Goal: Task Accomplishment & Management: Manage account settings

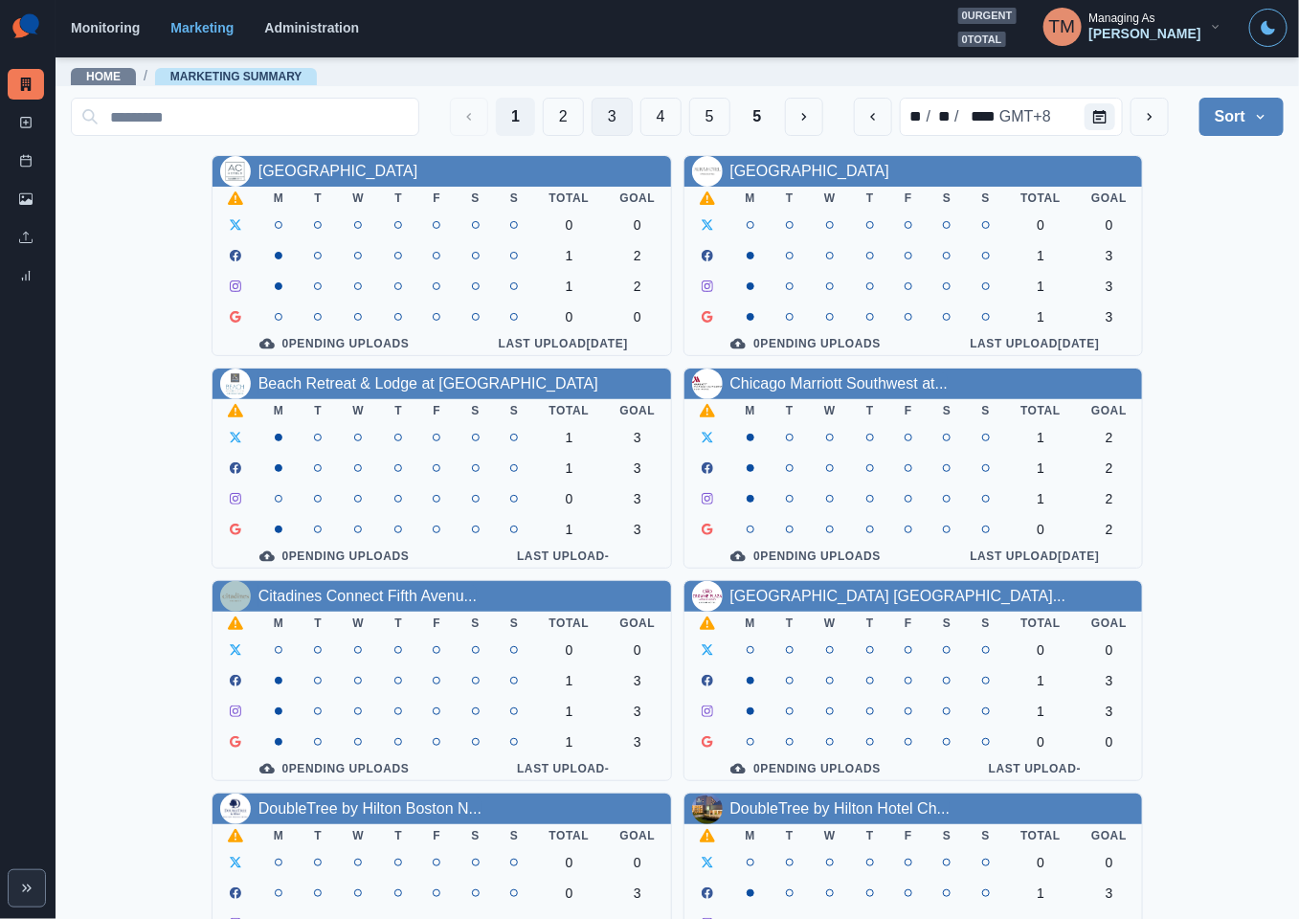
click at [591, 113] on button "3" at bounding box center [611, 117] width 41 height 38
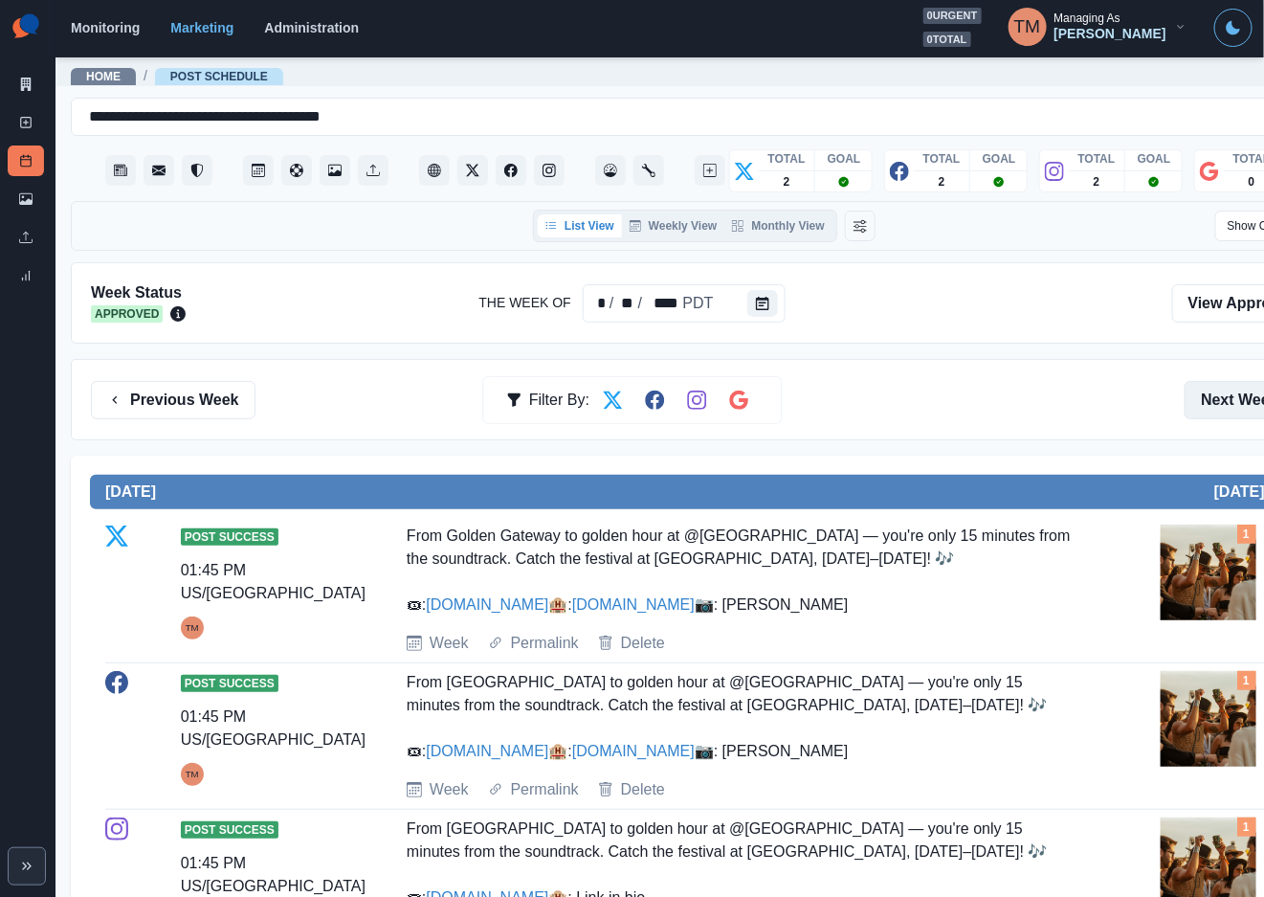
click at [1215, 394] on button "Next Week" at bounding box center [1251, 400] width 133 height 38
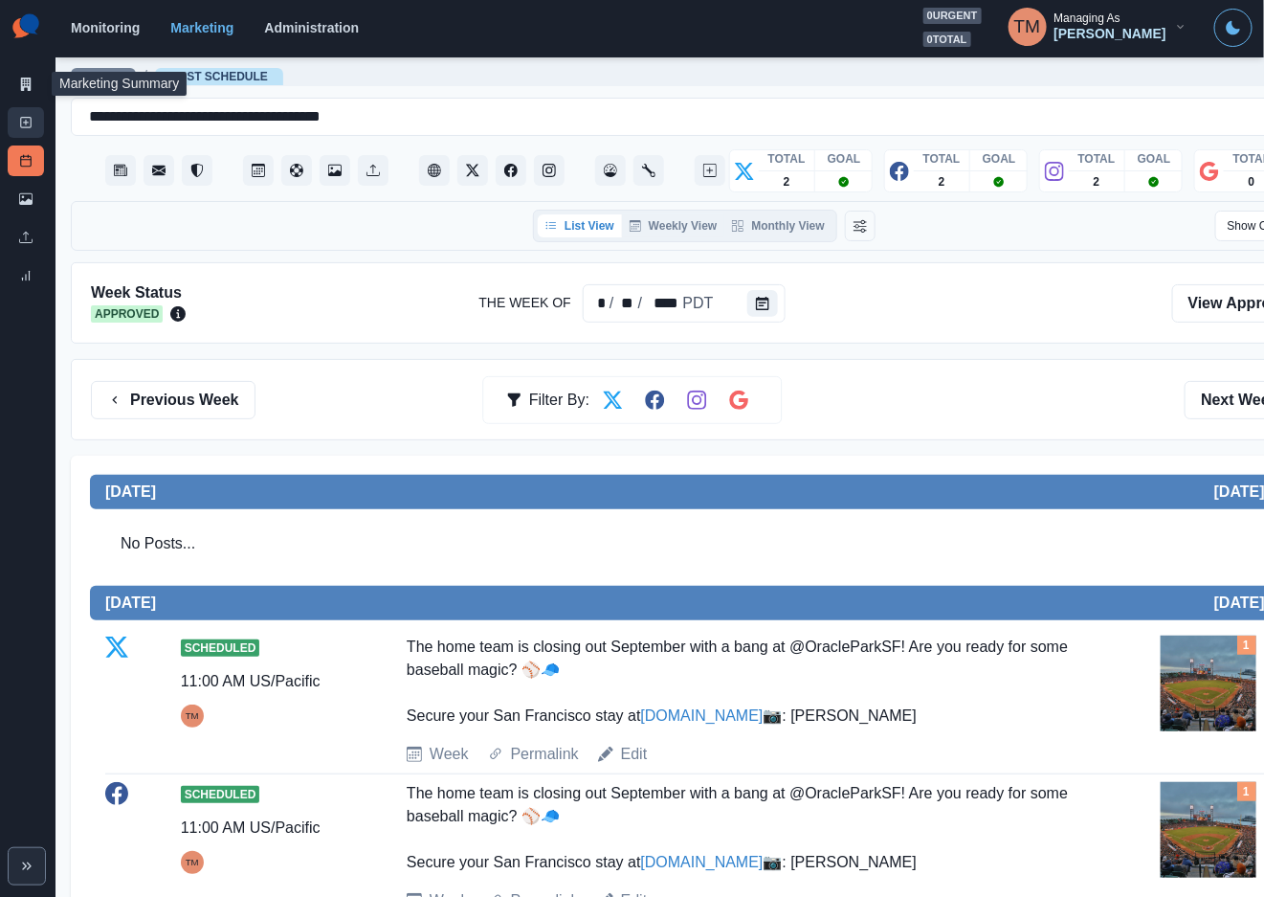
drag, startPoint x: 29, startPoint y: 84, endPoint x: 40, endPoint y: 110, distance: 28.3
click at [30, 84] on icon at bounding box center [25, 84] width 13 height 13
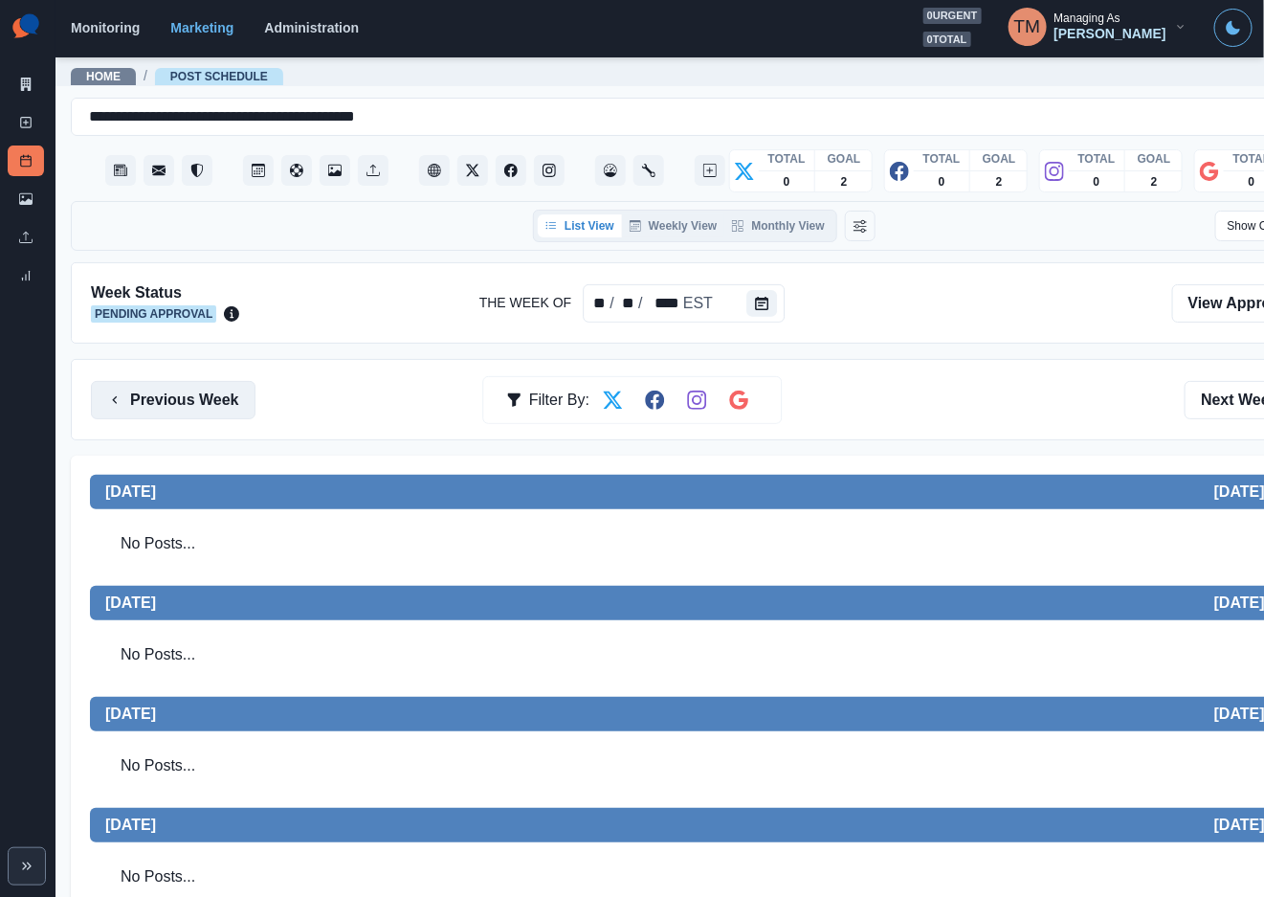
click at [190, 402] on button "Previous Week" at bounding box center [173, 400] width 165 height 38
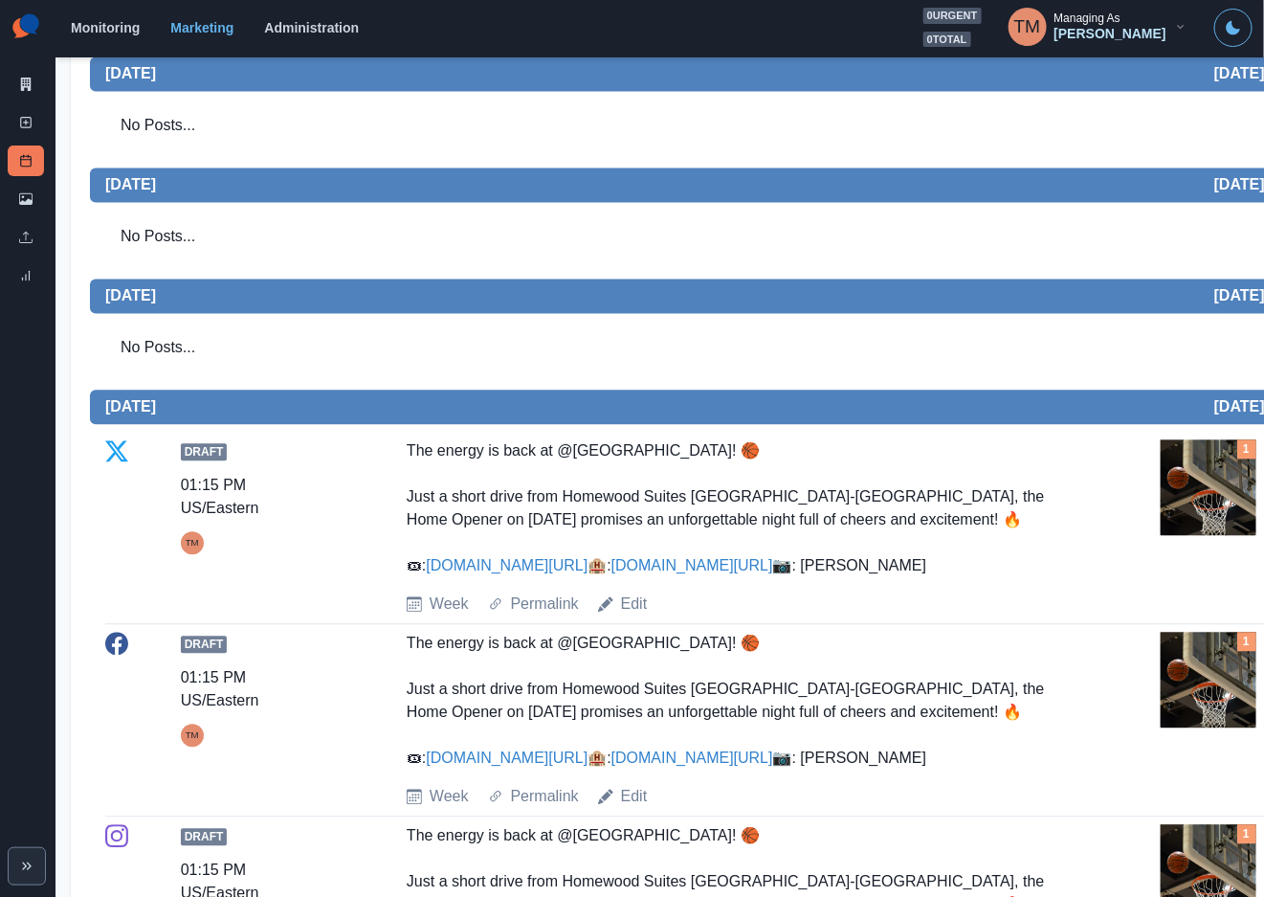
scroll to position [1292, 0]
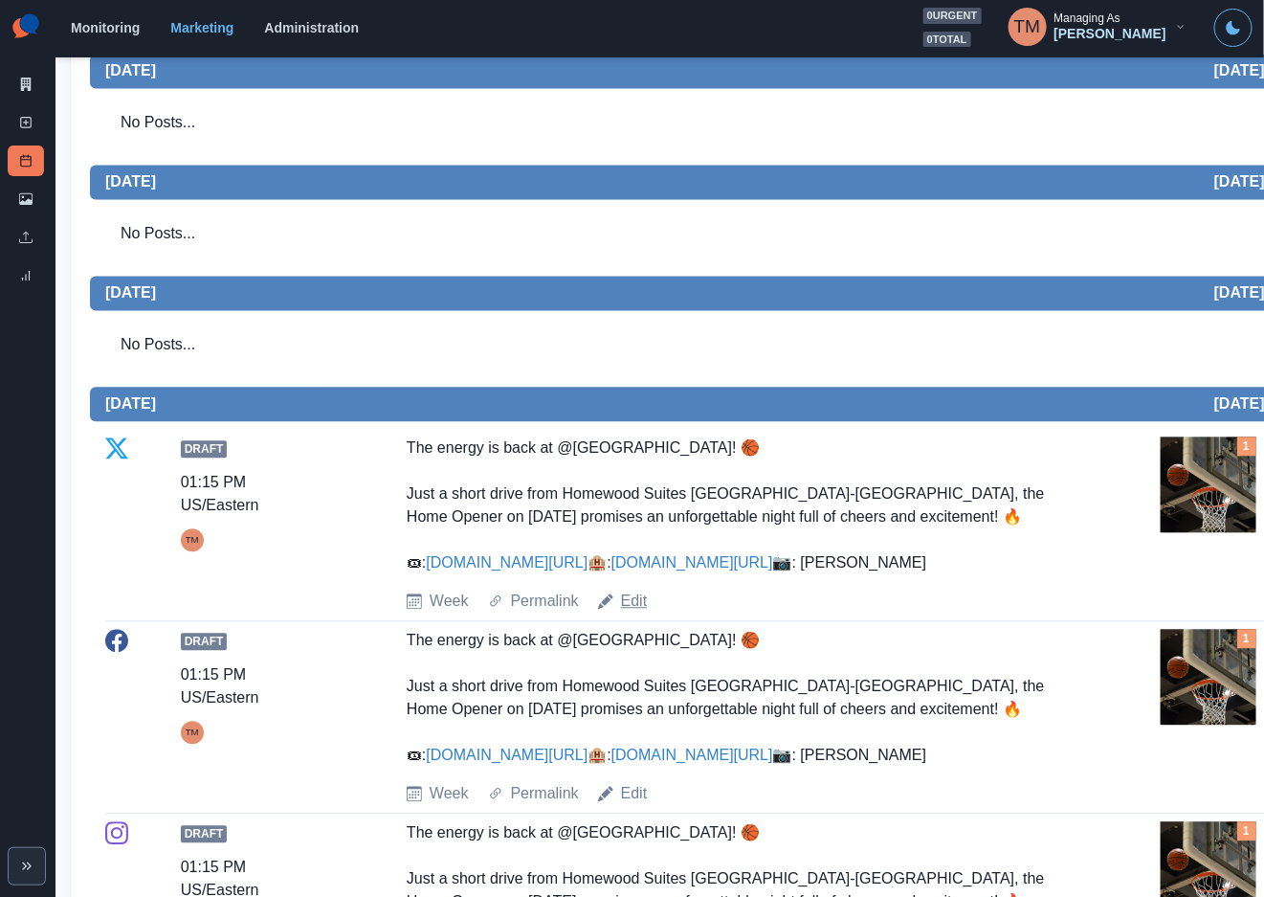
click at [633, 590] on link "Edit" at bounding box center [634, 601] width 27 height 23
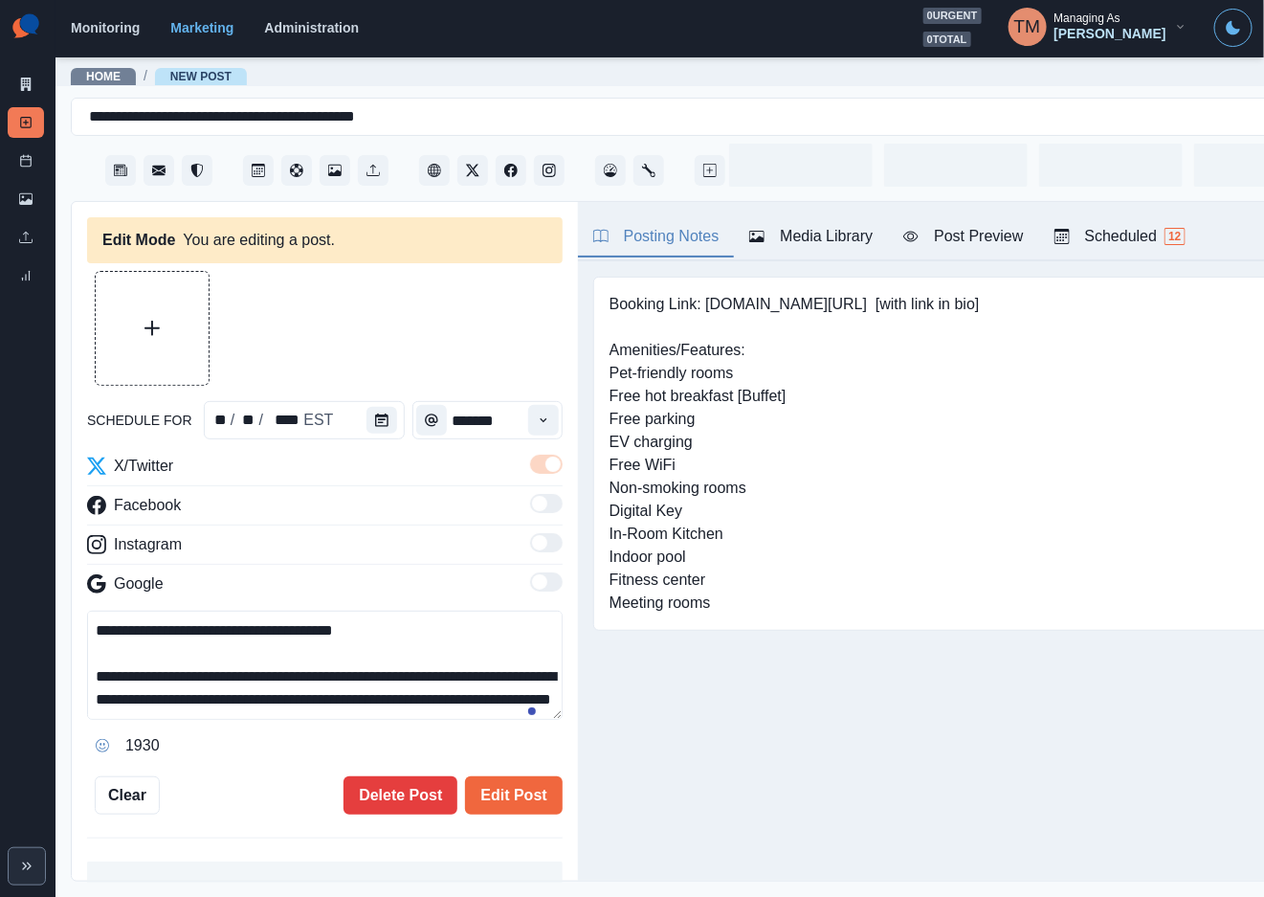
type input "*******"
type textarea "**********"
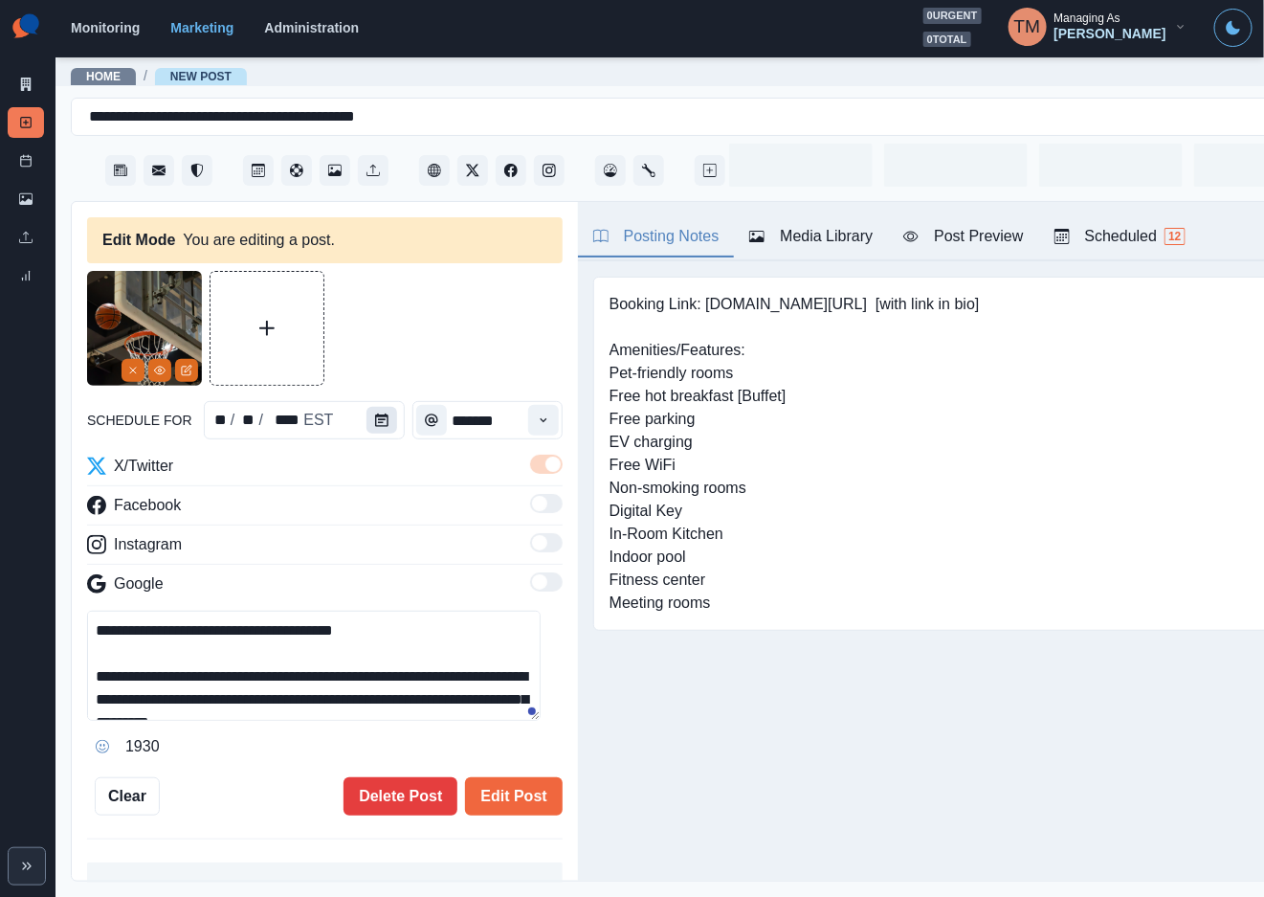
click at [375, 425] on icon "Calendar" at bounding box center [381, 419] width 13 height 13
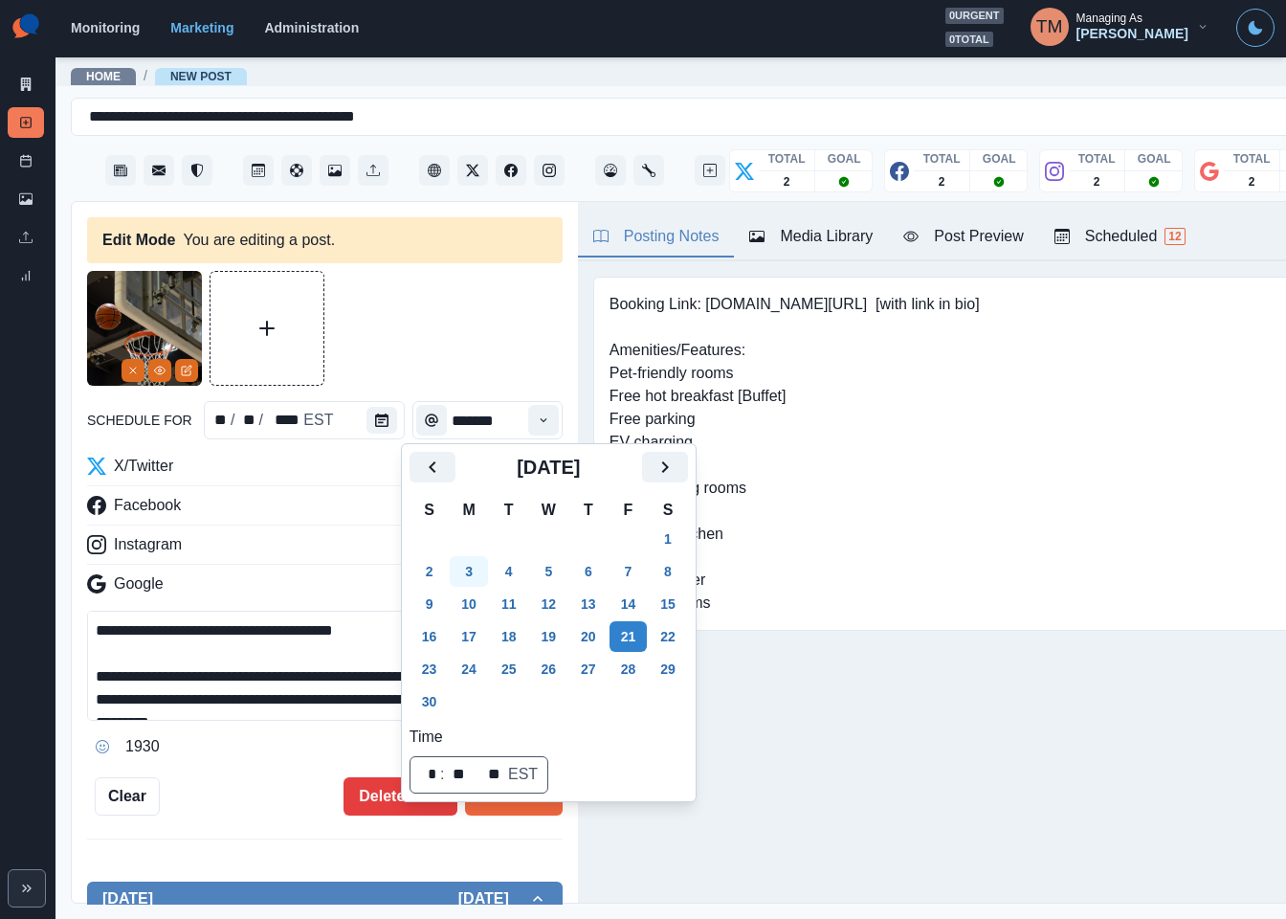
click at [460, 572] on button "3" at bounding box center [469, 571] width 38 height 31
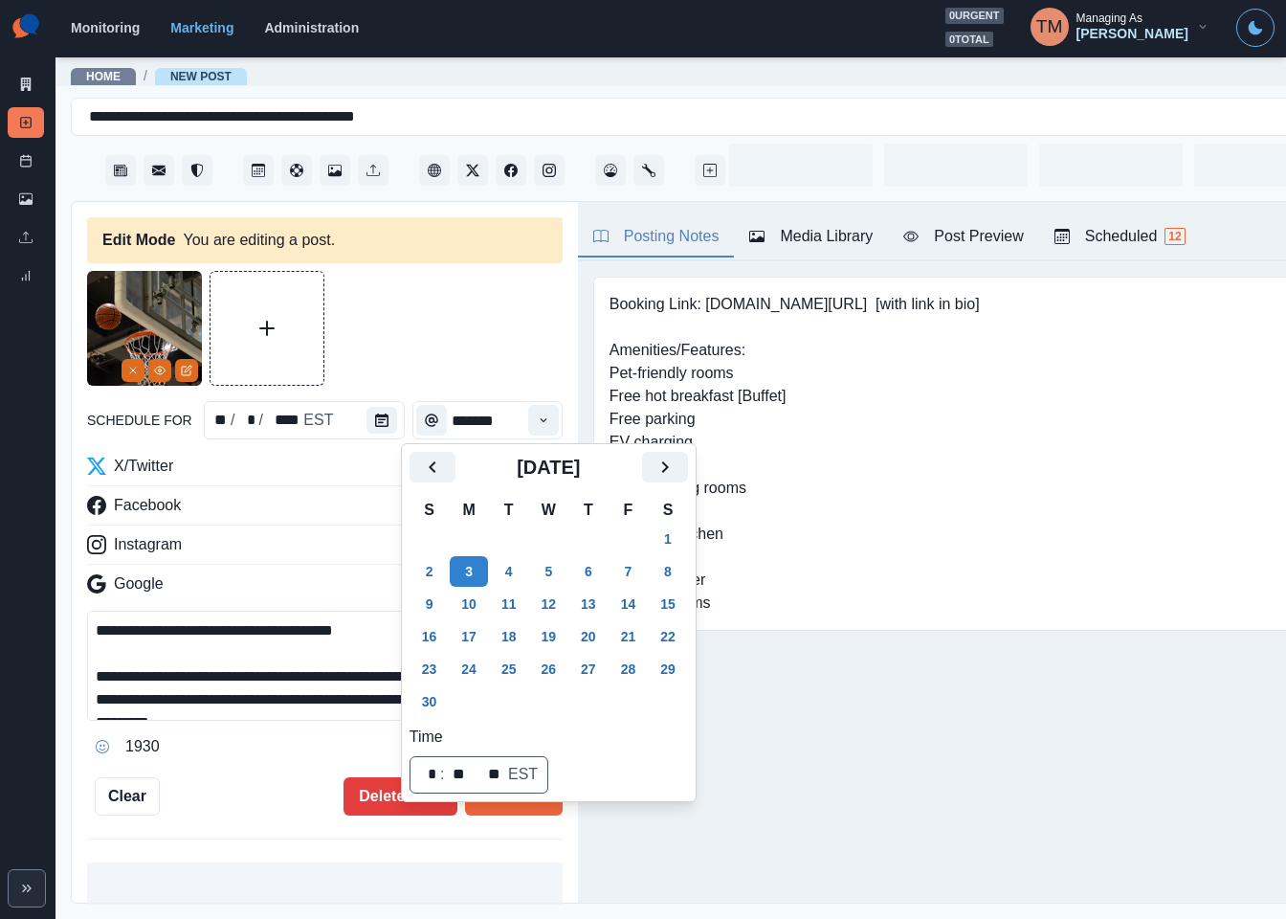
click at [434, 336] on div at bounding box center [325, 328] width 476 height 115
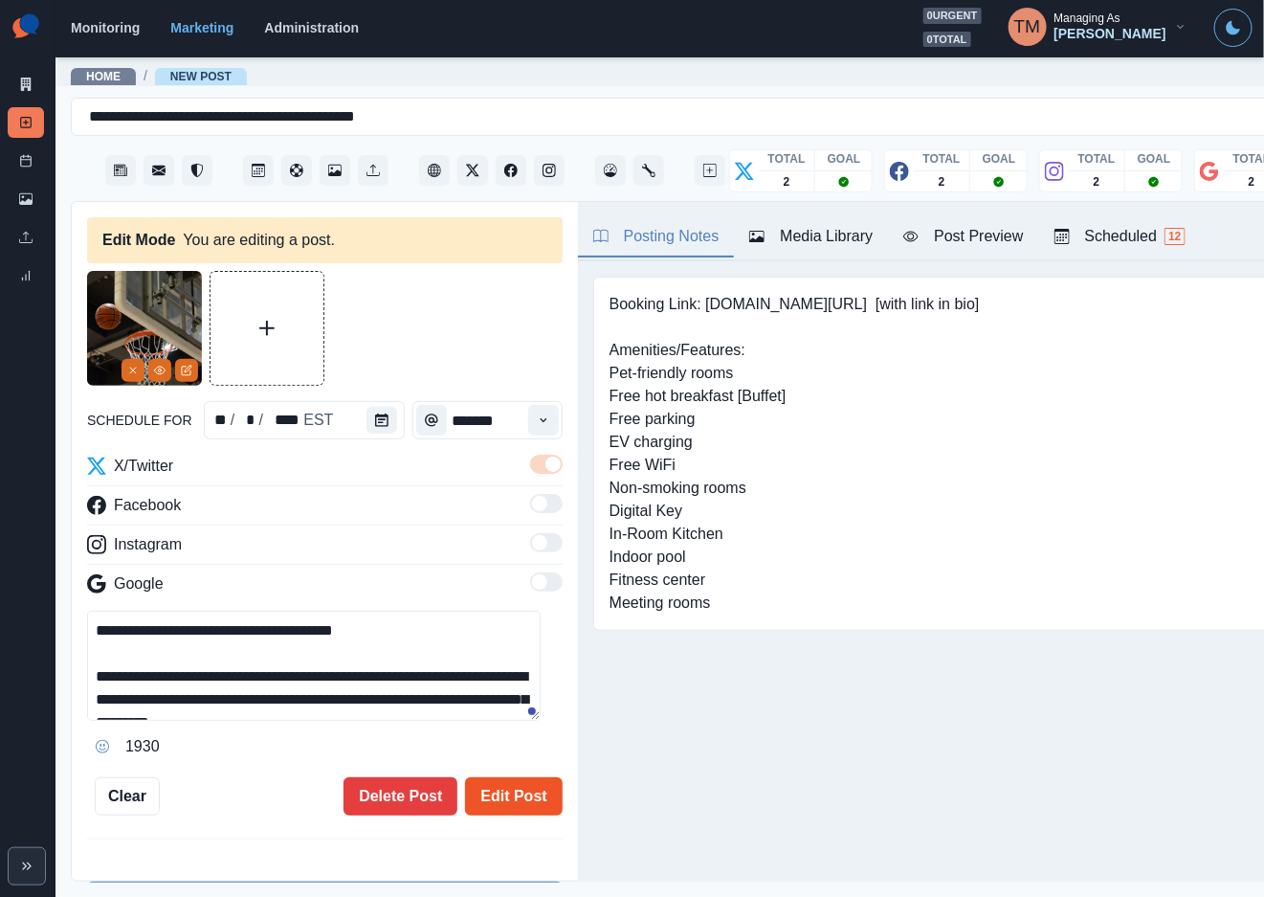
click at [517, 798] on button "Edit Post" at bounding box center [513, 796] width 97 height 38
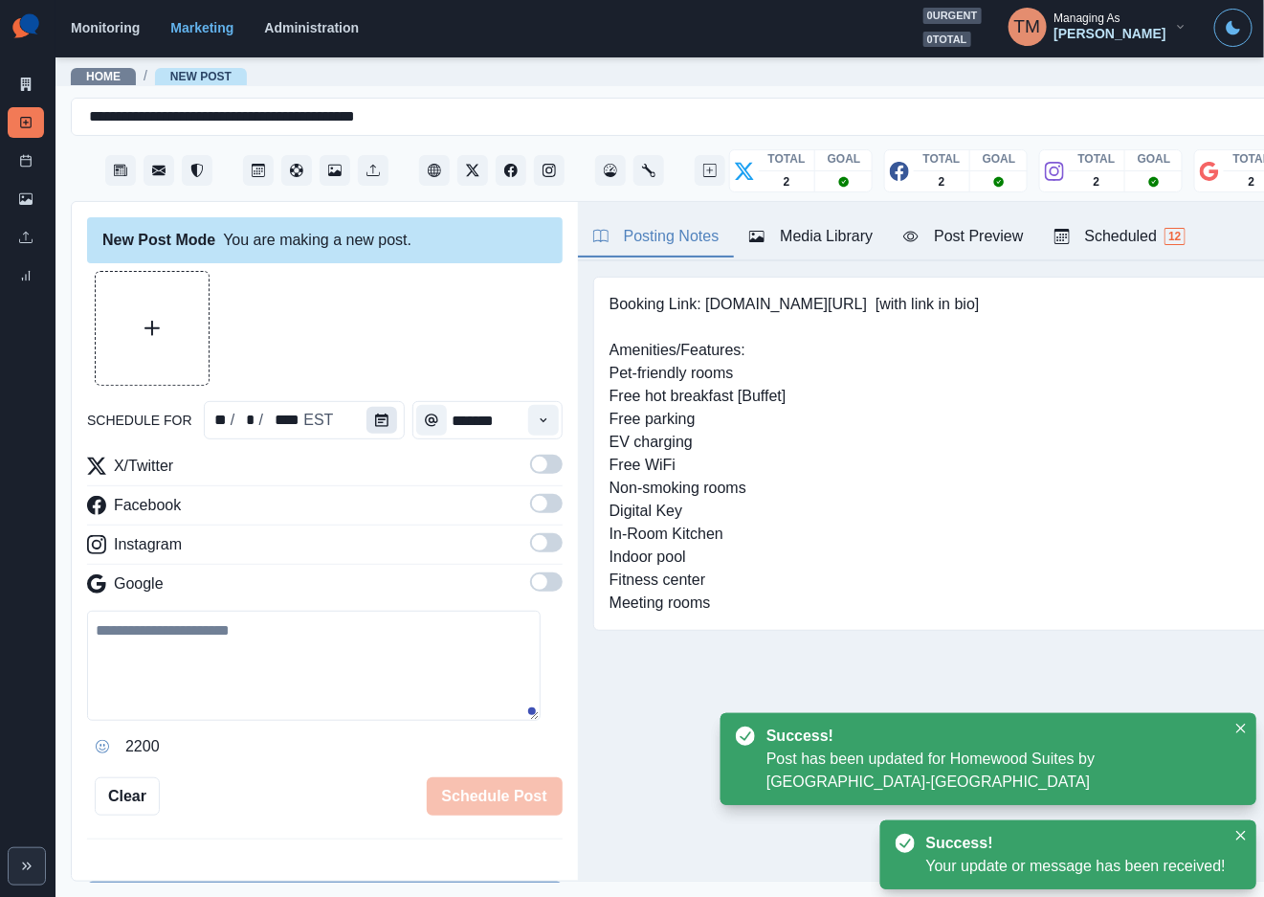
click at [367, 411] on button "Calendar" at bounding box center [382, 420] width 31 height 27
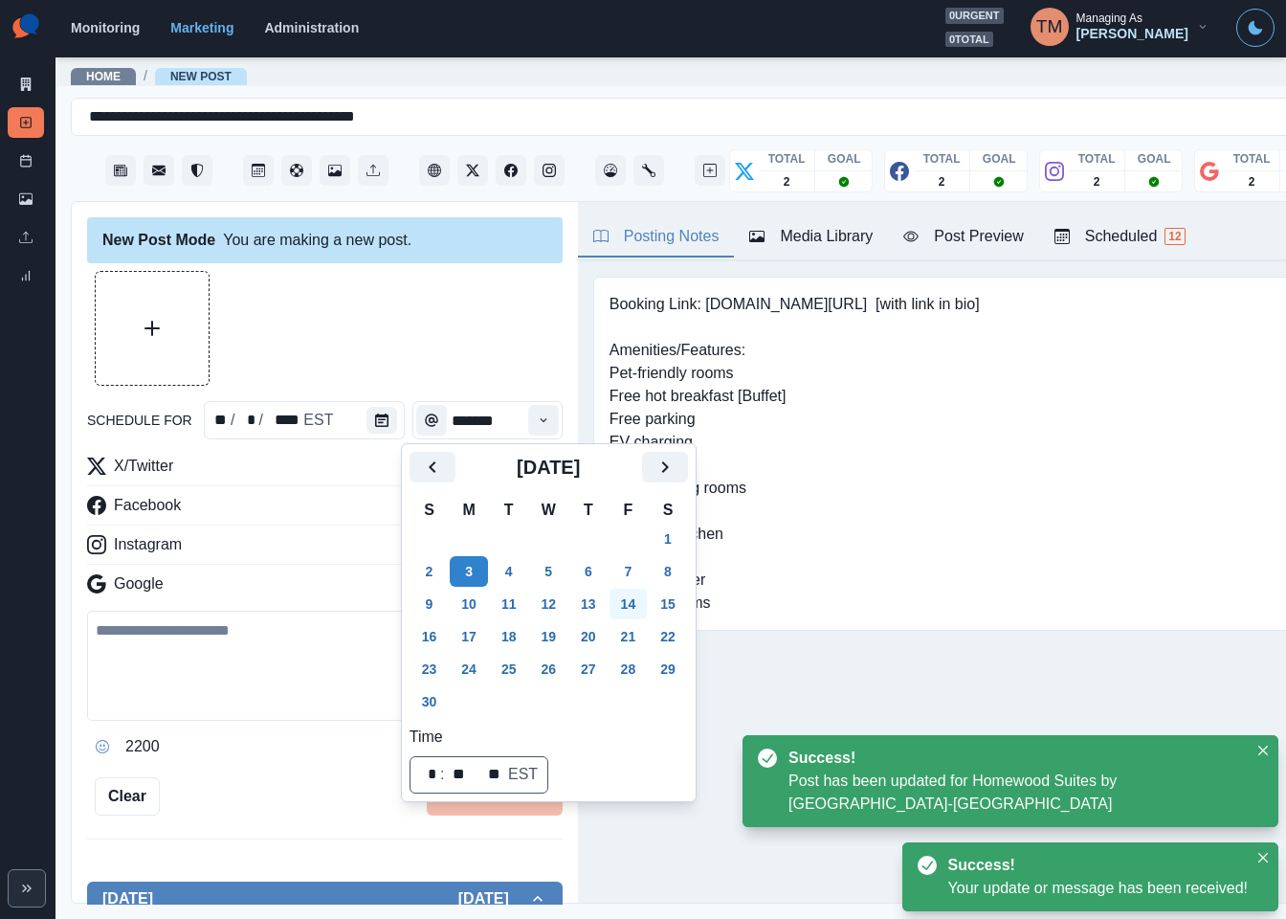
click at [630, 615] on button "14" at bounding box center [629, 604] width 38 height 31
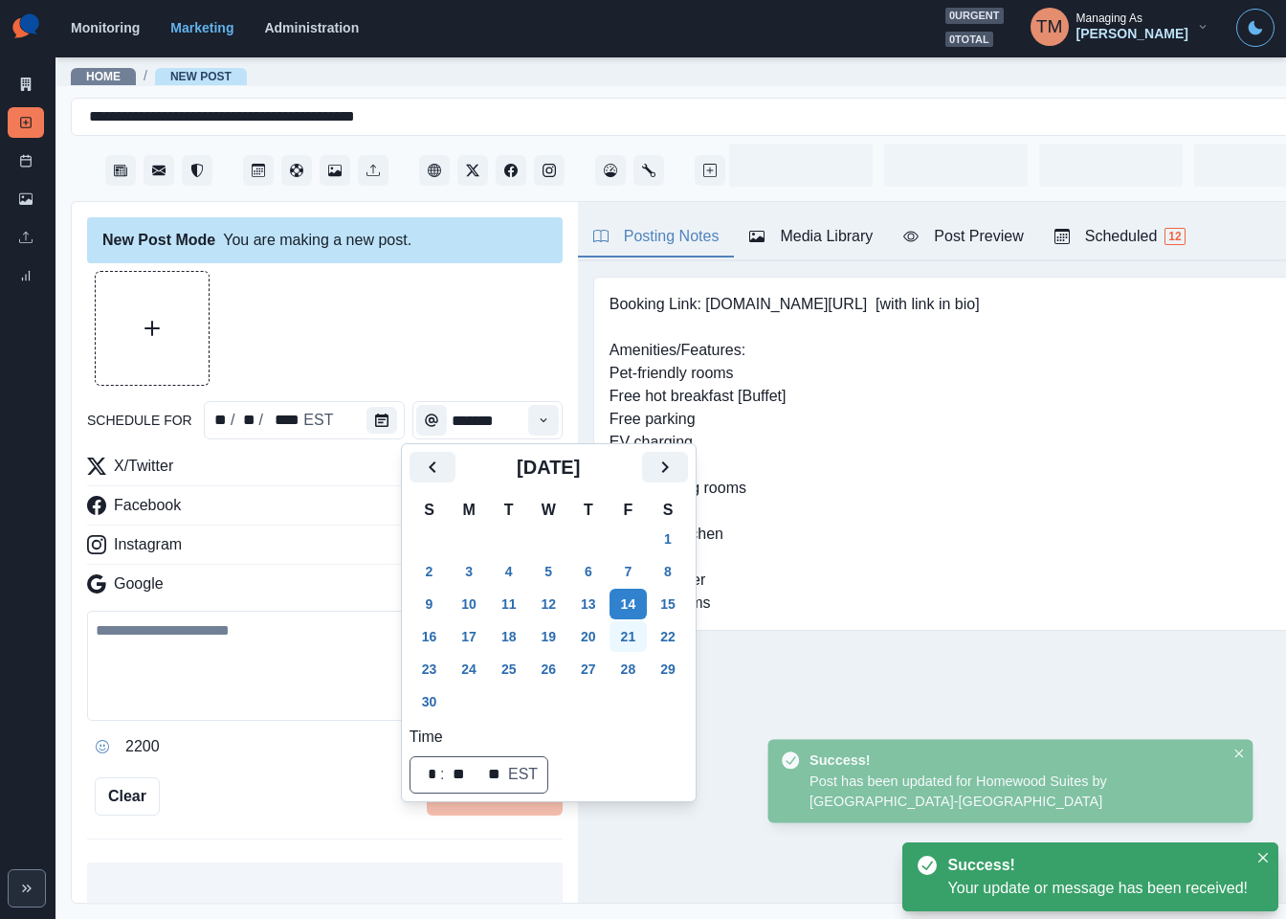
click at [624, 640] on button "21" at bounding box center [629, 636] width 38 height 31
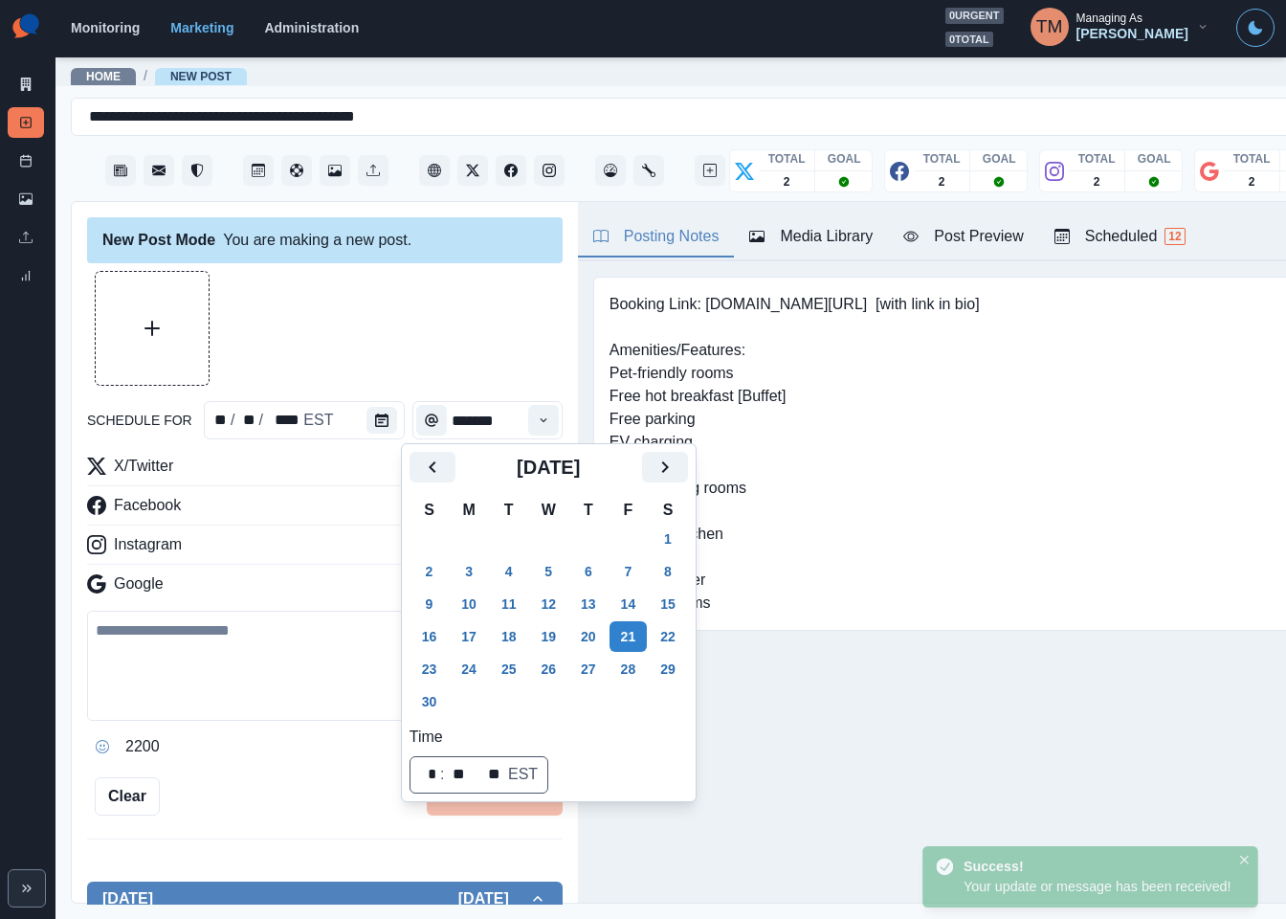
click at [460, 360] on div at bounding box center [325, 328] width 476 height 115
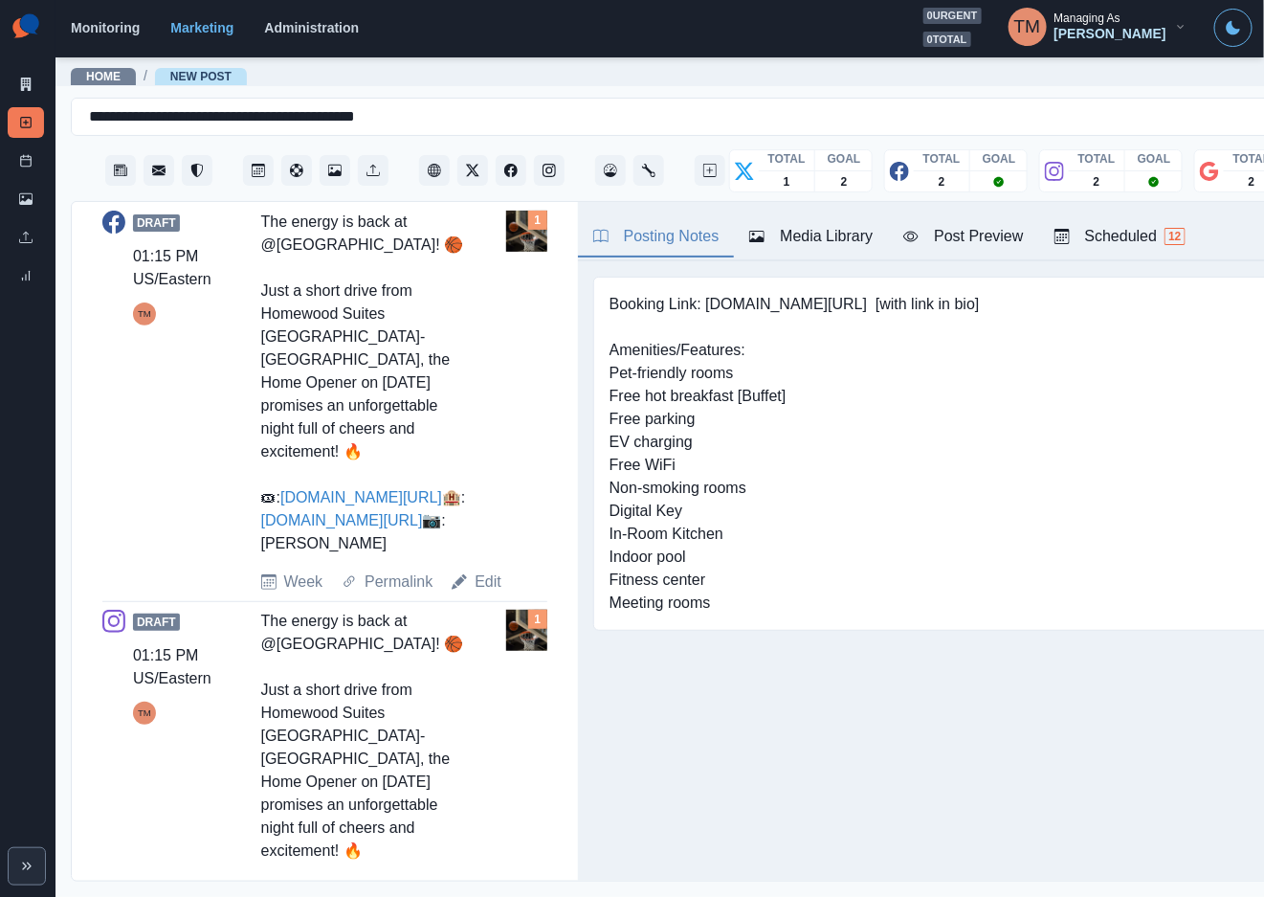
scroll to position [861, 0]
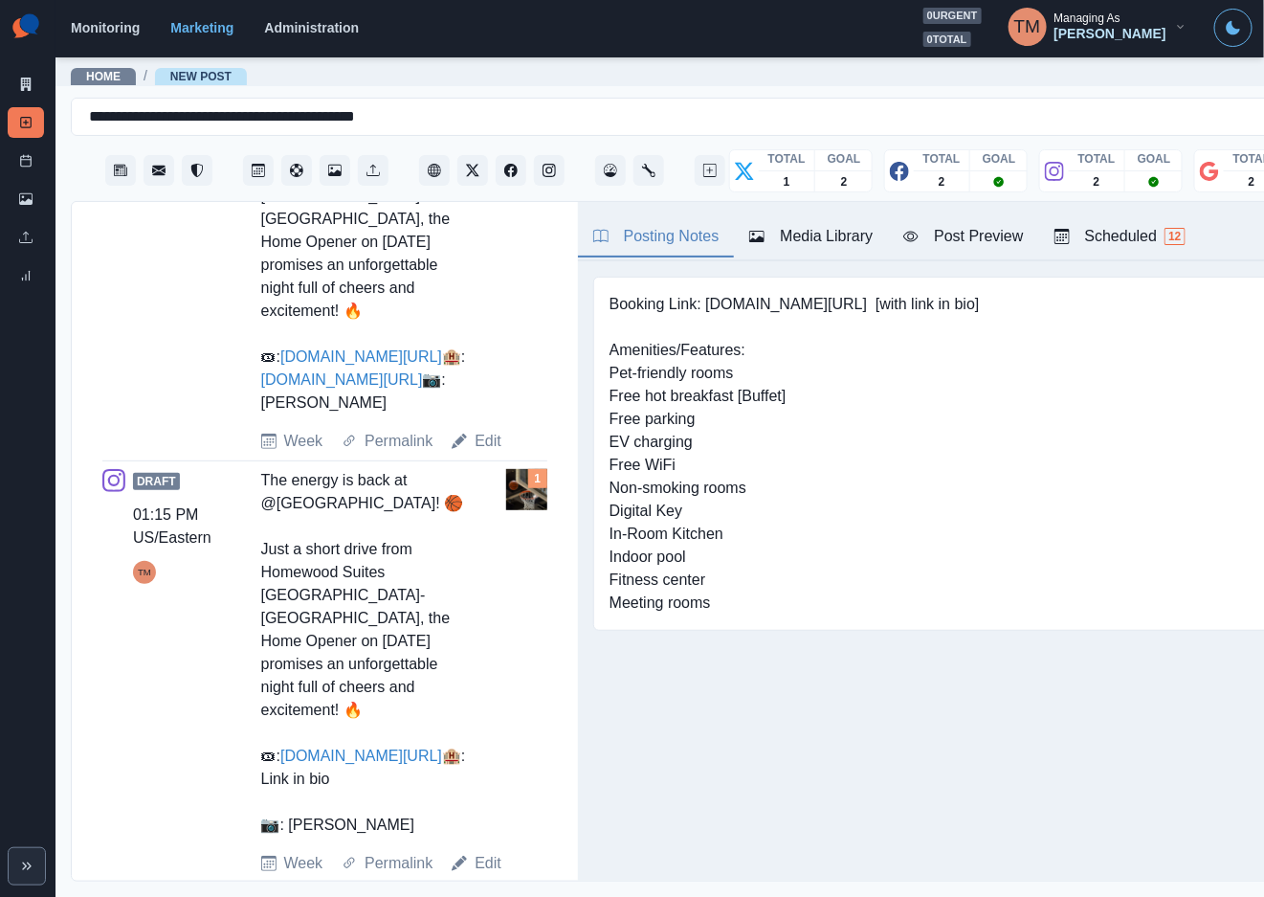
click at [489, 445] on link "Edit" at bounding box center [488, 441] width 27 height 23
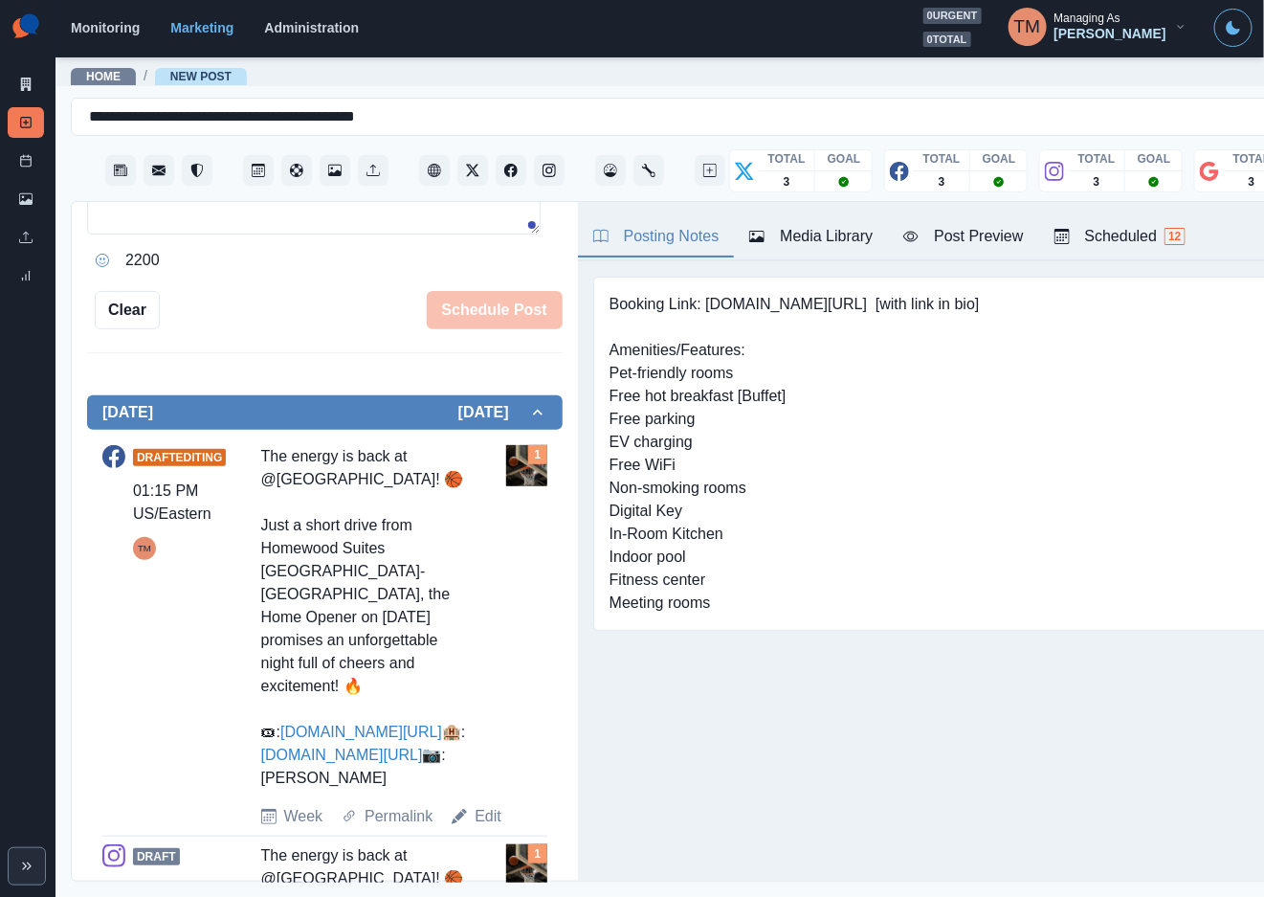
scroll to position [109, 0]
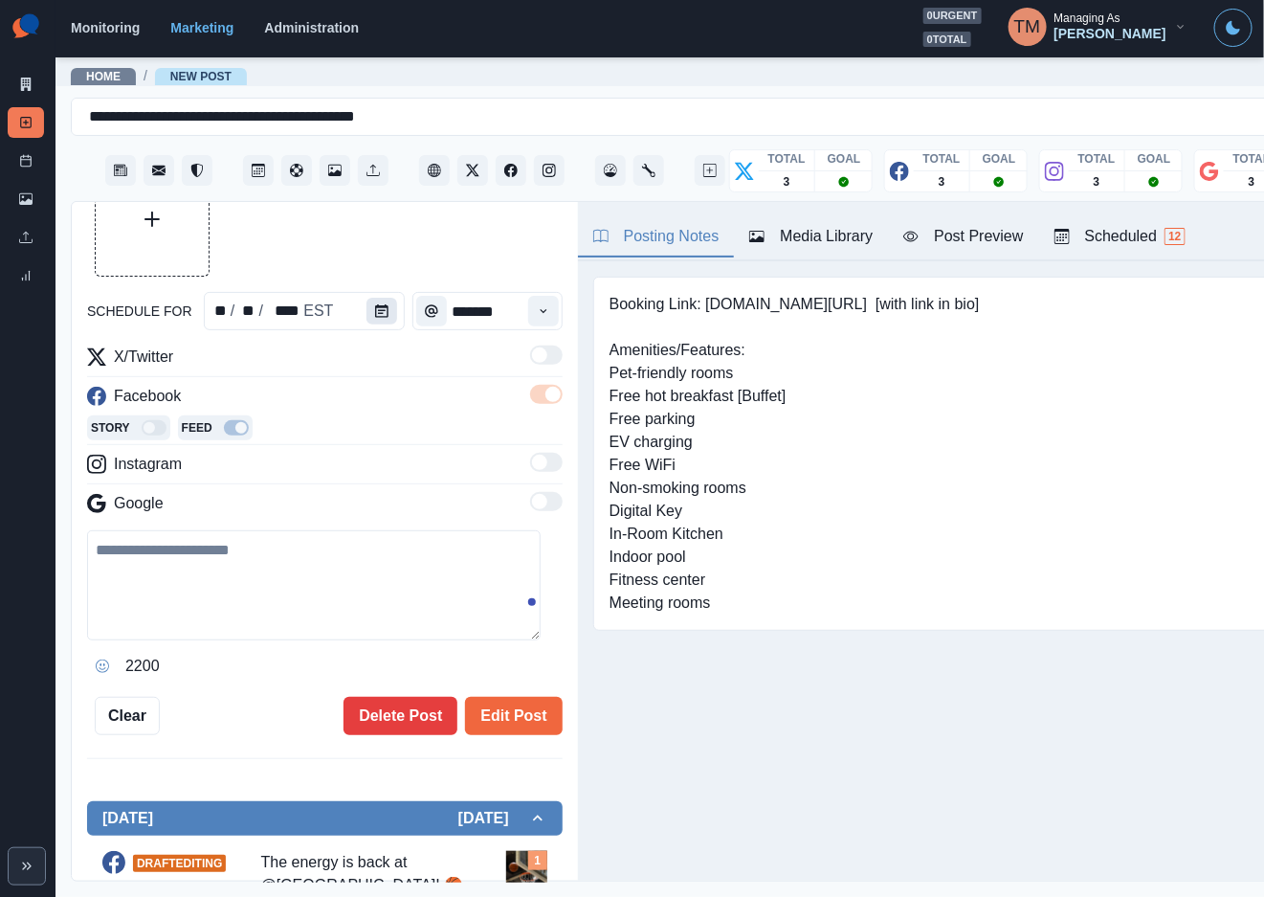
type textarea "**********"
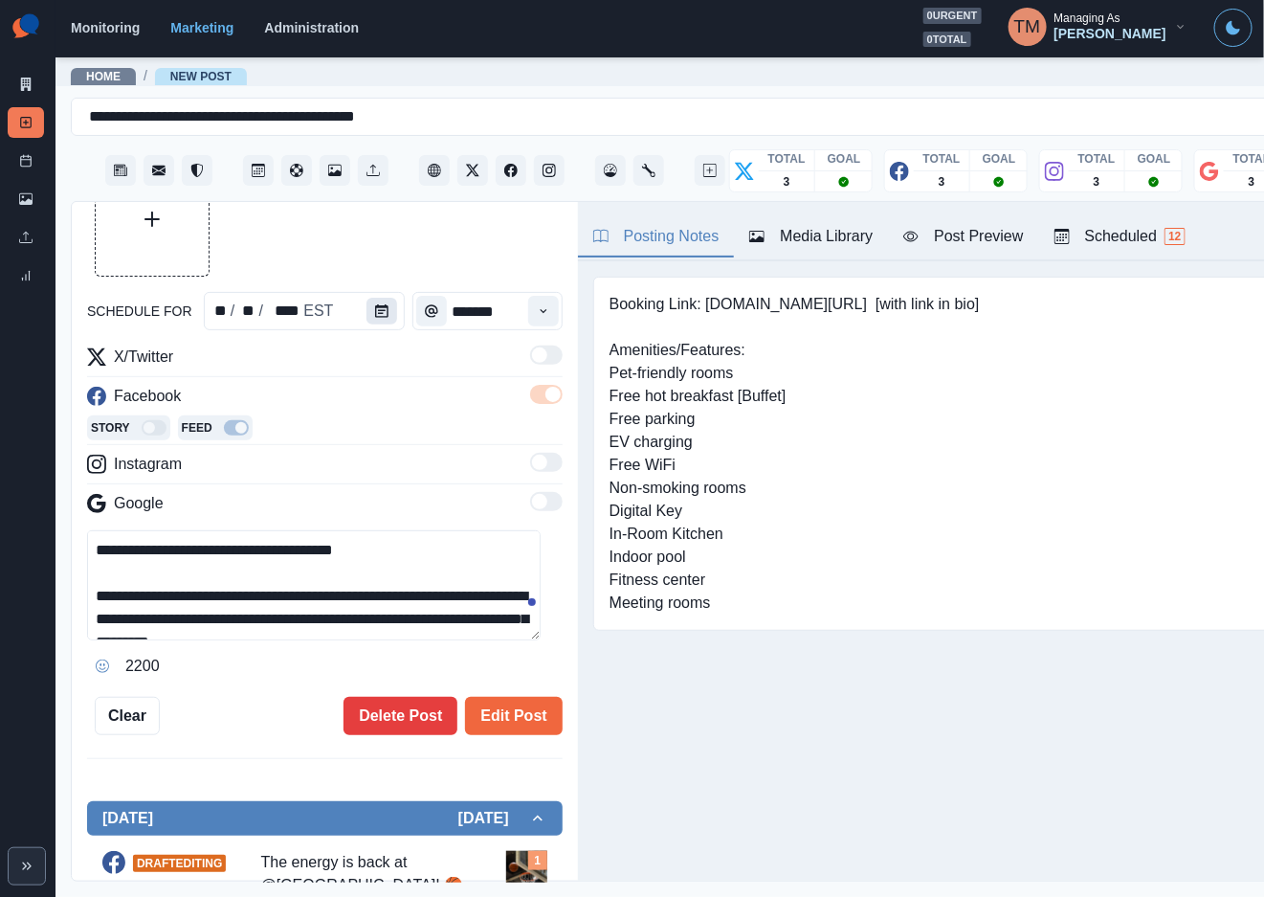
scroll to position [0, 0]
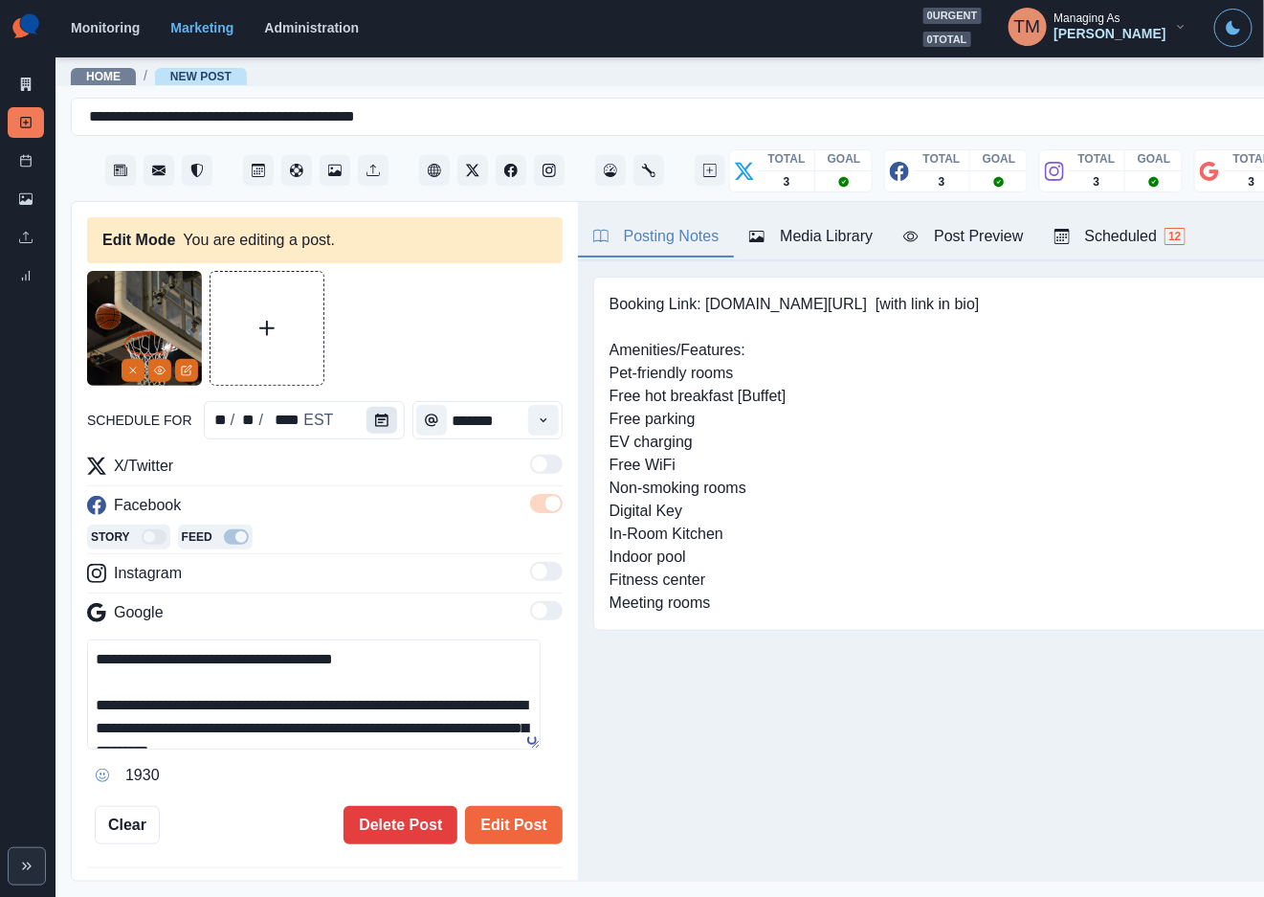
click at [375, 417] on icon "Calendar" at bounding box center [381, 419] width 13 height 13
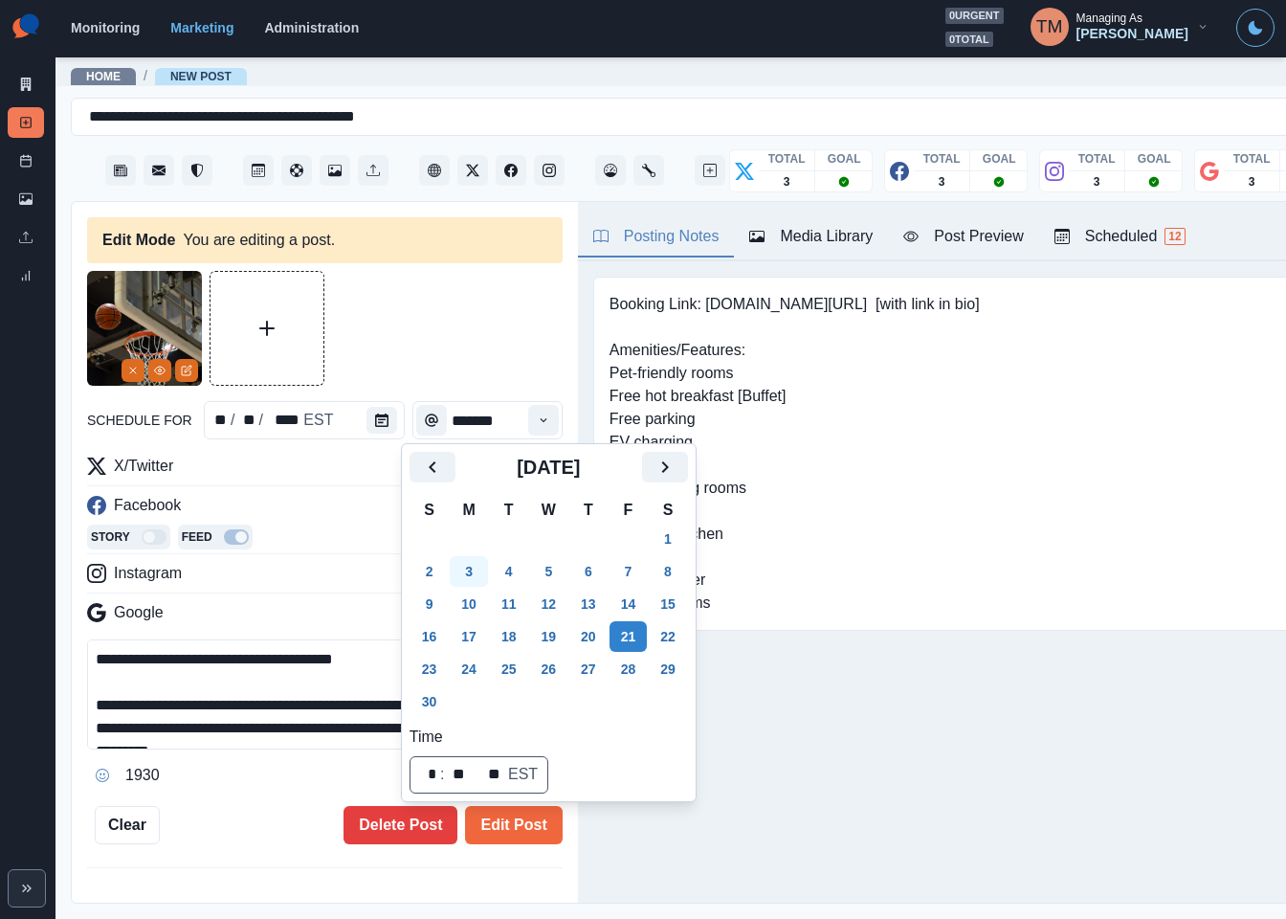
click at [474, 568] on button "3" at bounding box center [469, 571] width 38 height 31
click at [512, 835] on button "Edit Post" at bounding box center [513, 825] width 97 height 38
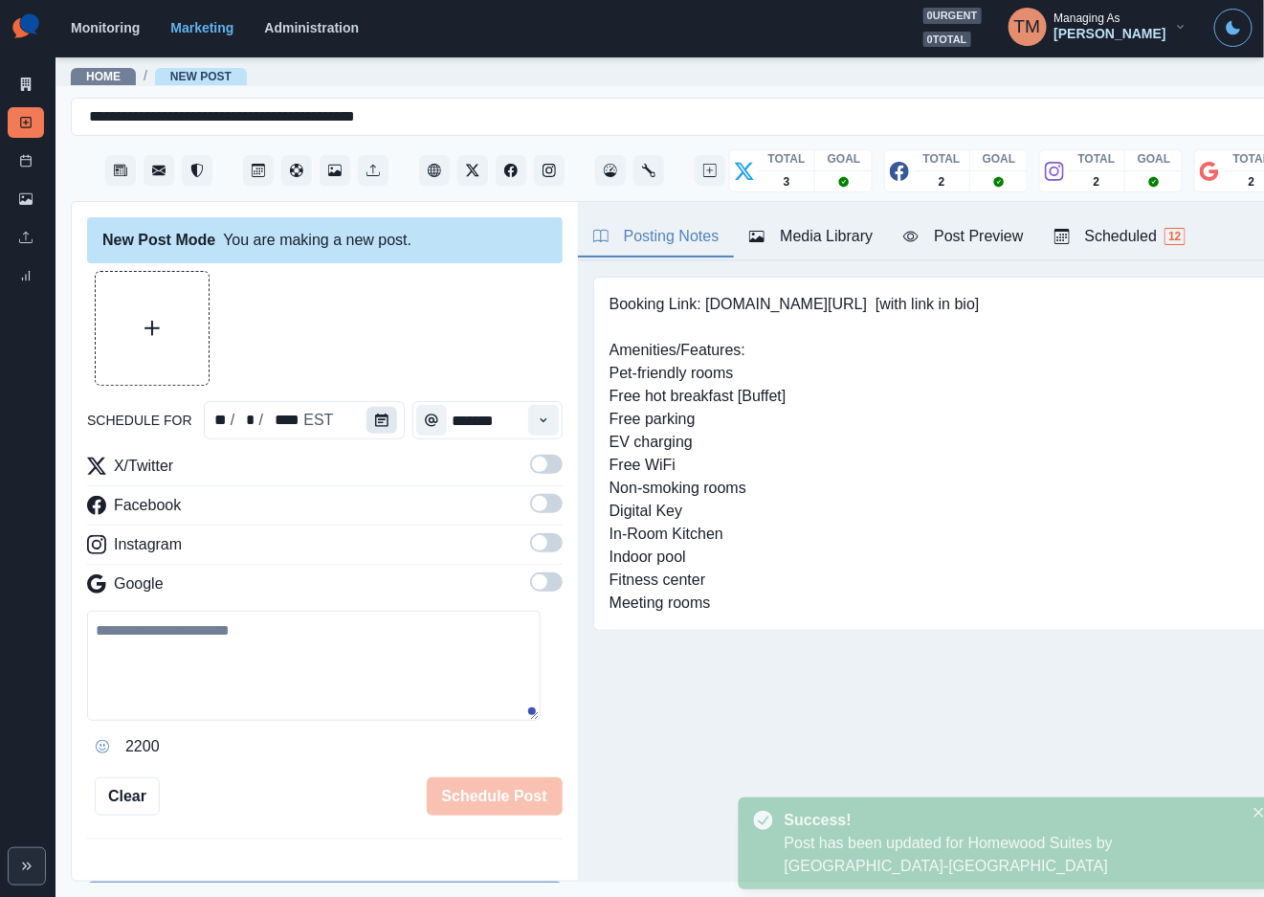
click at [375, 420] on icon "Calendar" at bounding box center [381, 419] width 13 height 13
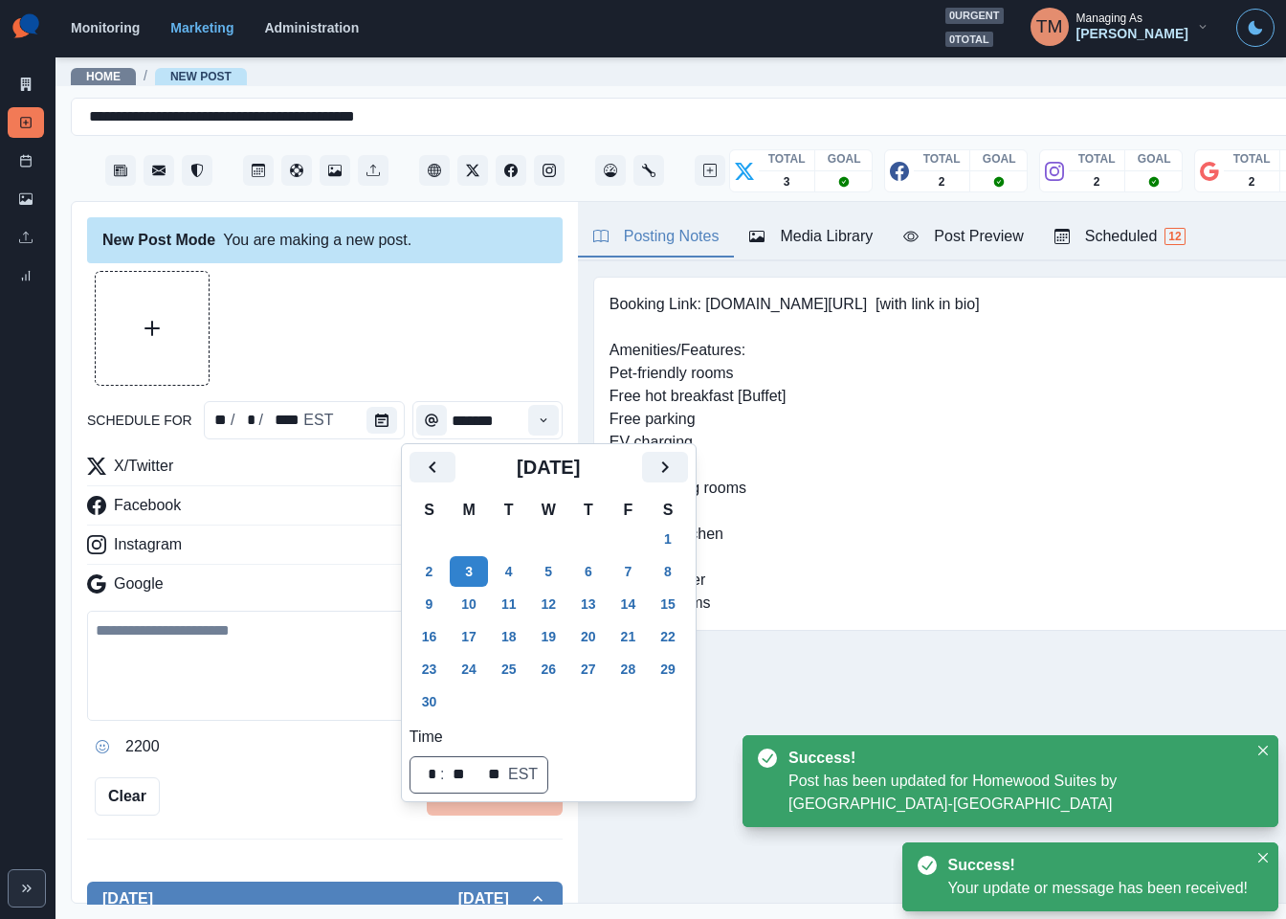
click at [632, 640] on button "21" at bounding box center [629, 636] width 38 height 31
click at [389, 347] on div at bounding box center [325, 328] width 476 height 115
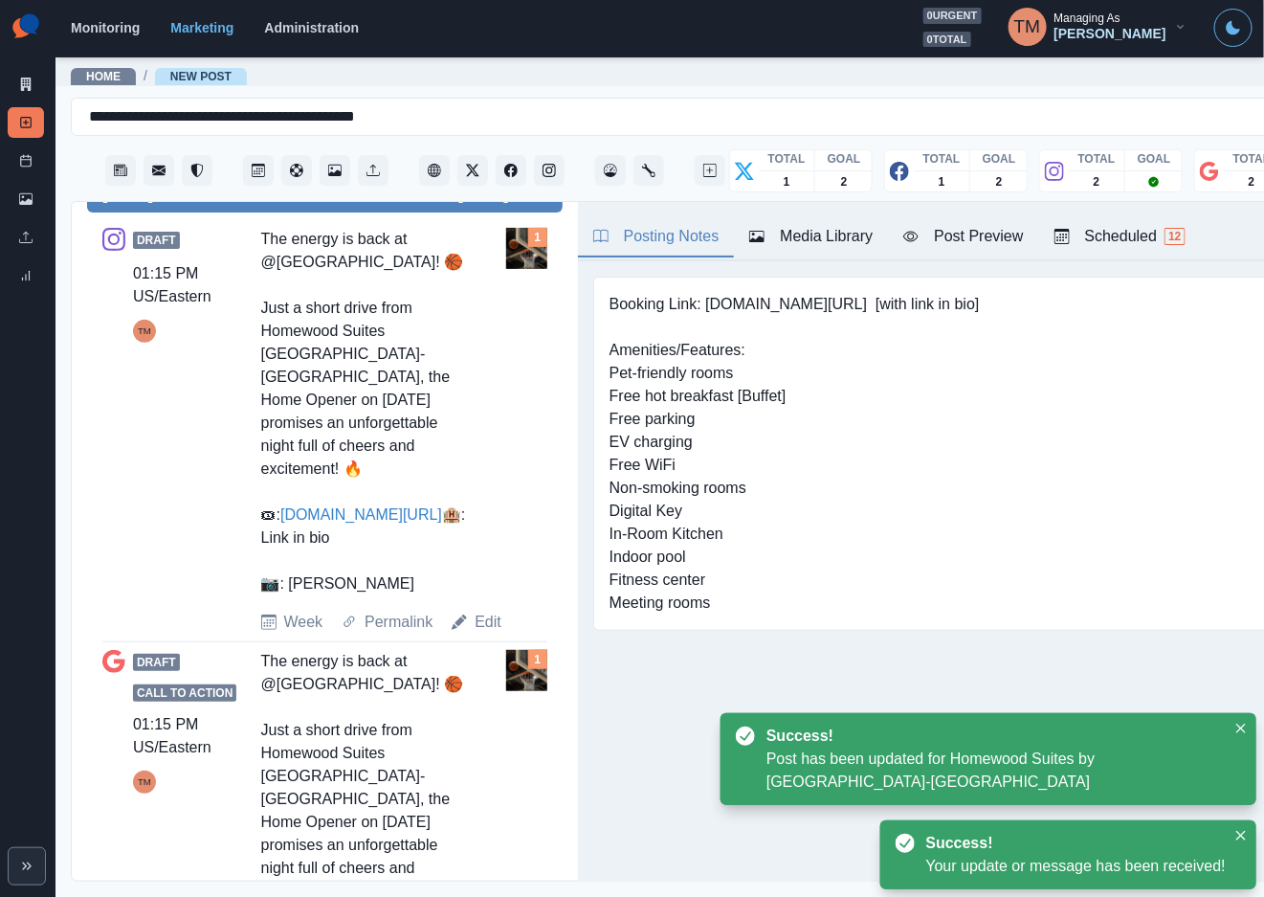
scroll to position [718, 0]
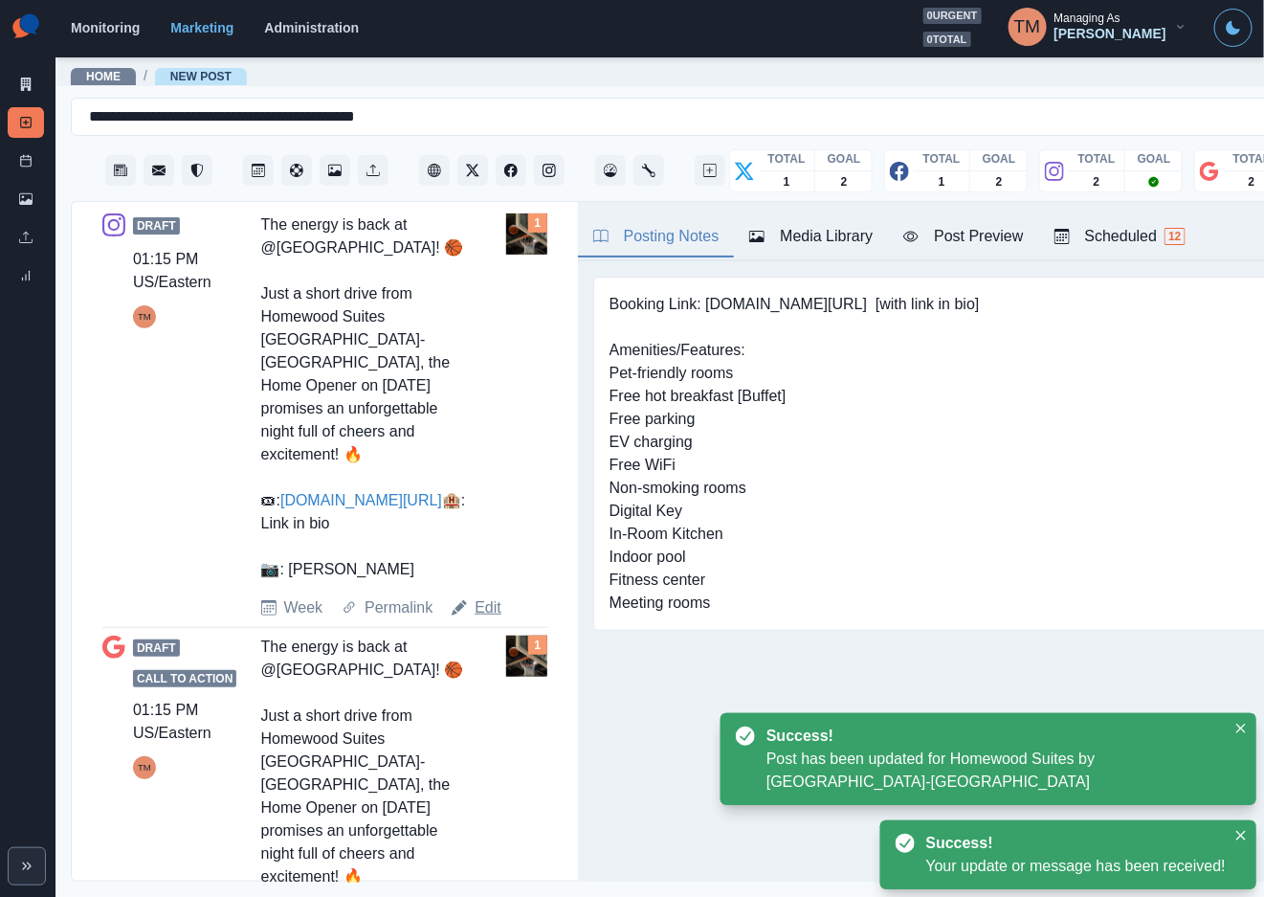
click at [489, 596] on link "Edit" at bounding box center [488, 607] width 27 height 23
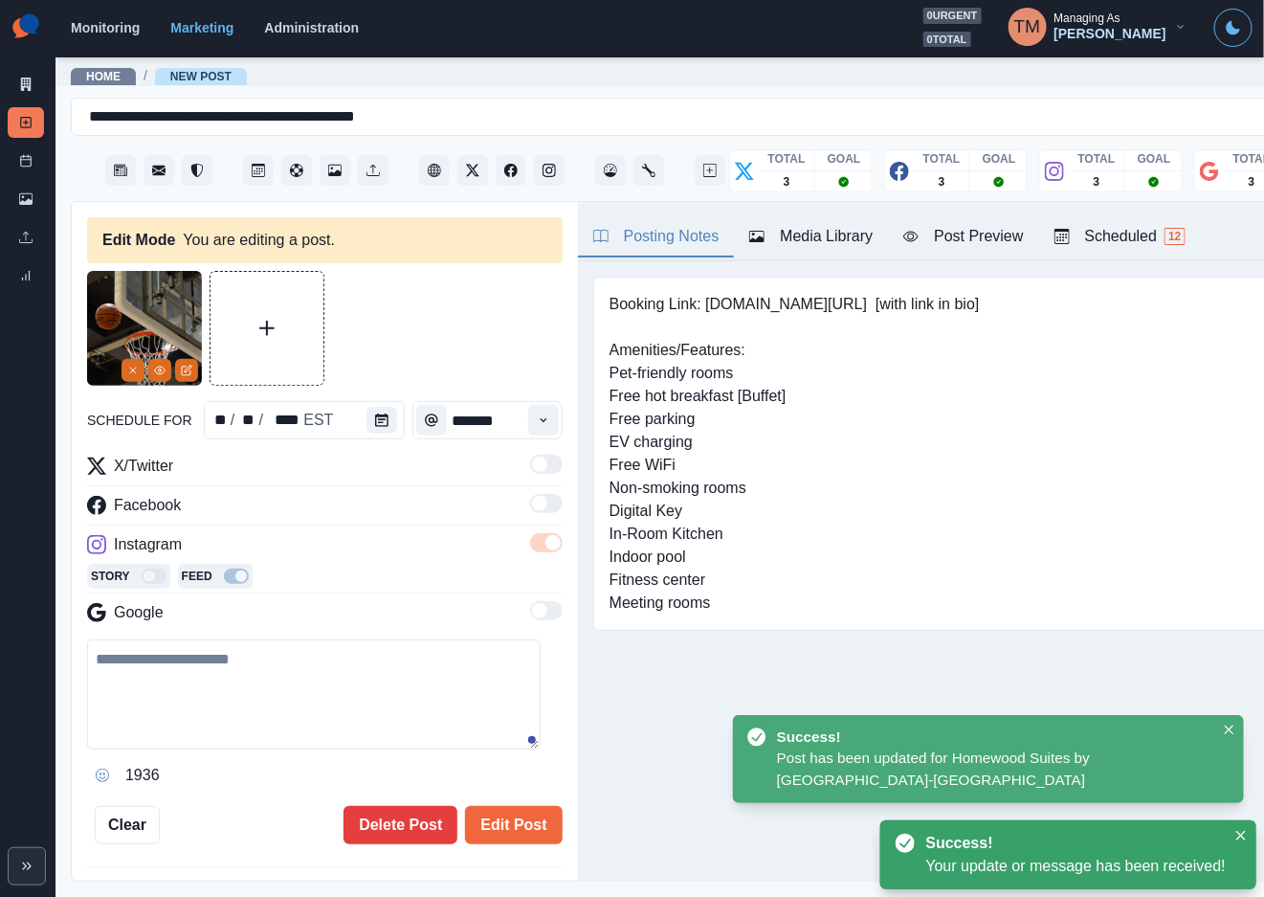
type textarea "**********"
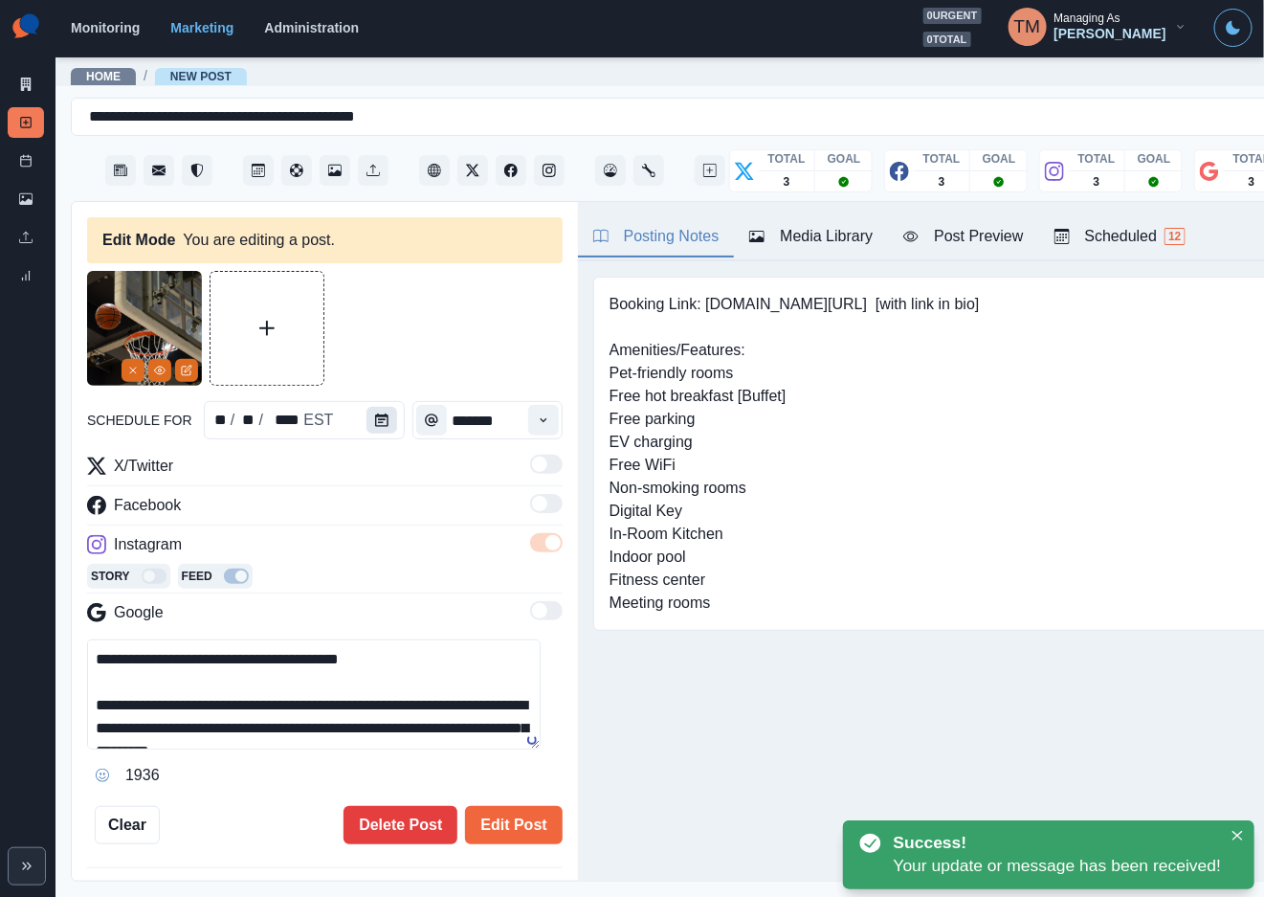
click at [367, 414] on button "Calendar" at bounding box center [382, 420] width 31 height 27
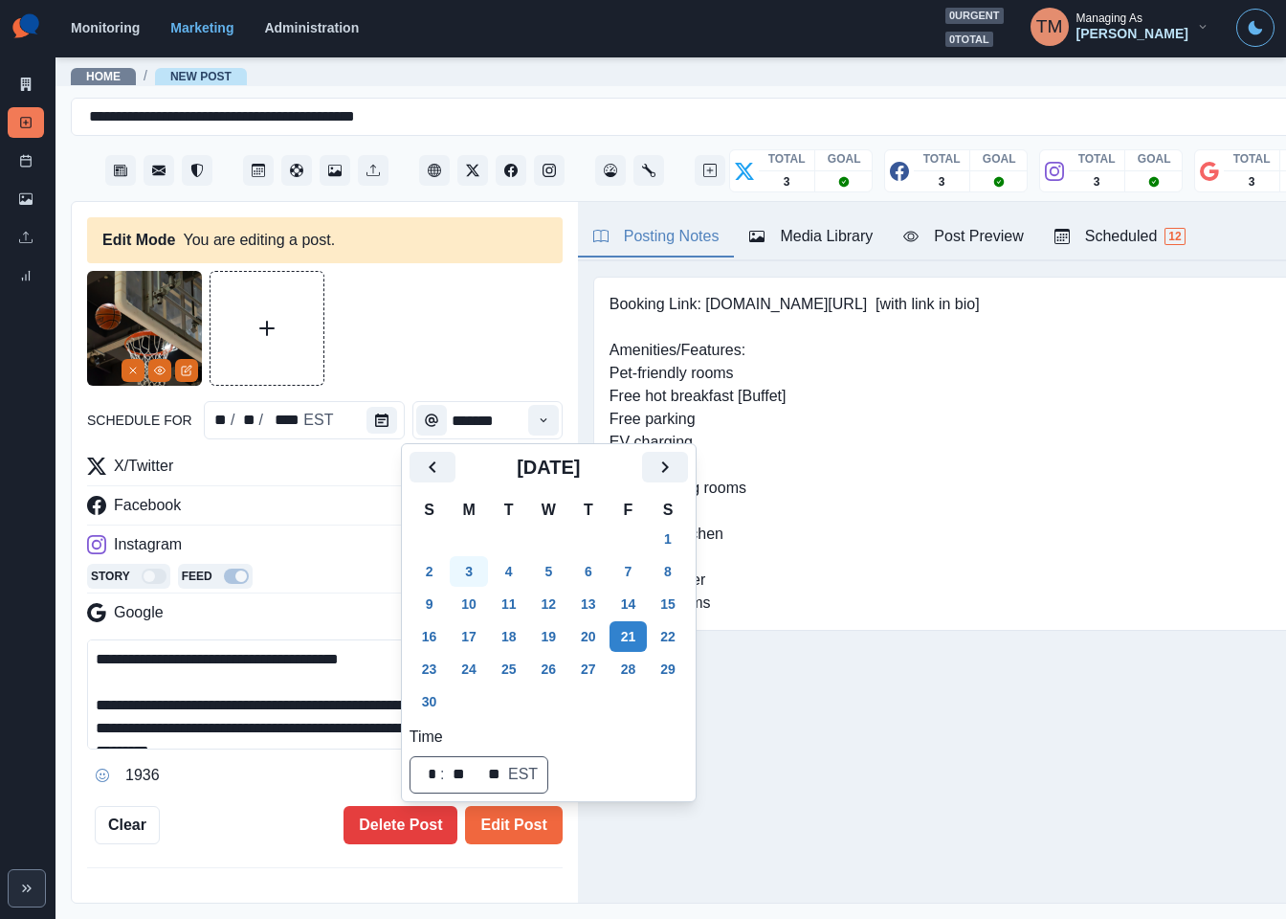
click at [463, 567] on button "3" at bounding box center [469, 571] width 38 height 31
click at [500, 831] on button "Edit Post" at bounding box center [513, 825] width 97 height 38
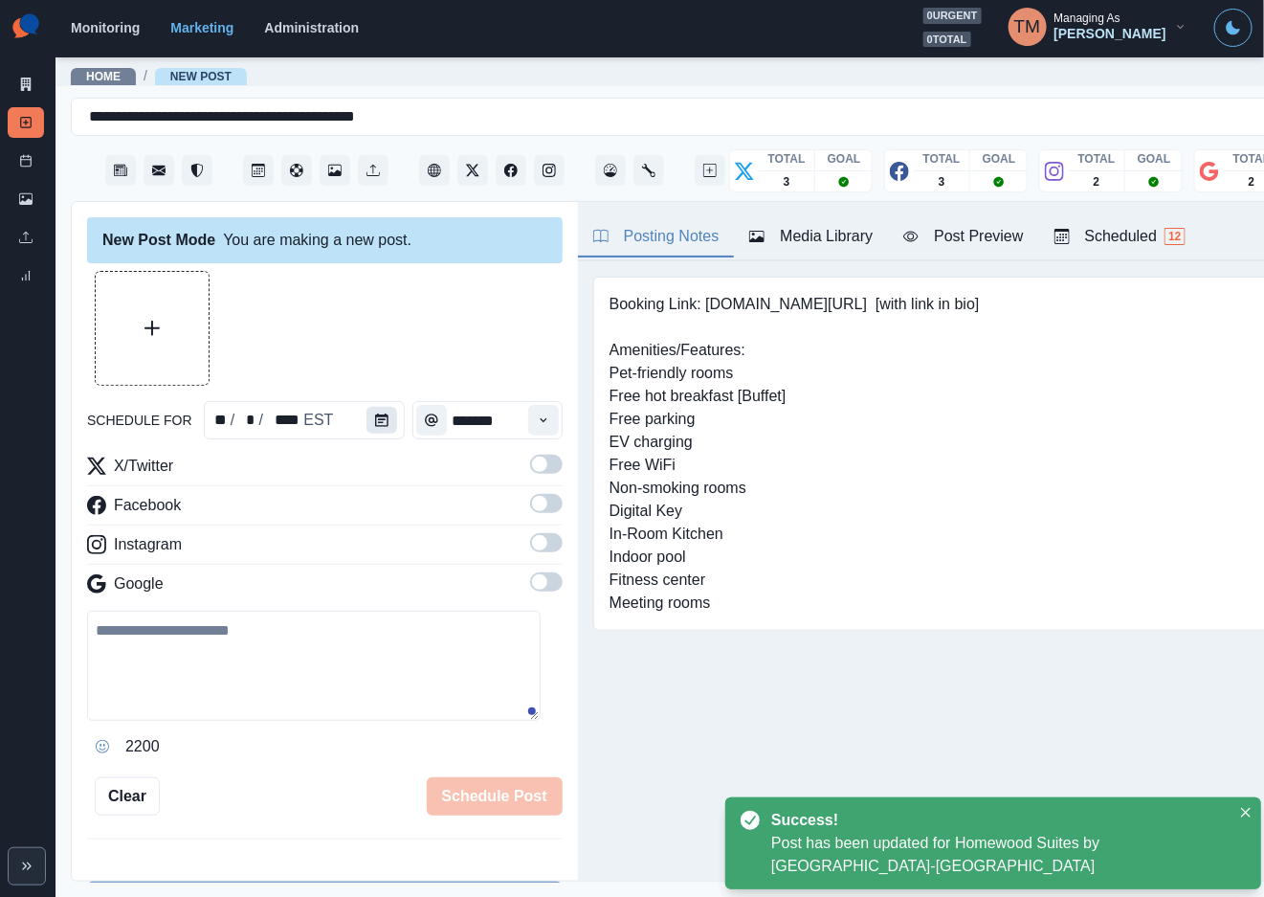
click at [375, 417] on icon "Calendar" at bounding box center [381, 419] width 13 height 13
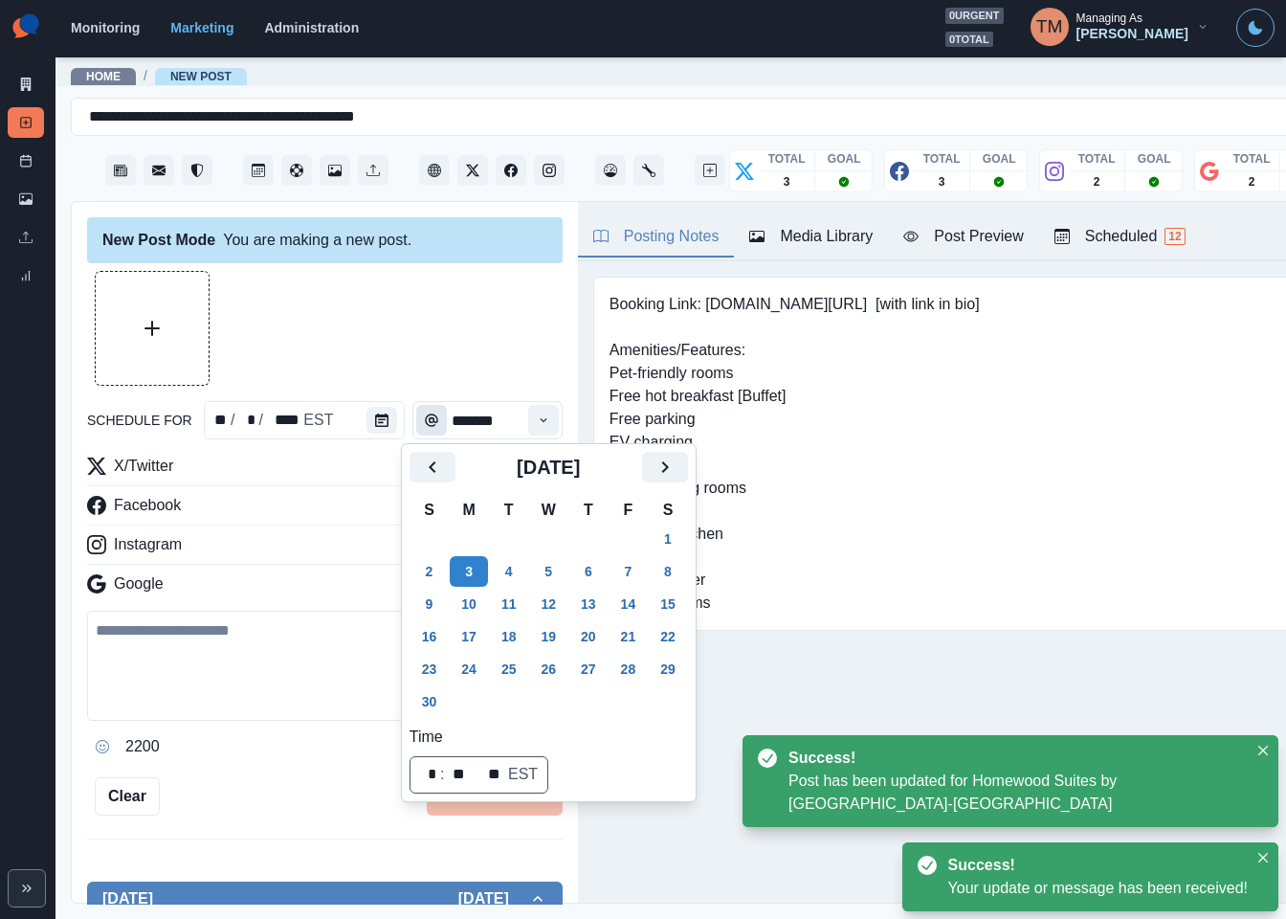
click at [629, 637] on button "21" at bounding box center [629, 636] width 38 height 31
click at [432, 343] on div at bounding box center [325, 328] width 476 height 115
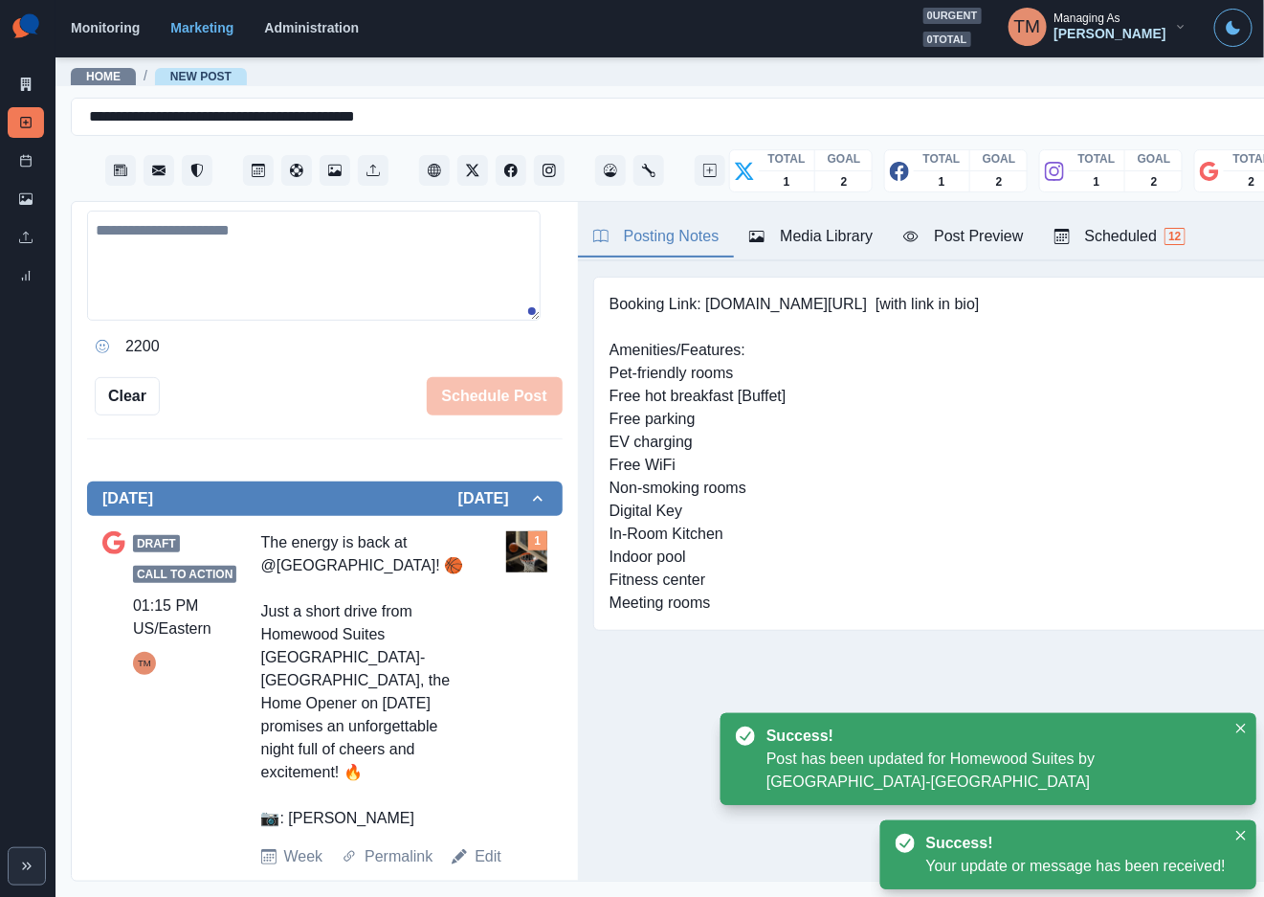
scroll to position [21, 0]
click at [475, 845] on link "Edit" at bounding box center [488, 856] width 27 height 23
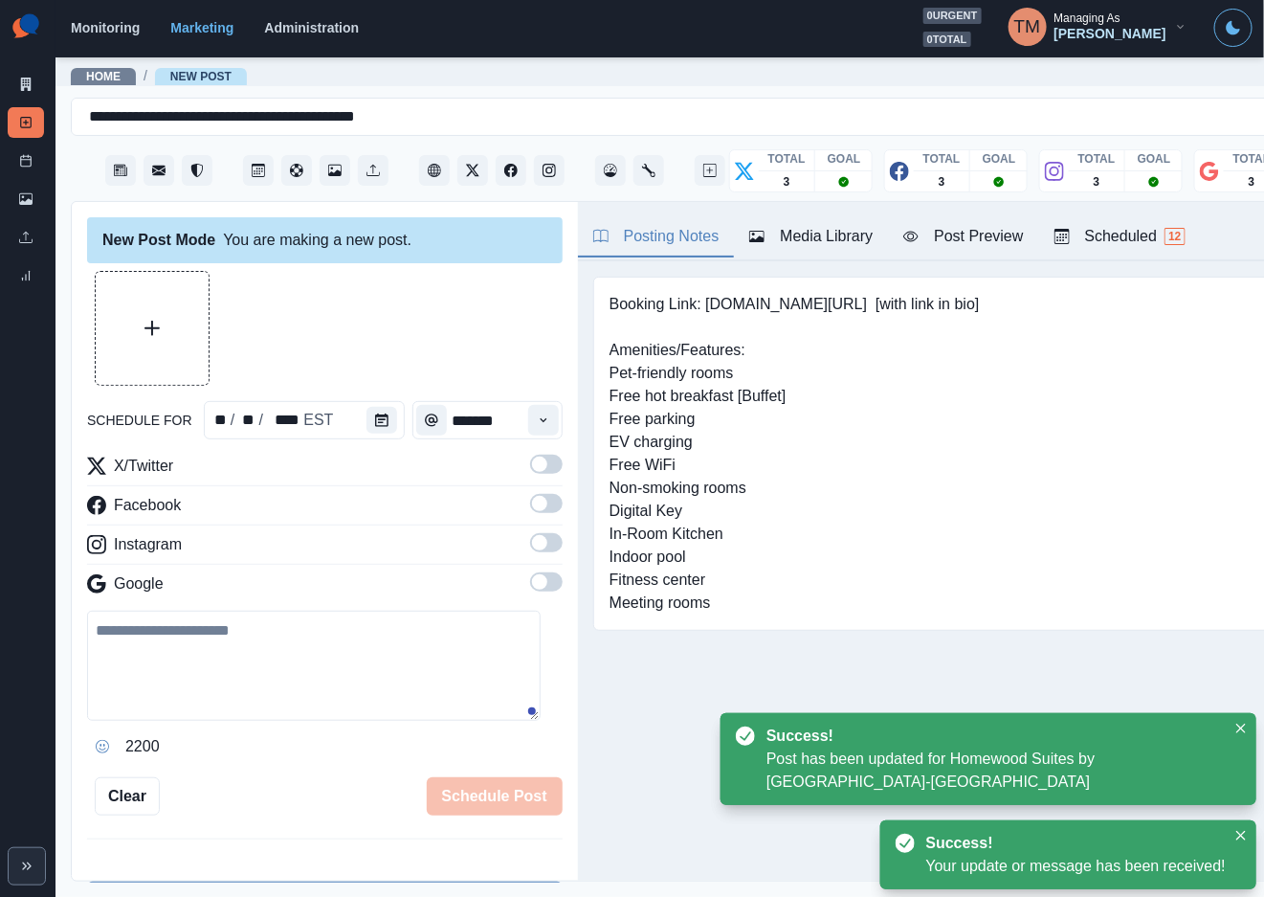
scroll to position [1, 0]
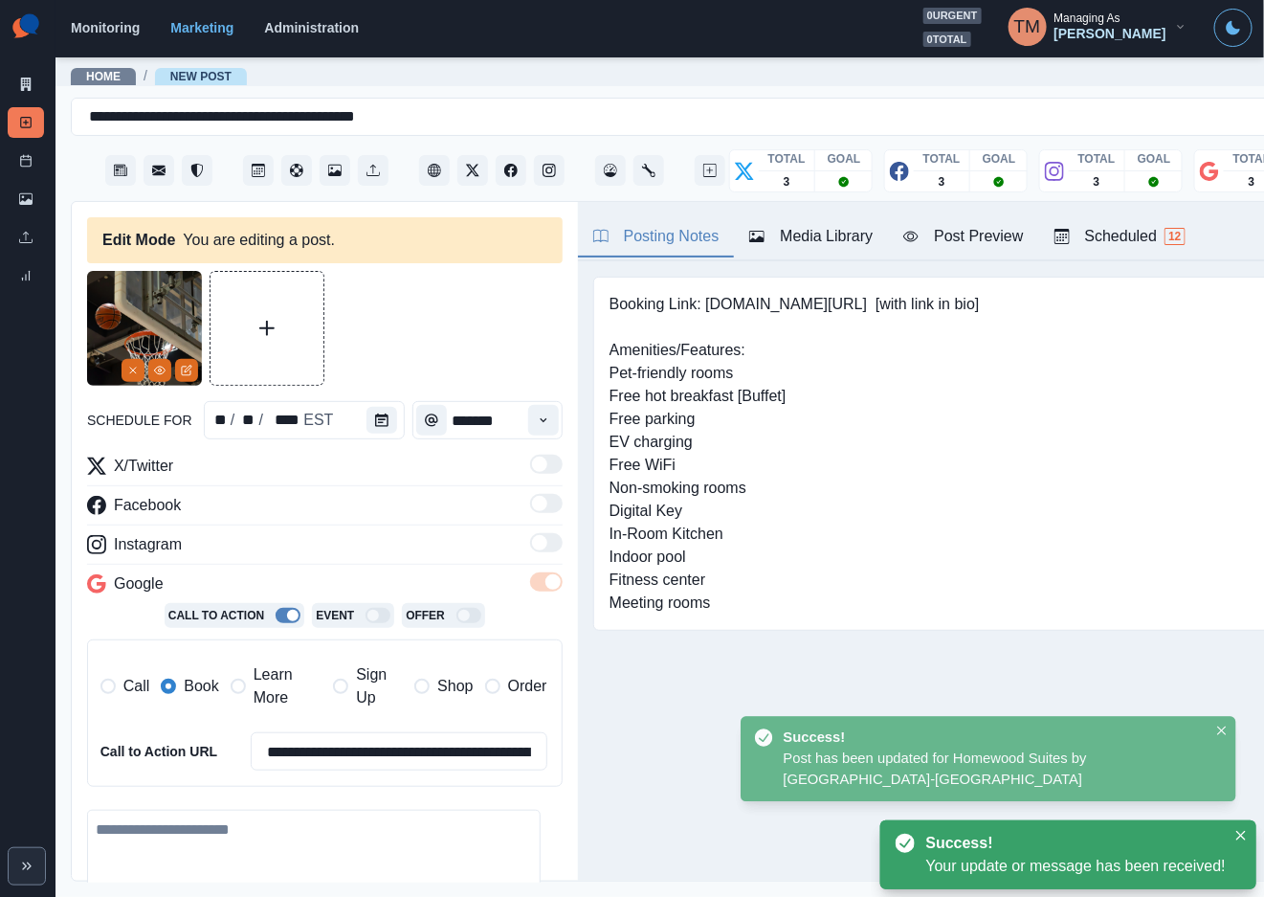
type textarea "**********"
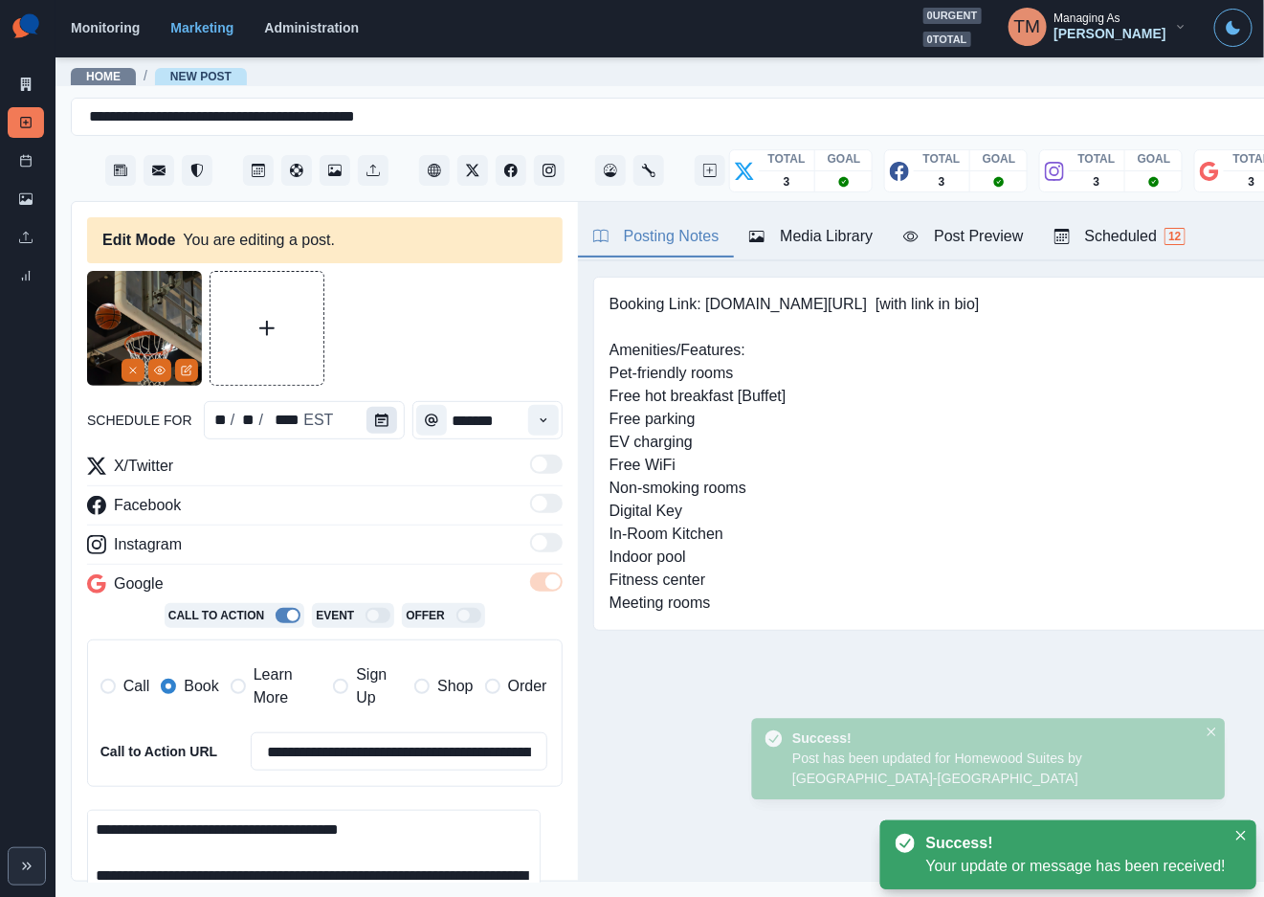
scroll to position [0, 0]
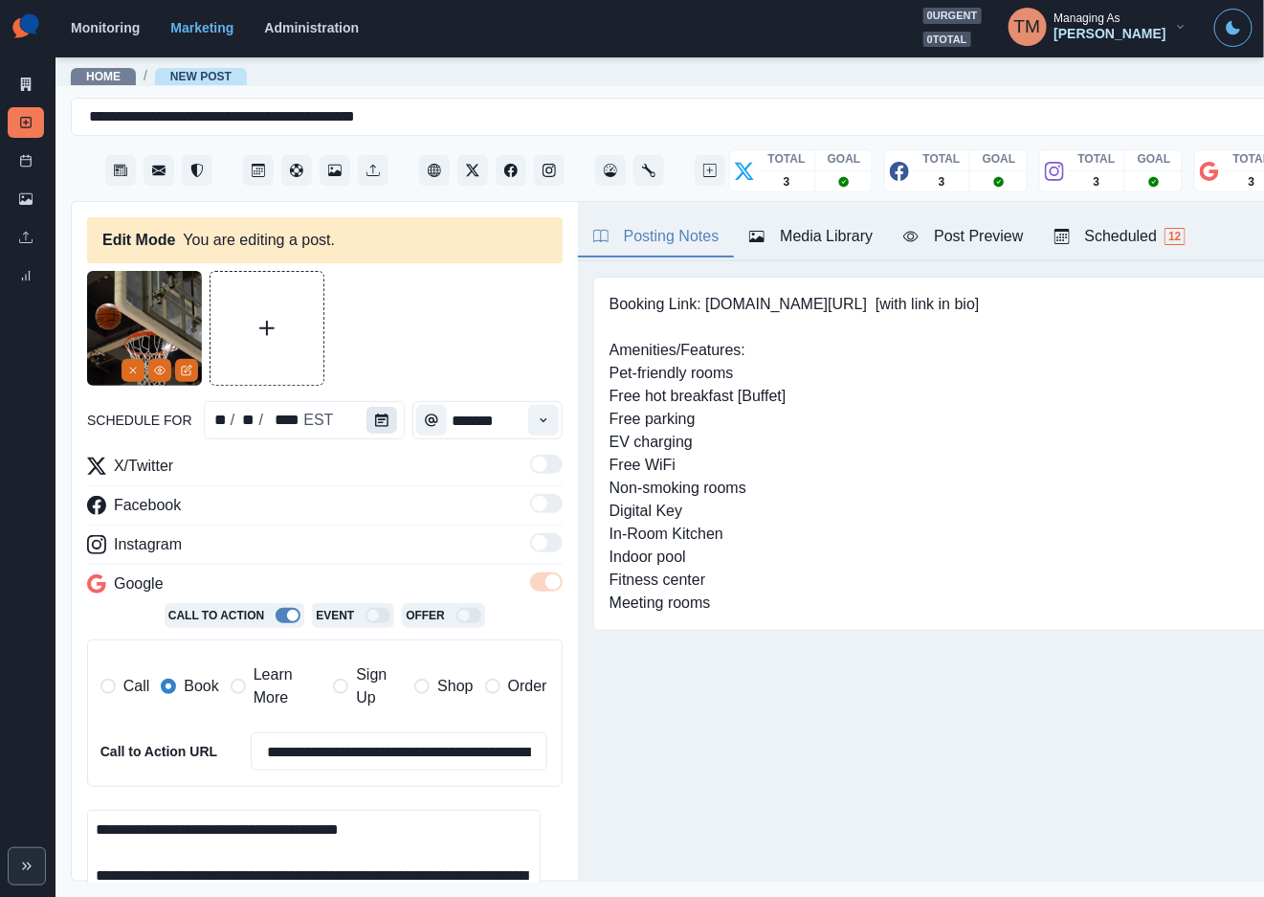
click at [375, 416] on icon "Calendar" at bounding box center [381, 419] width 13 height 13
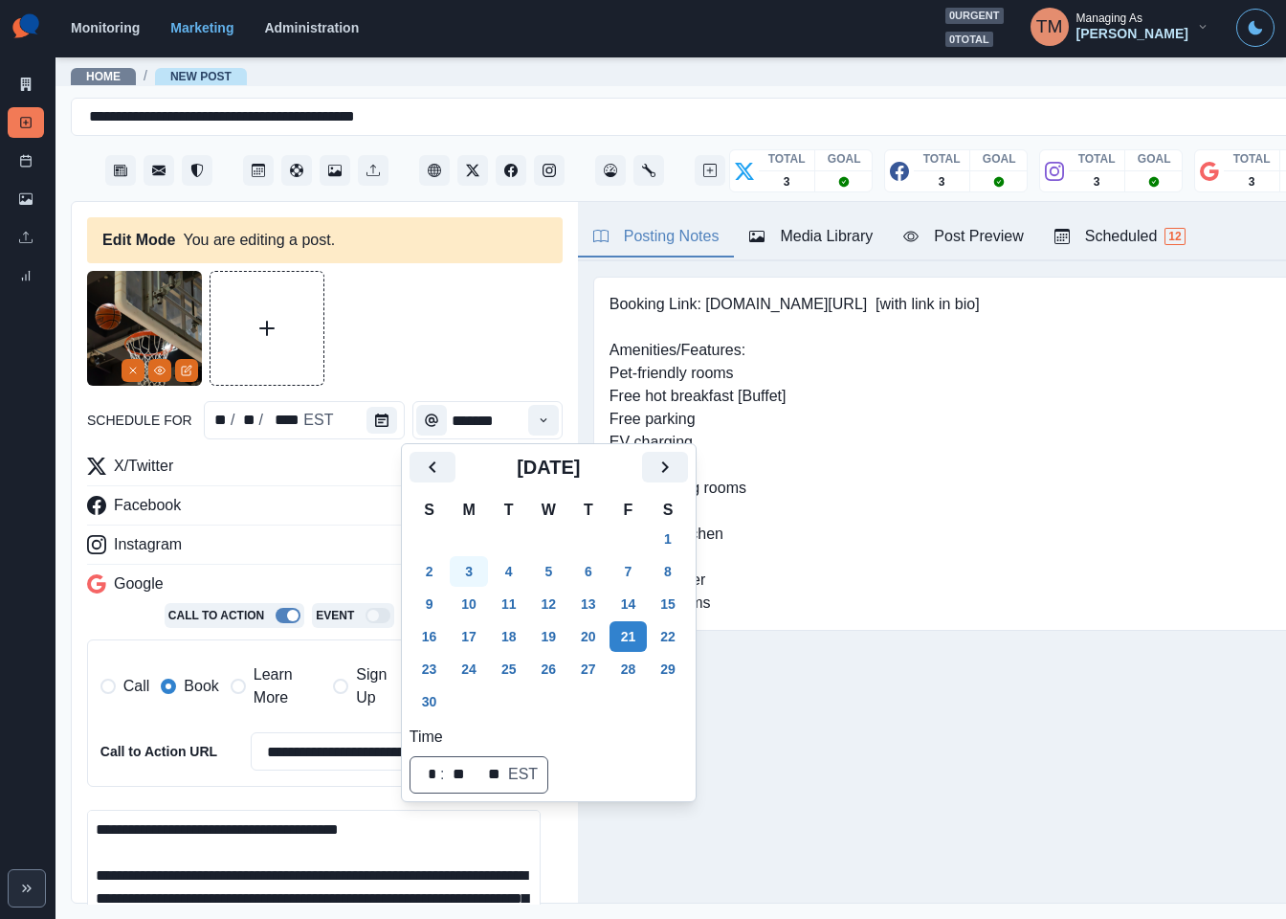
click at [468, 572] on button "3" at bounding box center [469, 571] width 38 height 31
click at [256, 693] on span "Learn More" at bounding box center [288, 686] width 68 height 46
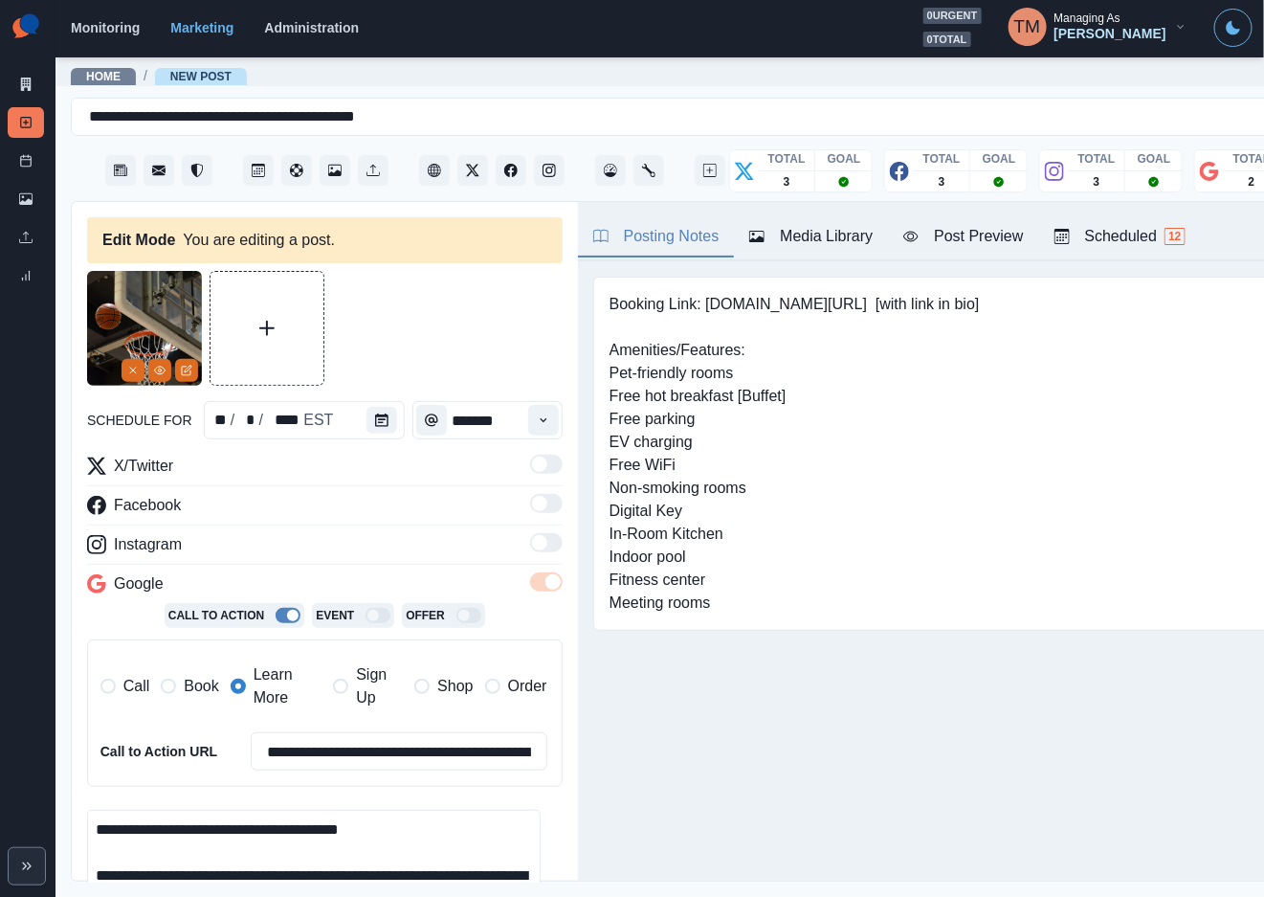
click at [196, 690] on span "Book" at bounding box center [201, 686] width 34 height 23
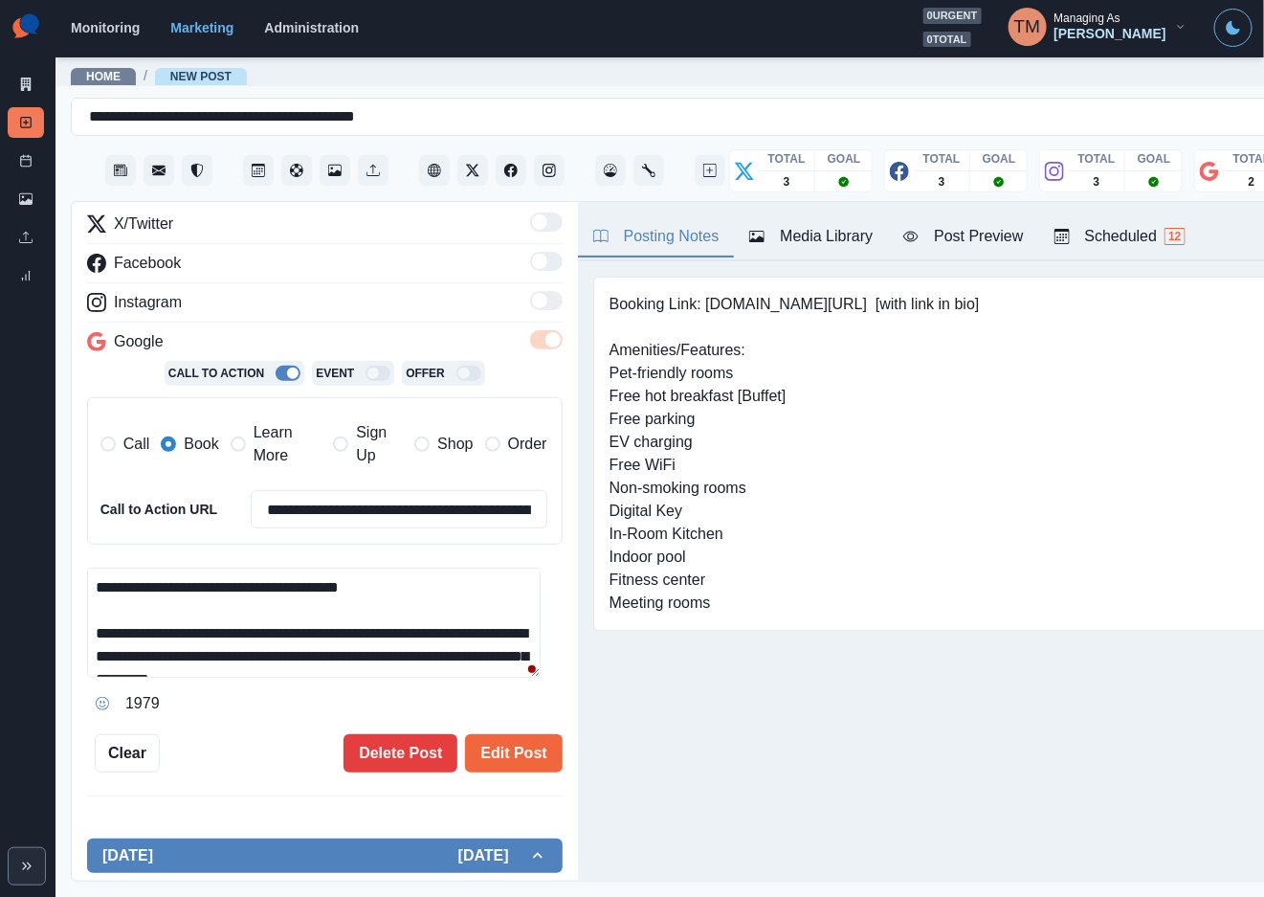
scroll to position [287, 0]
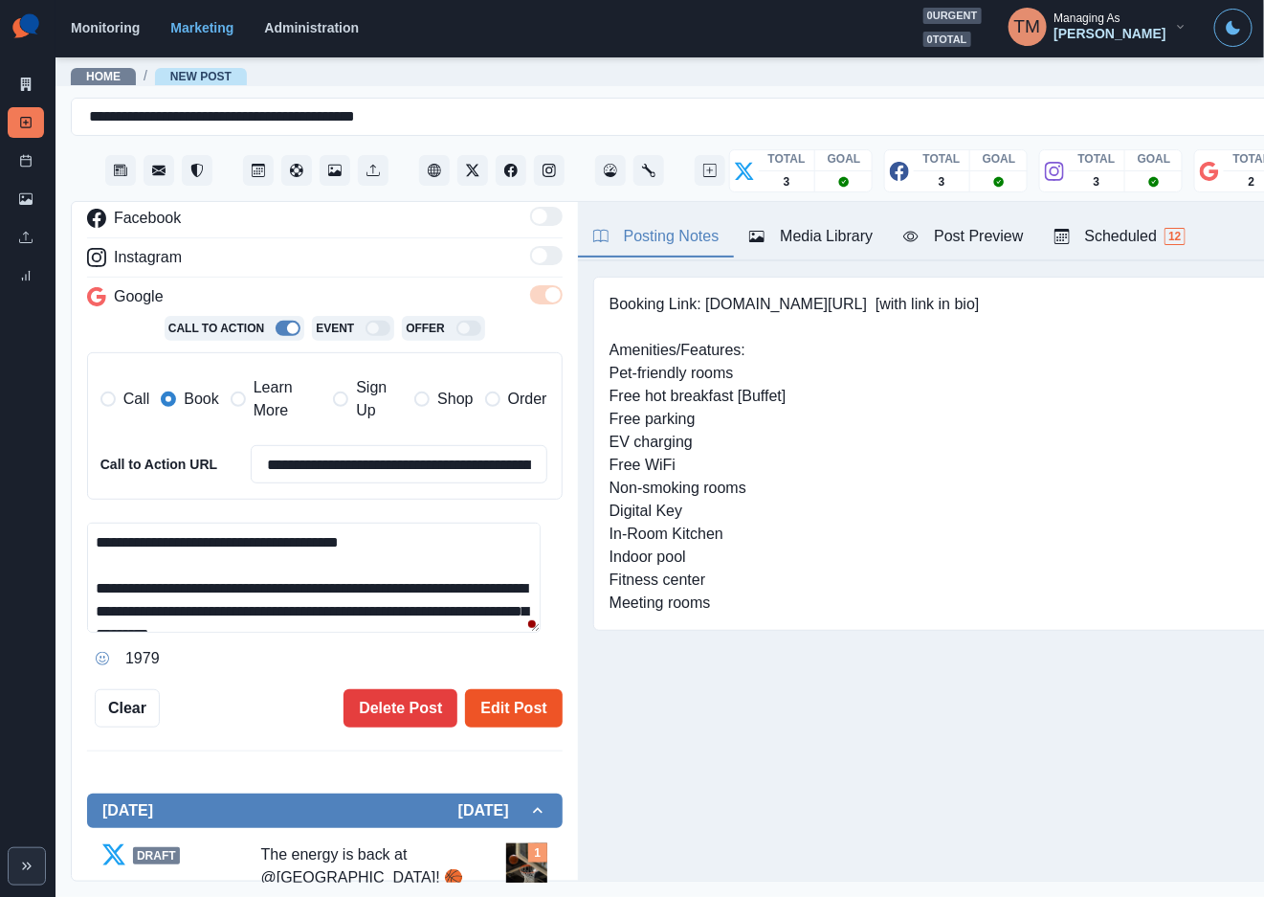
click at [503, 715] on button "Edit Post" at bounding box center [513, 708] width 97 height 38
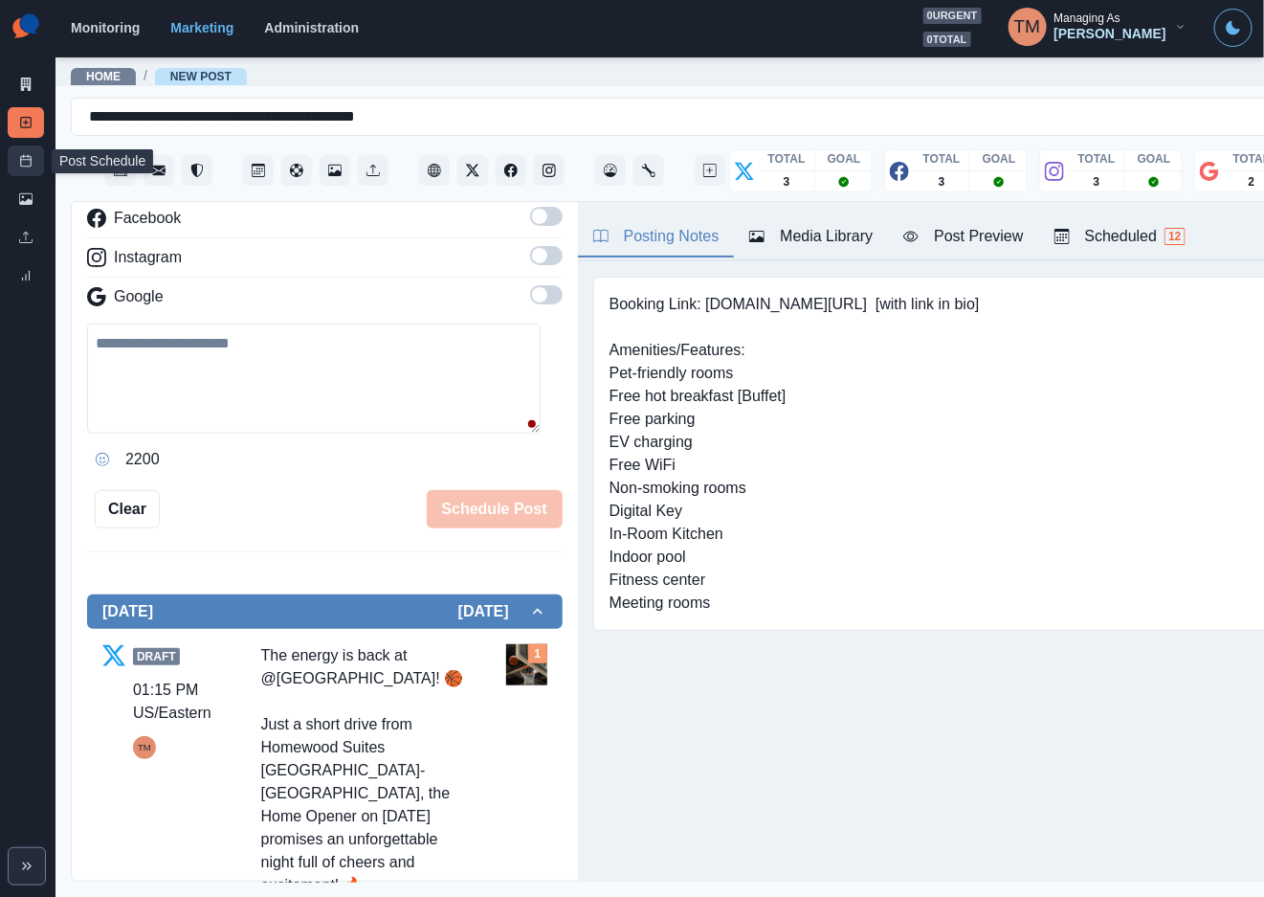
click at [23, 164] on icon at bounding box center [25, 160] width 13 height 13
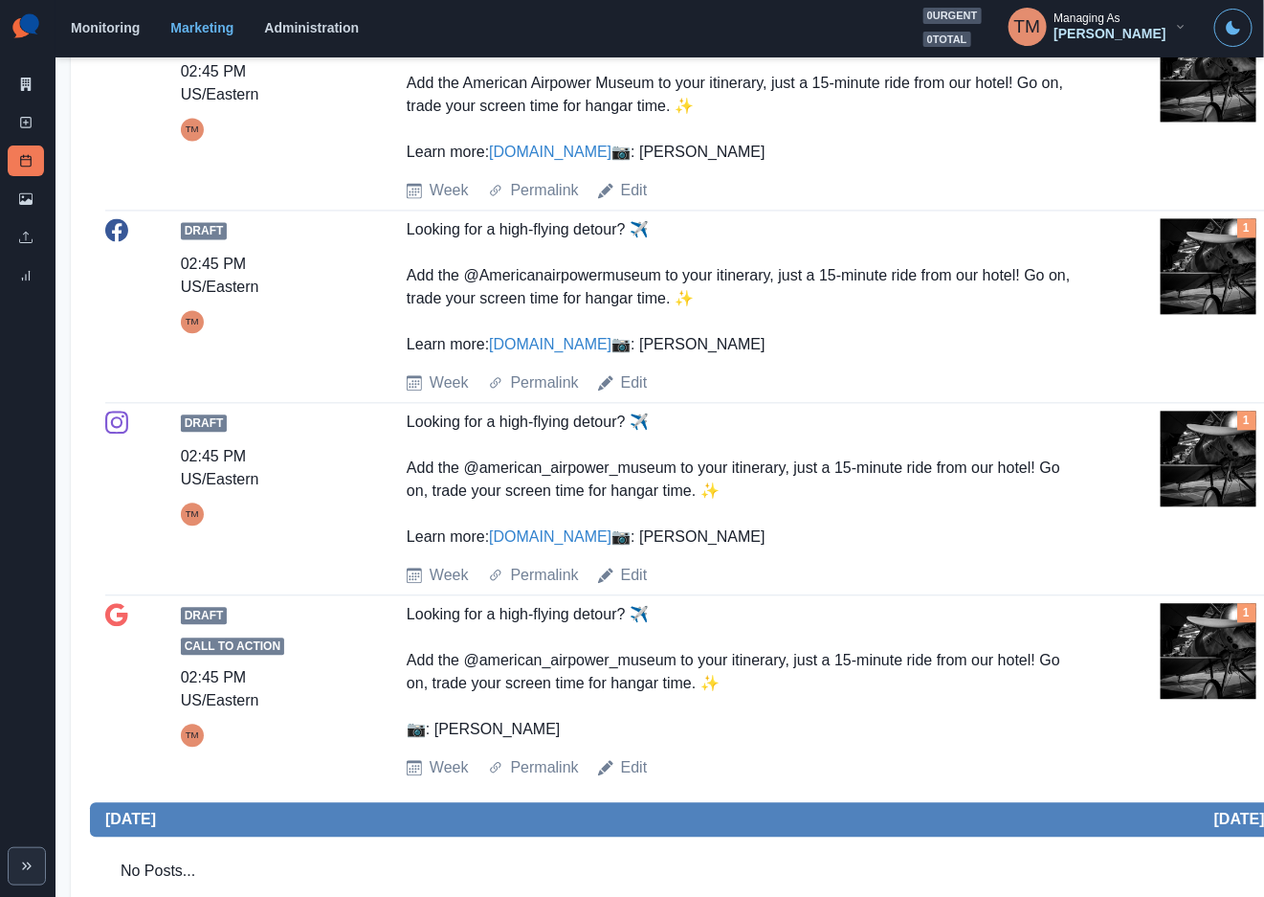
scroll to position [1292, 0]
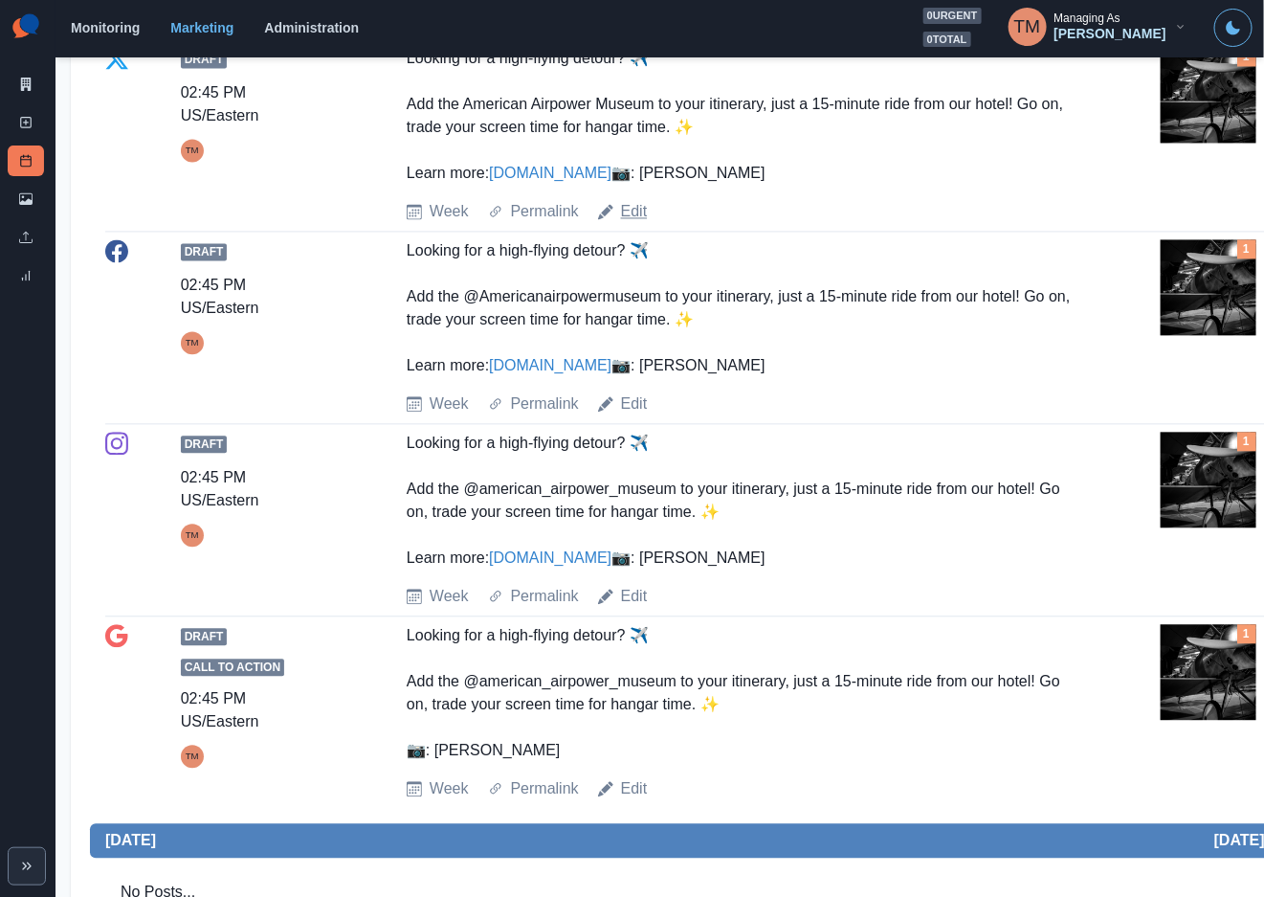
click at [629, 224] on link "Edit" at bounding box center [634, 212] width 27 height 23
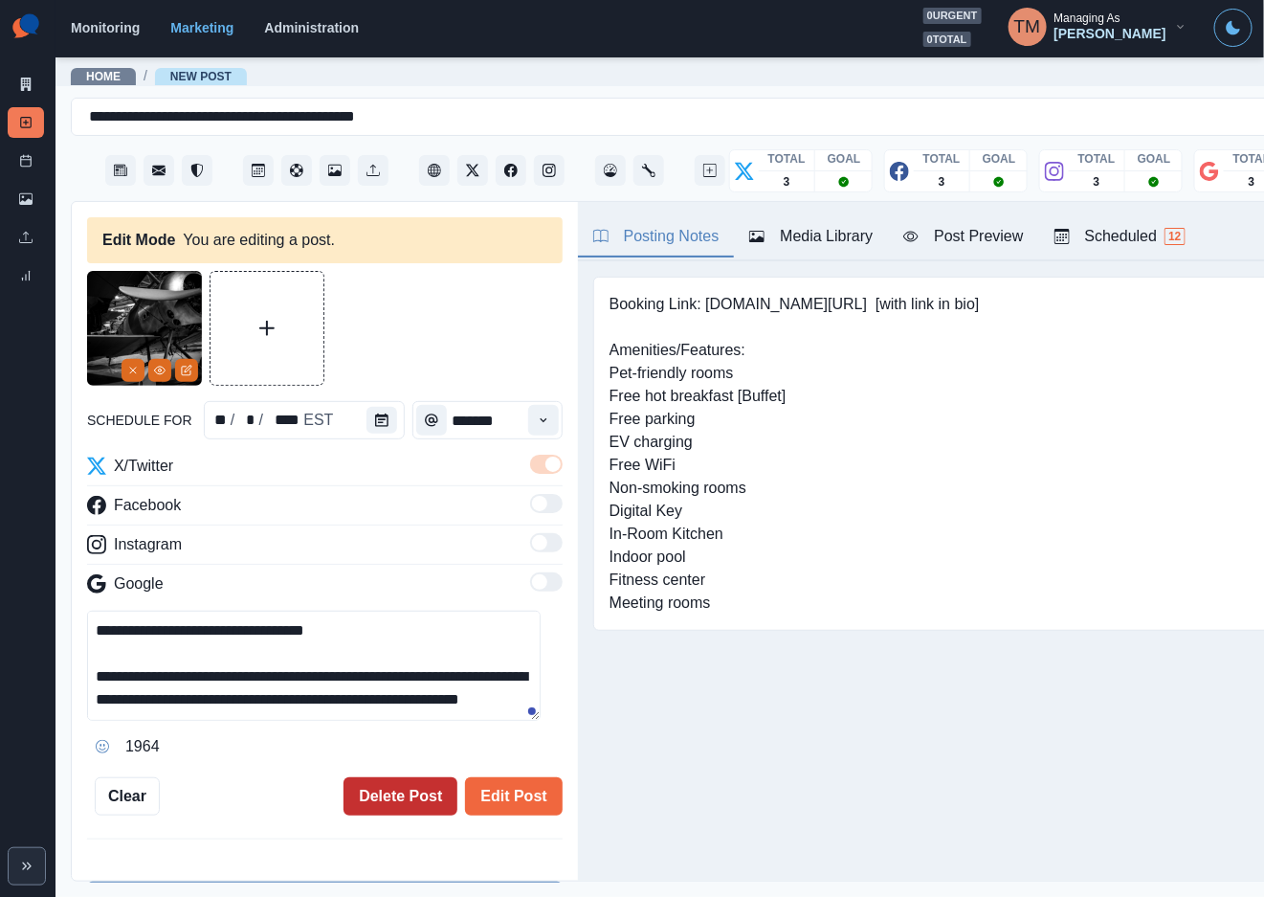
click at [368, 802] on button "Delete Post" at bounding box center [401, 796] width 114 height 38
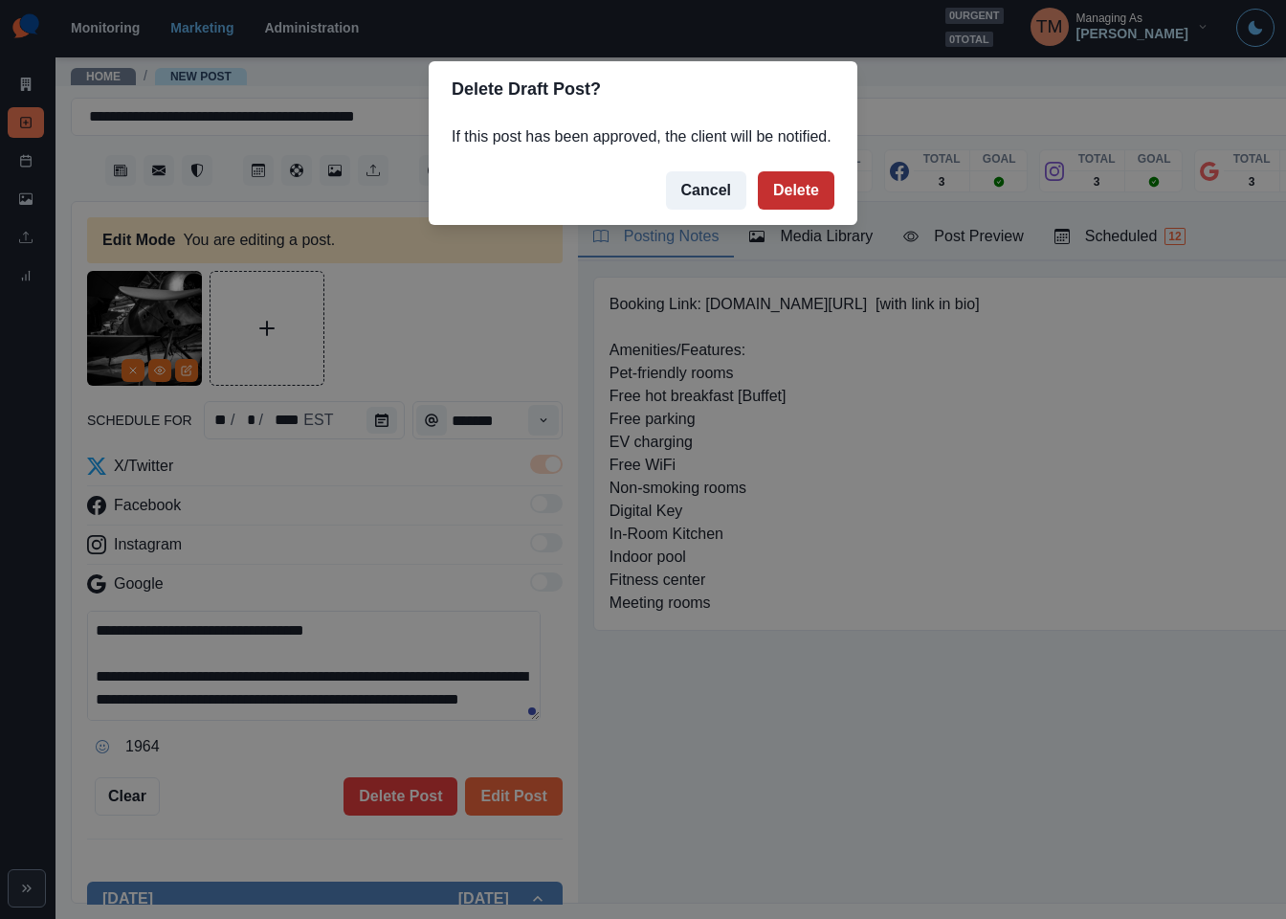
click at [804, 192] on button "Delete" at bounding box center [796, 190] width 77 height 38
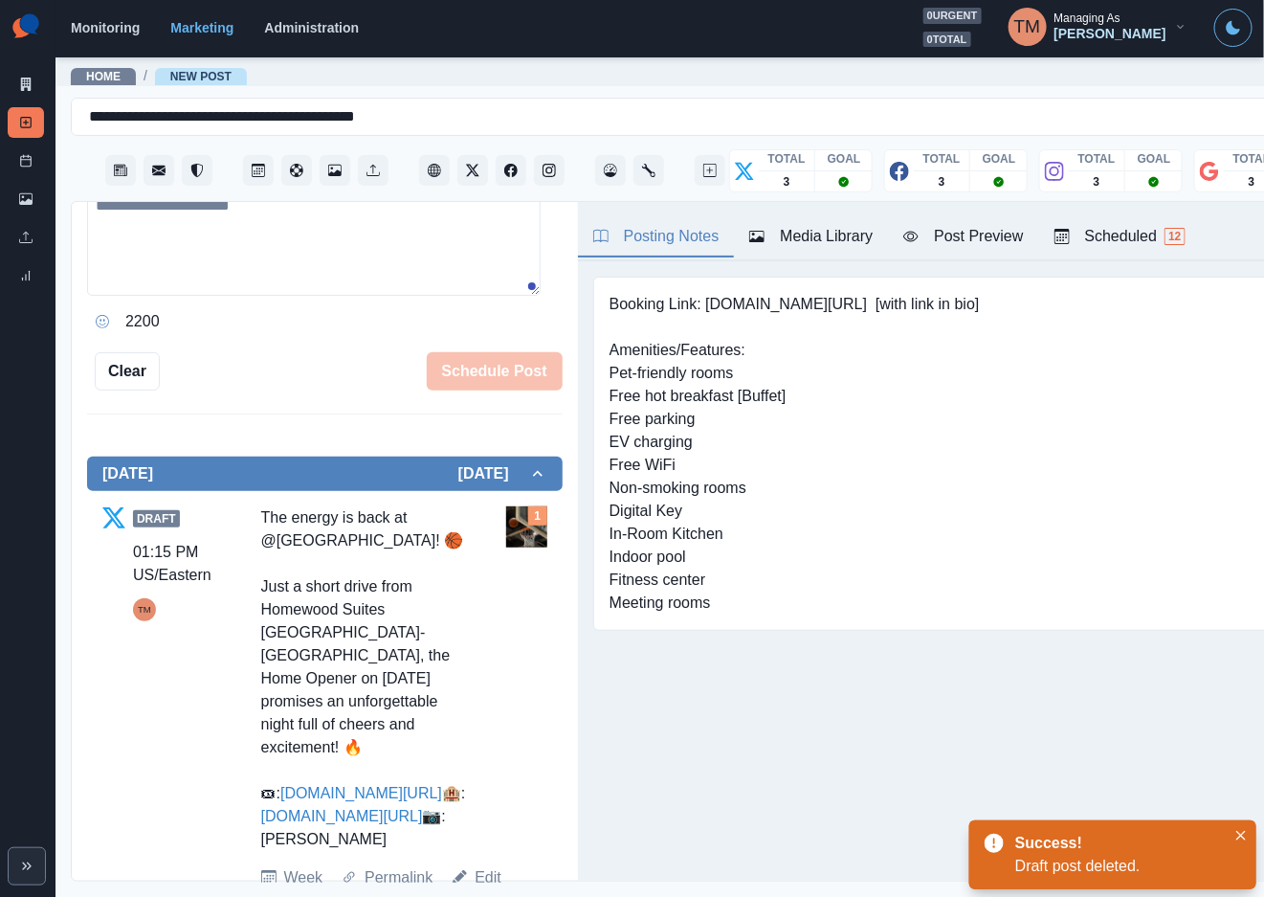
scroll to position [431, 0]
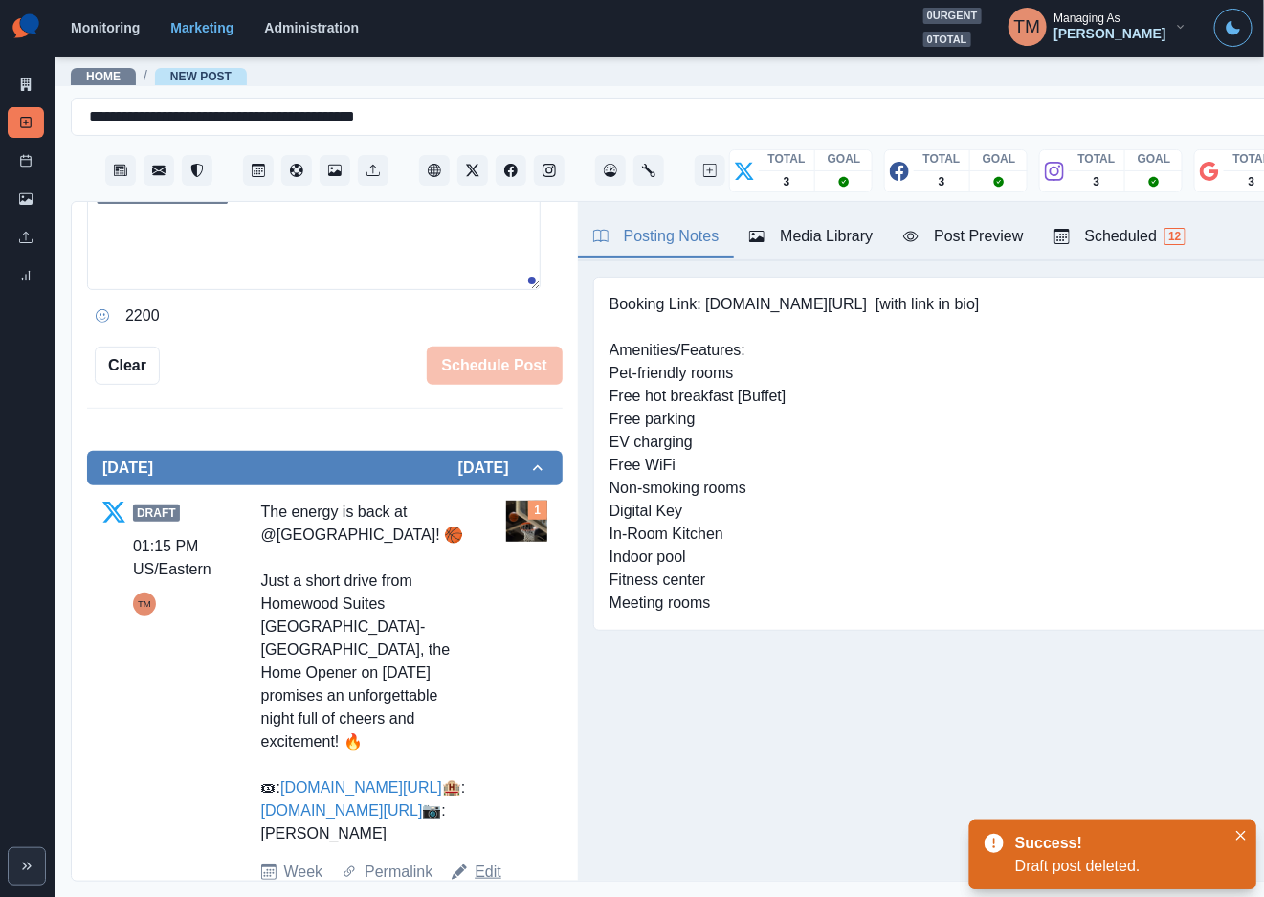
click at [478, 876] on link "Edit" at bounding box center [488, 871] width 27 height 23
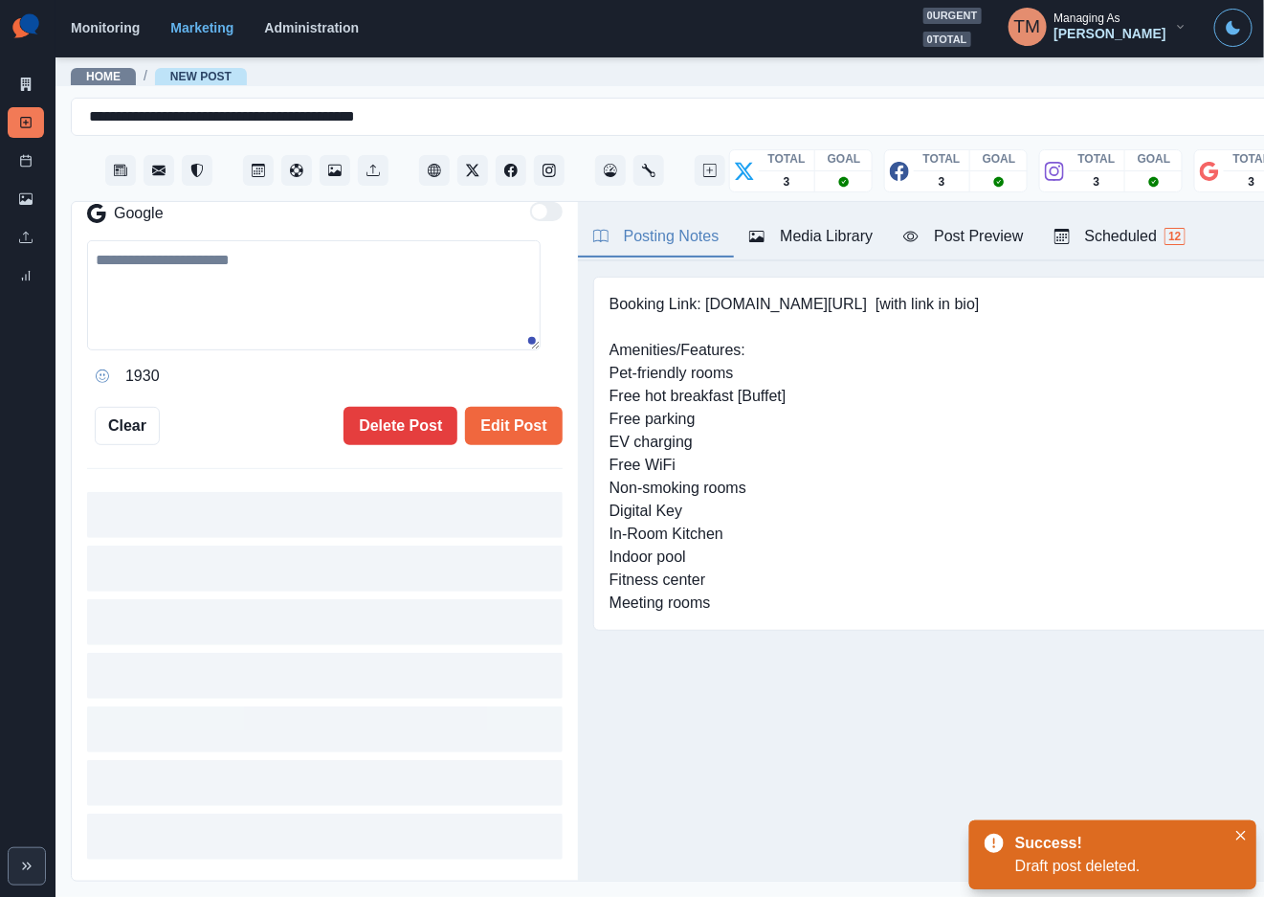
type input "*******"
type textarea "**********"
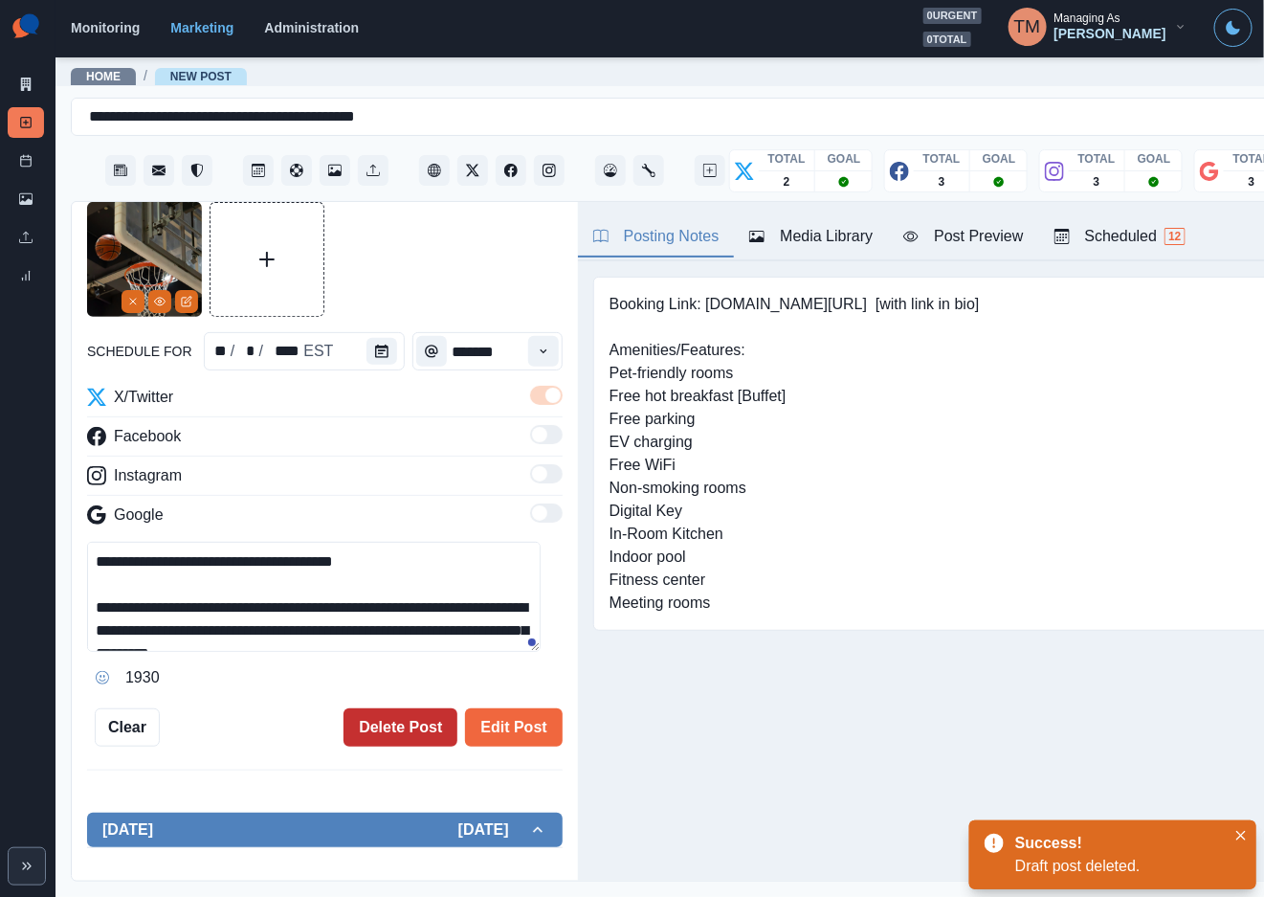
scroll to position [348, 0]
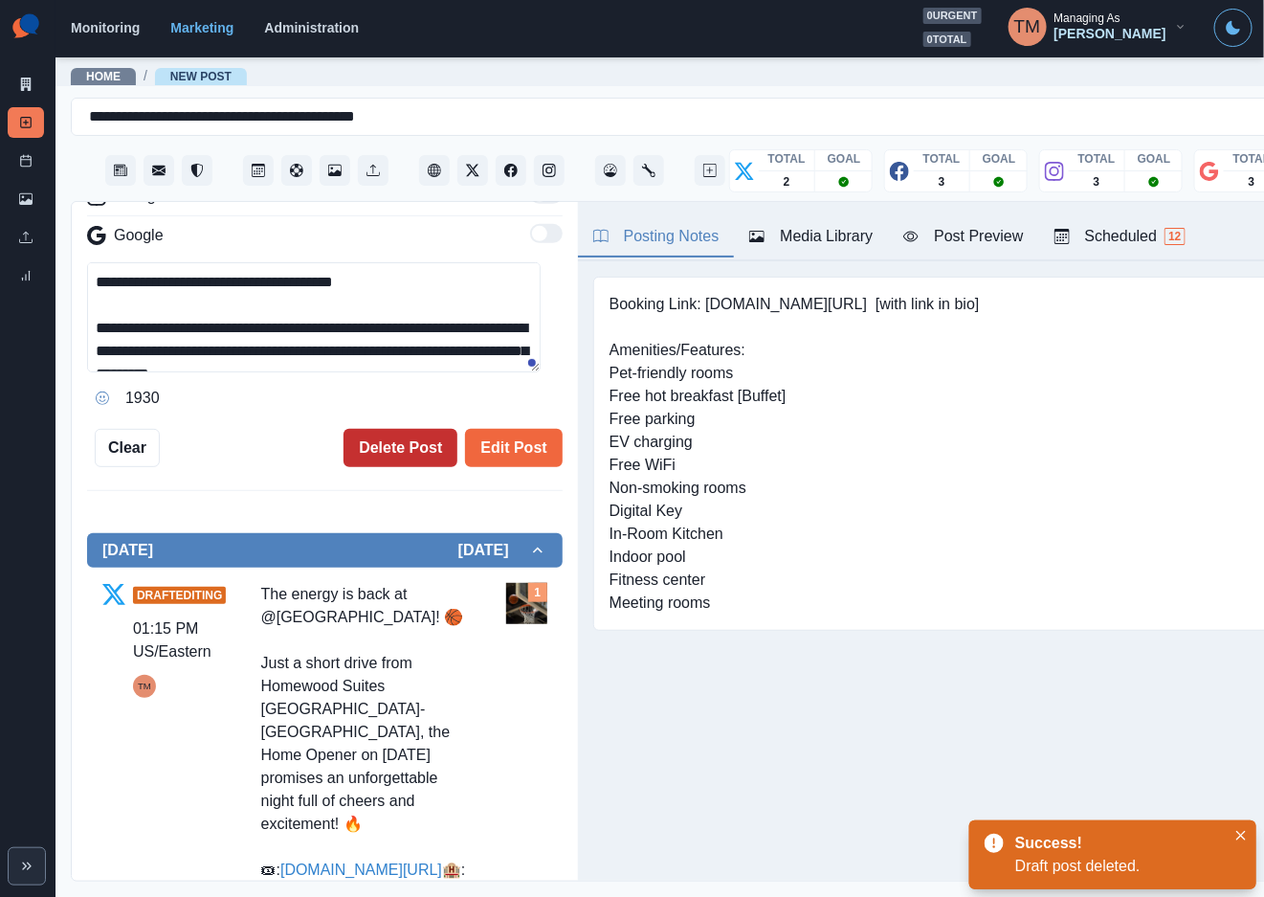
click at [393, 451] on button "Delete Post" at bounding box center [401, 448] width 114 height 38
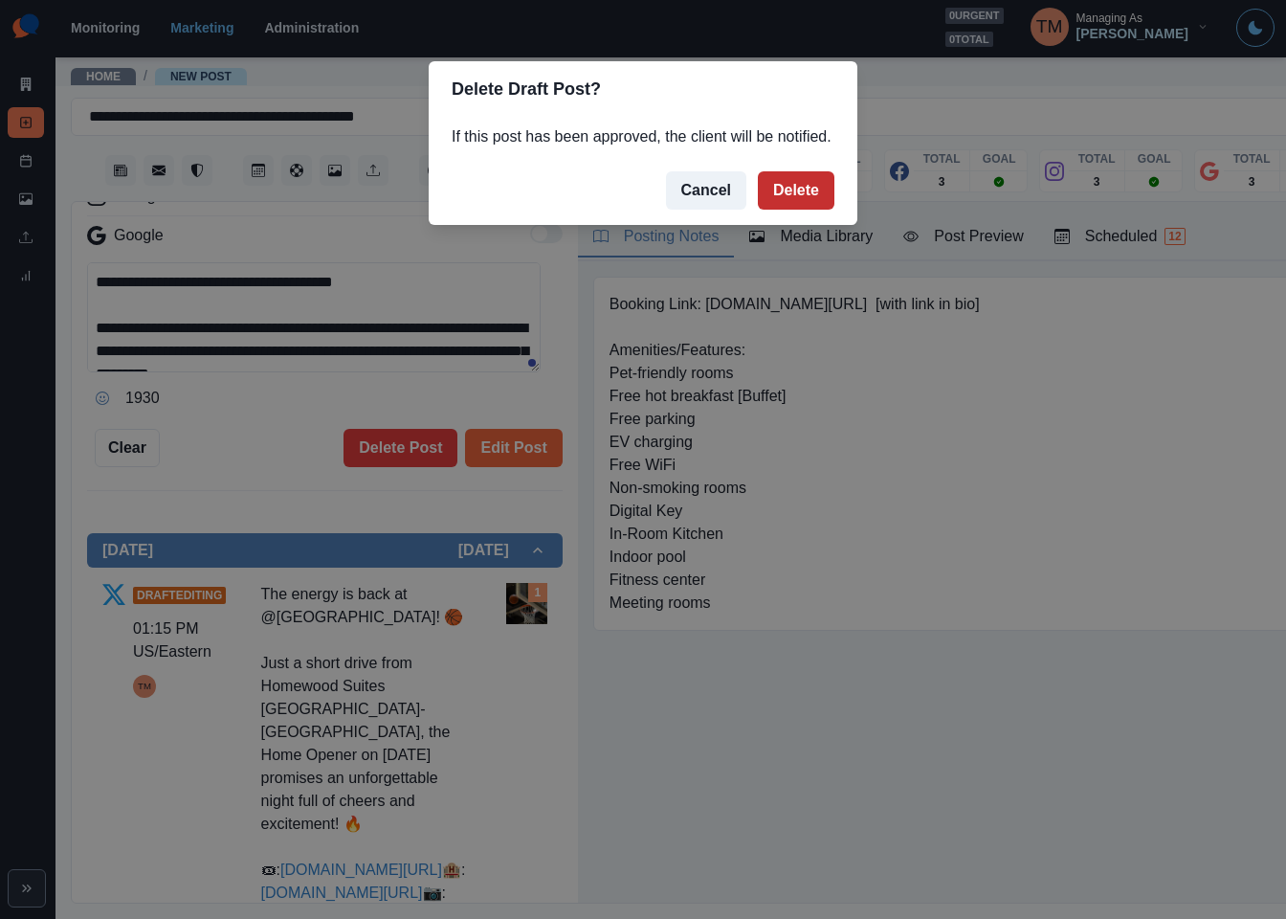
click at [792, 192] on button "Delete" at bounding box center [796, 190] width 77 height 38
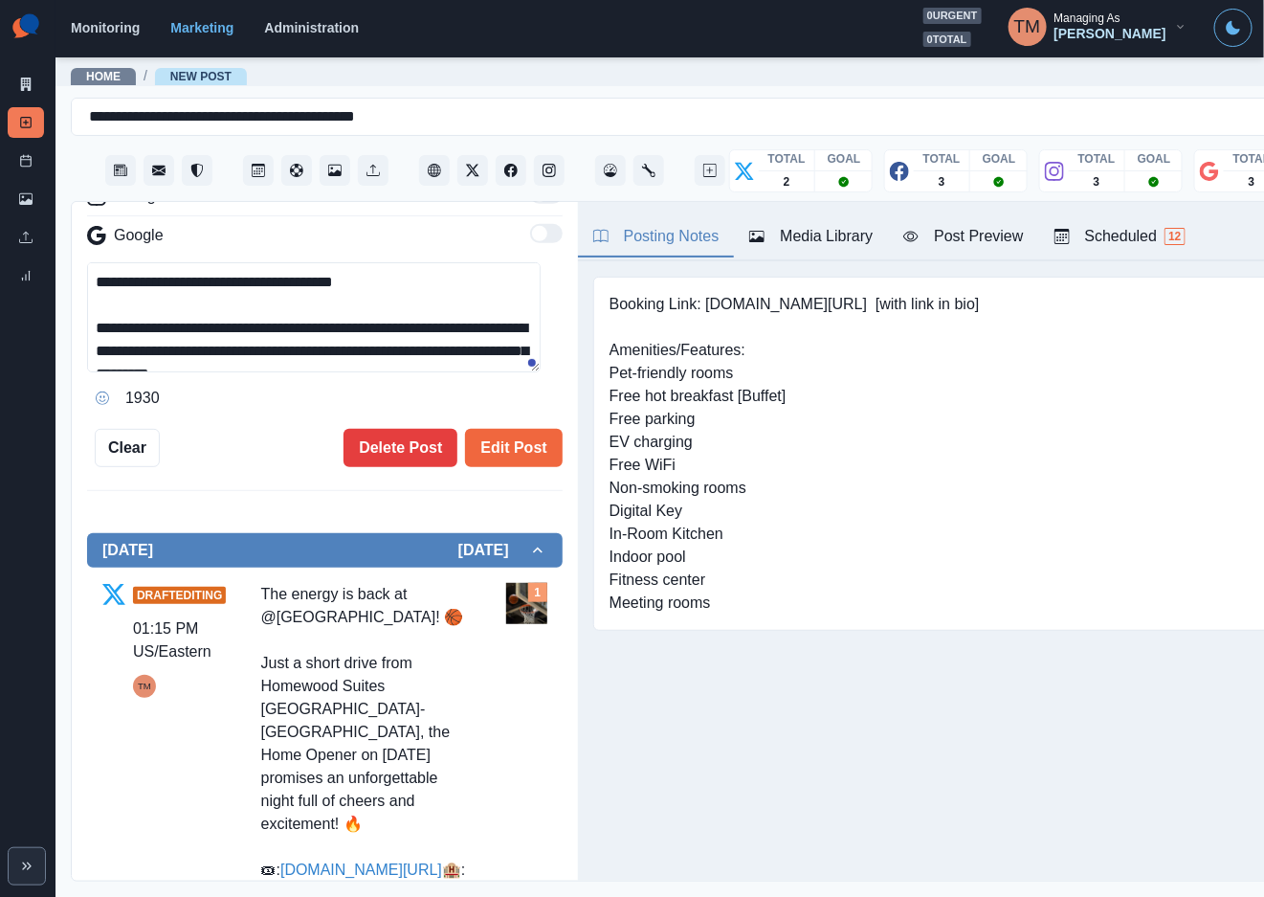
scroll to position [21, 0]
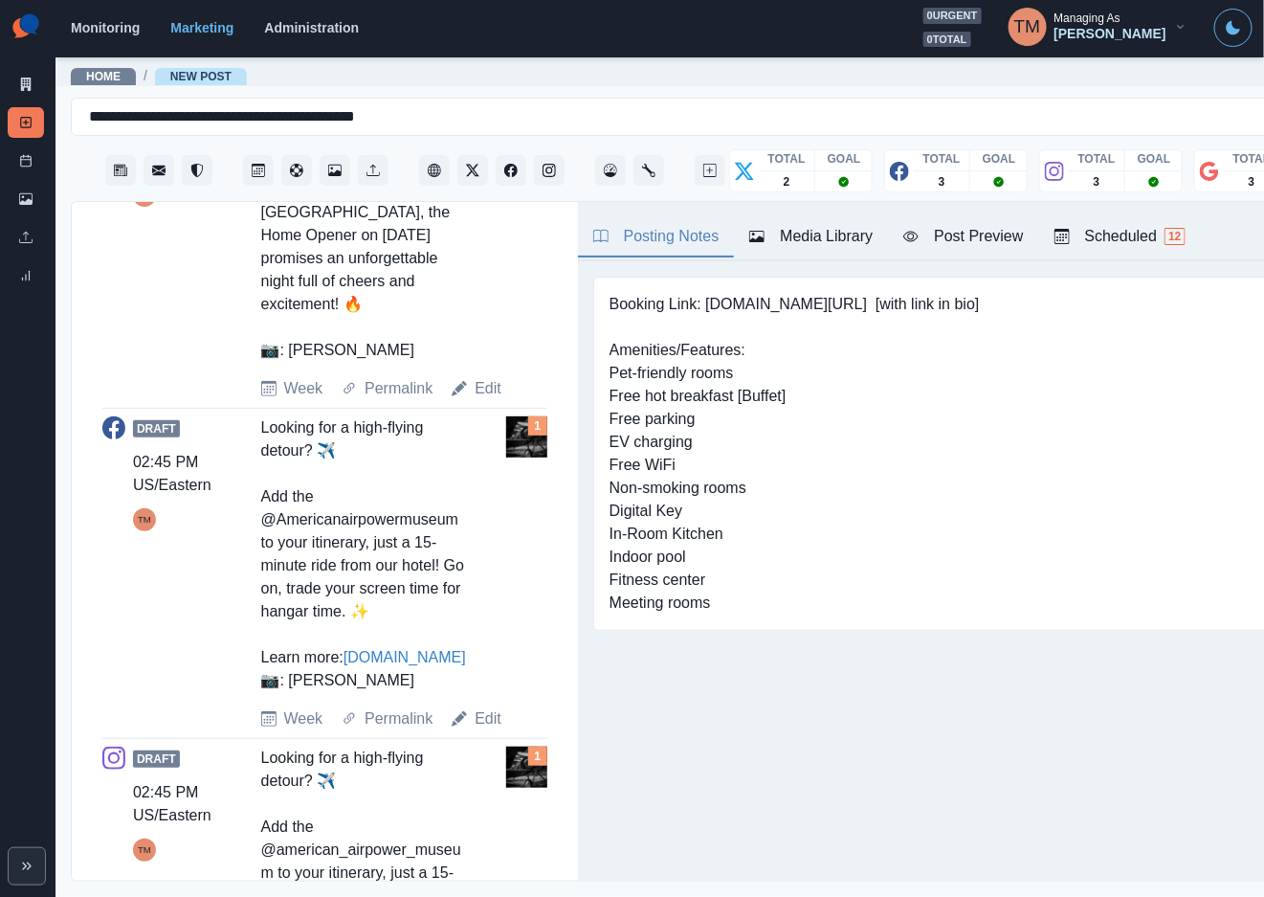
scroll to position [1589, 0]
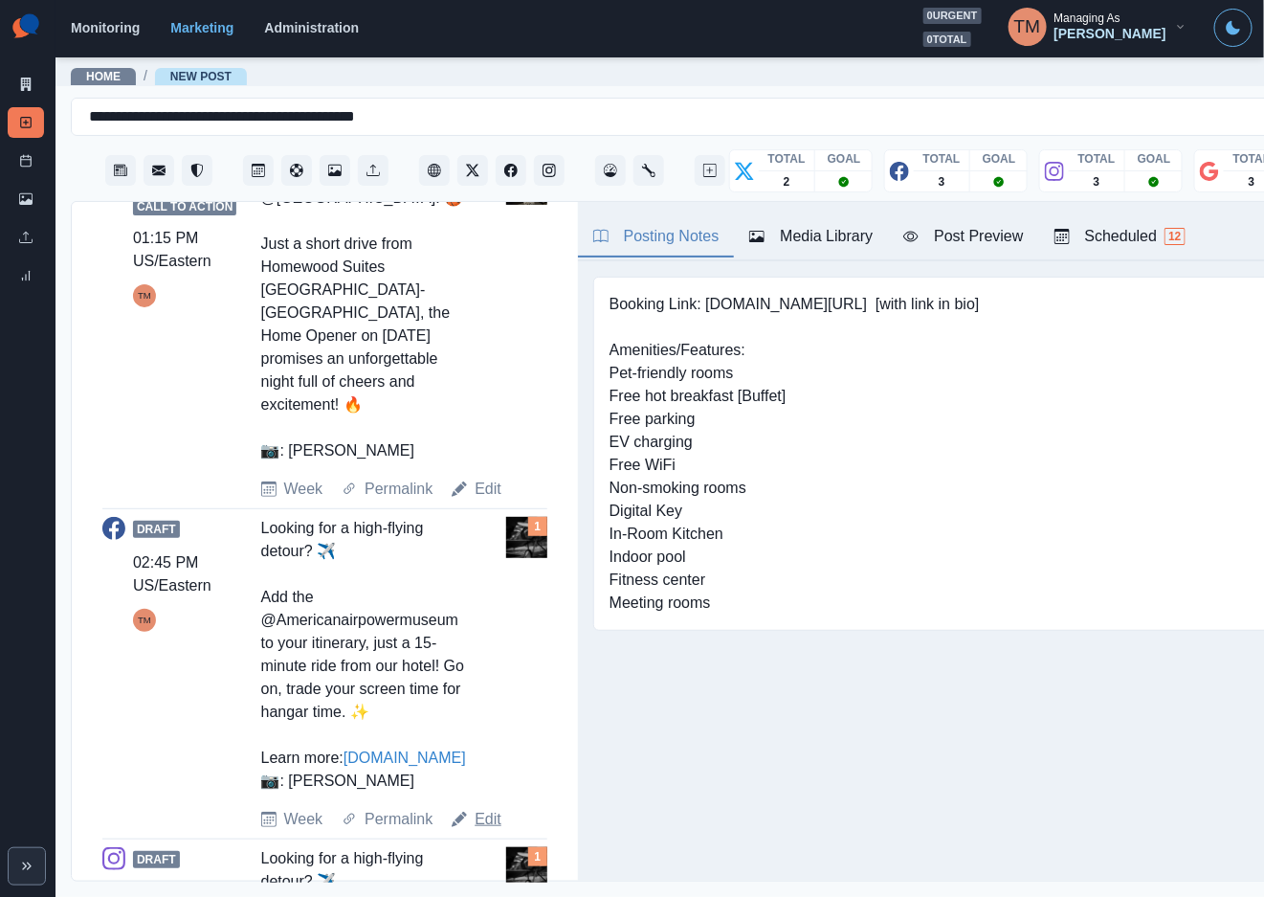
click at [485, 824] on link "Edit" at bounding box center [488, 819] width 27 height 23
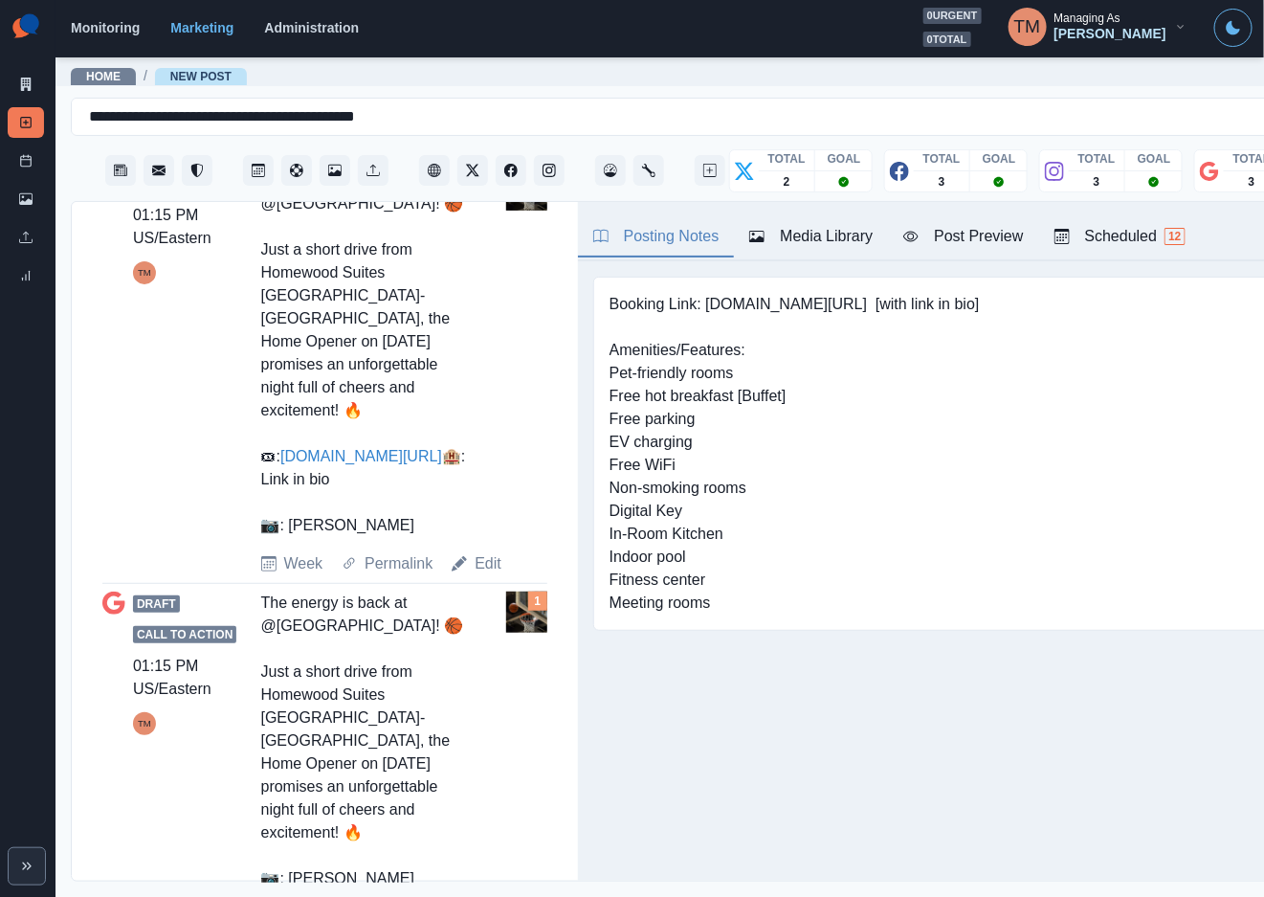
type input "*******"
type textarea "**********"
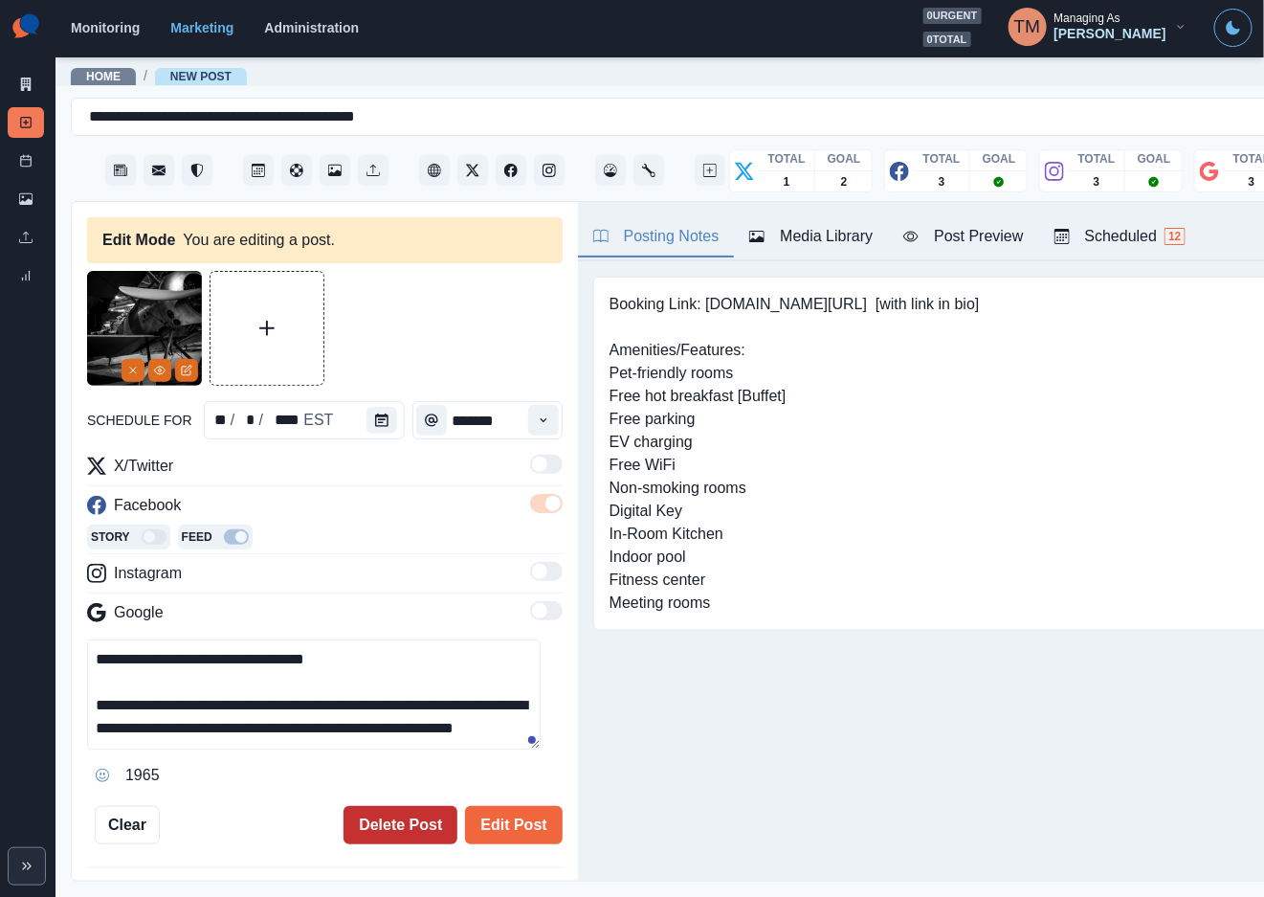
click at [379, 806] on button "Delete Post" at bounding box center [401, 825] width 114 height 38
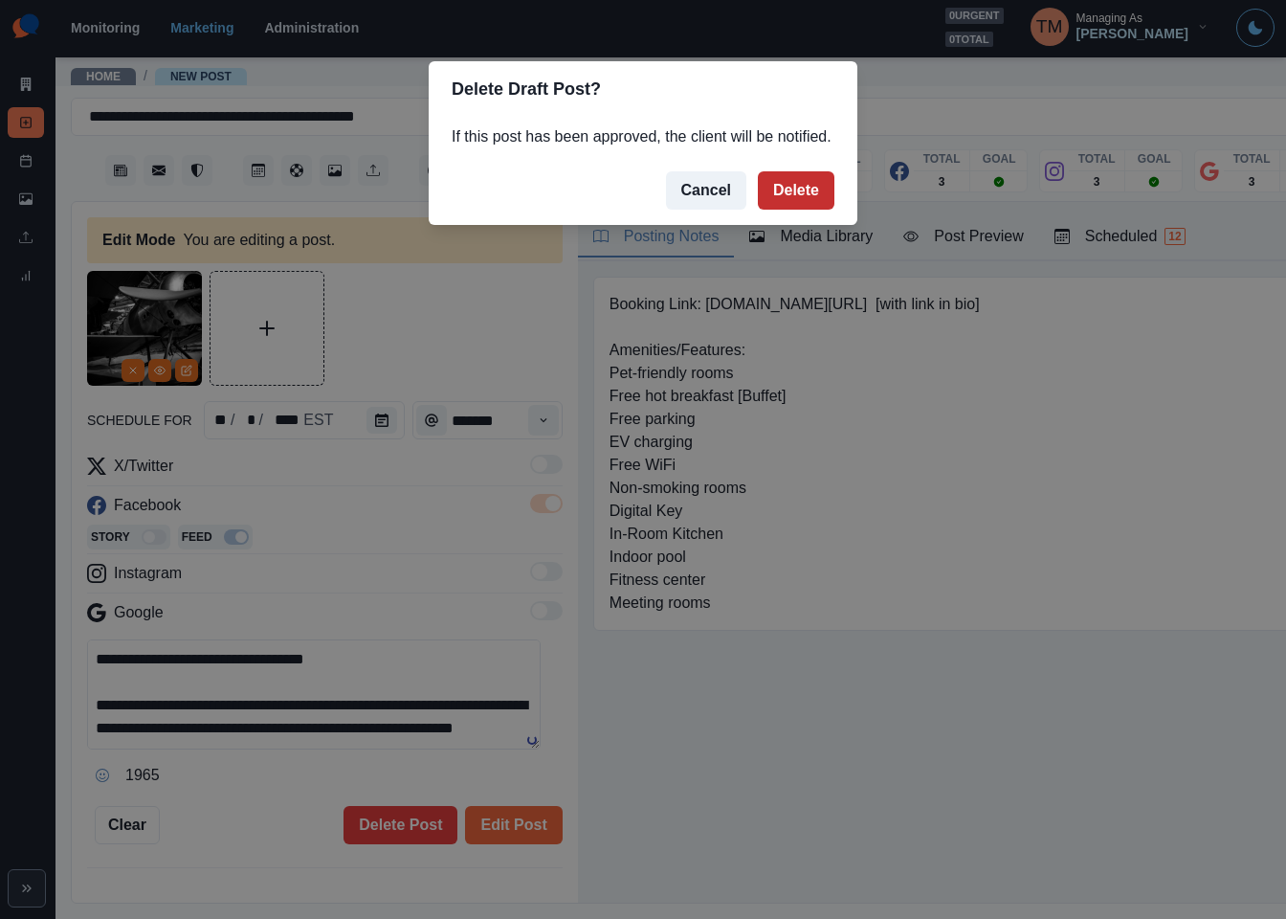
click at [810, 195] on button "Delete" at bounding box center [796, 190] width 77 height 38
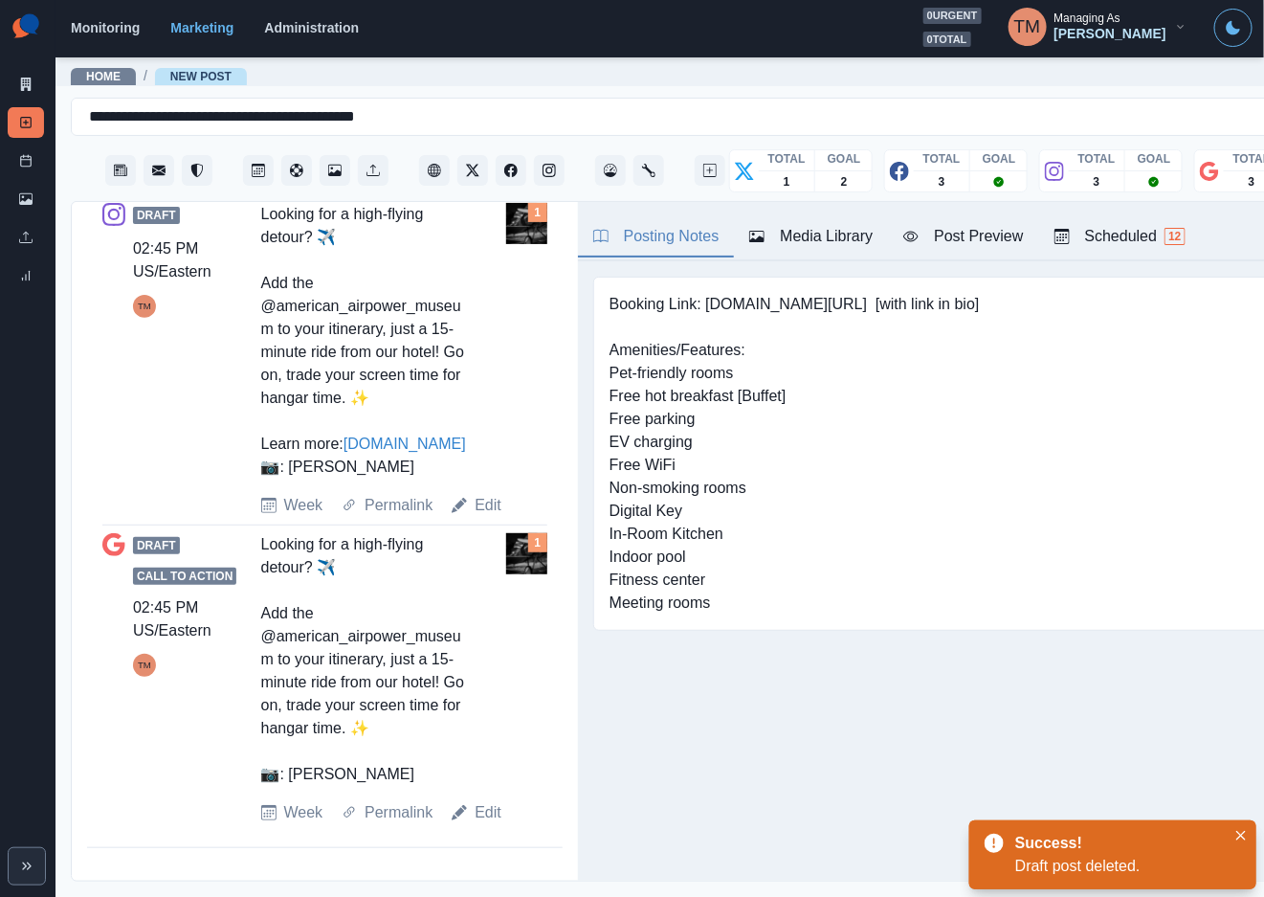
scroll to position [21, 0]
click at [479, 813] on link "Edit" at bounding box center [488, 812] width 27 height 23
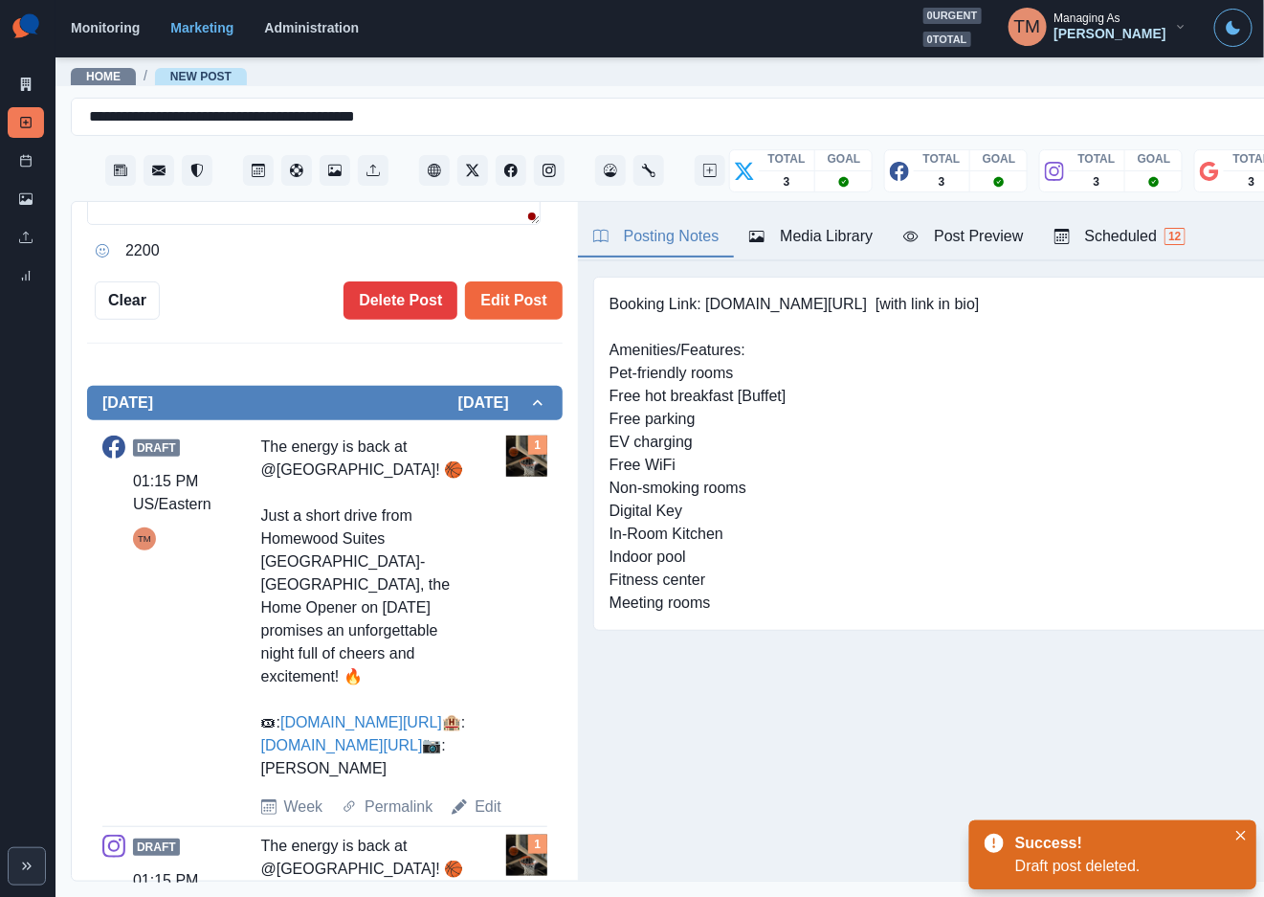
type textarea "**********"
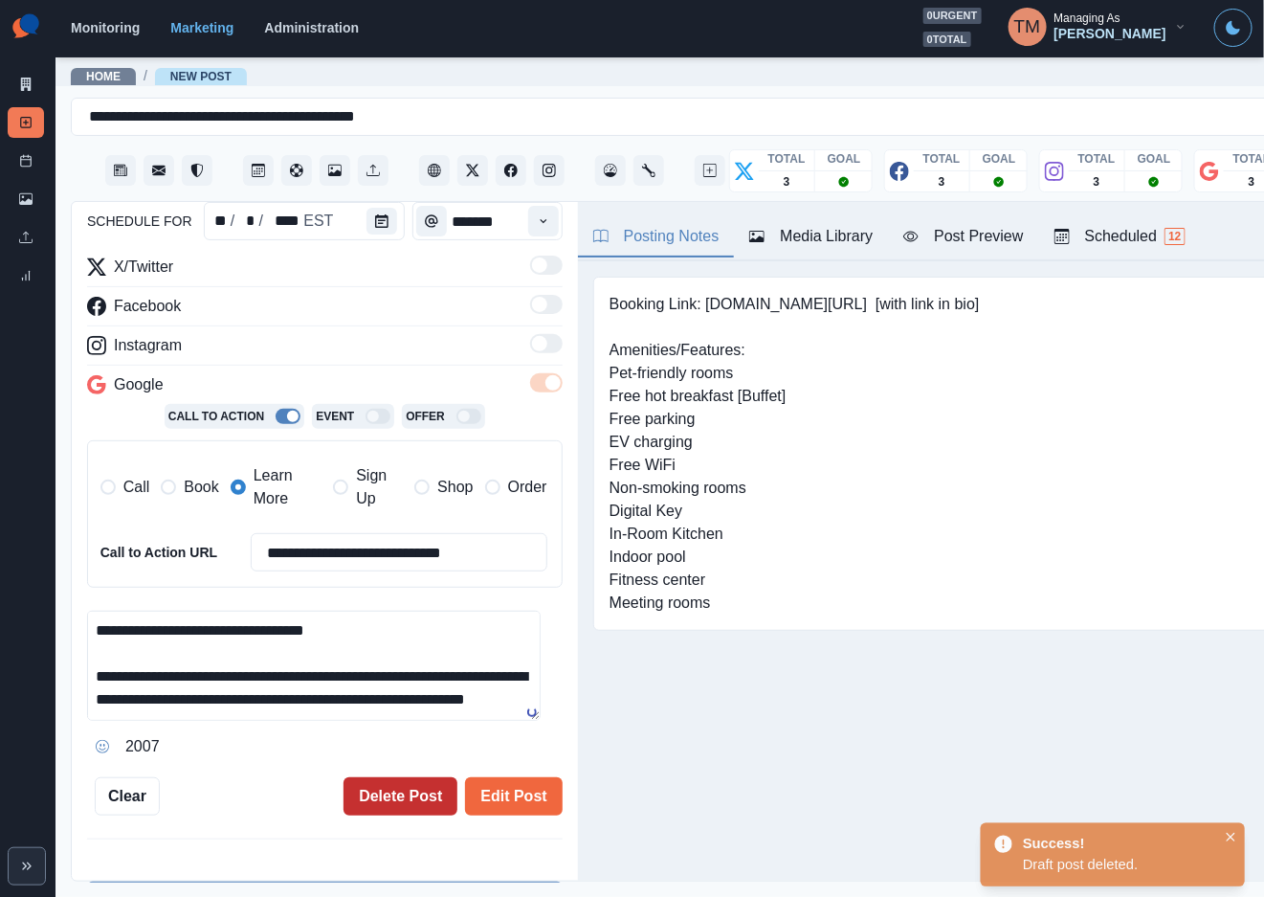
click at [389, 777] on button "Delete Post" at bounding box center [401, 796] width 114 height 38
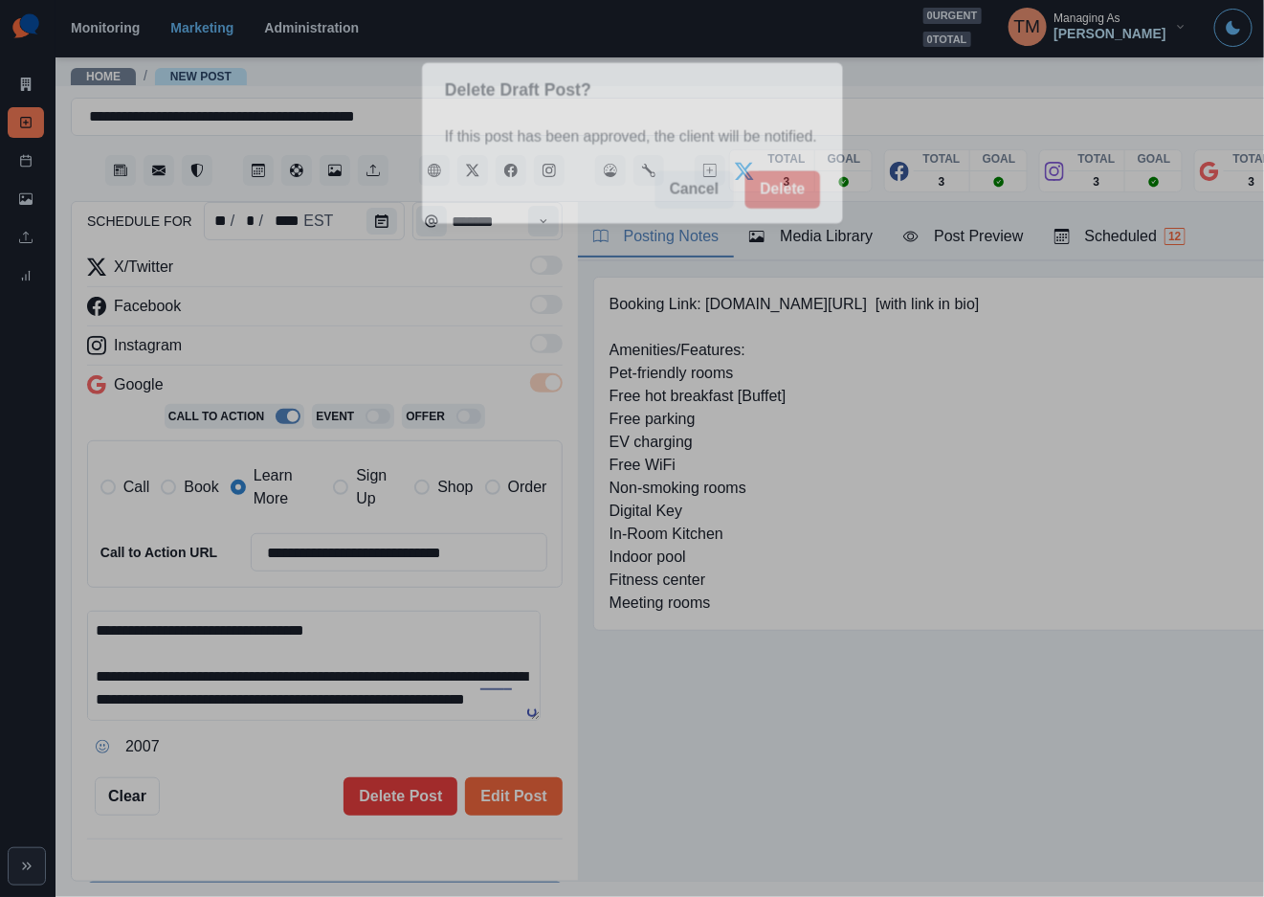
scroll to position [0, 0]
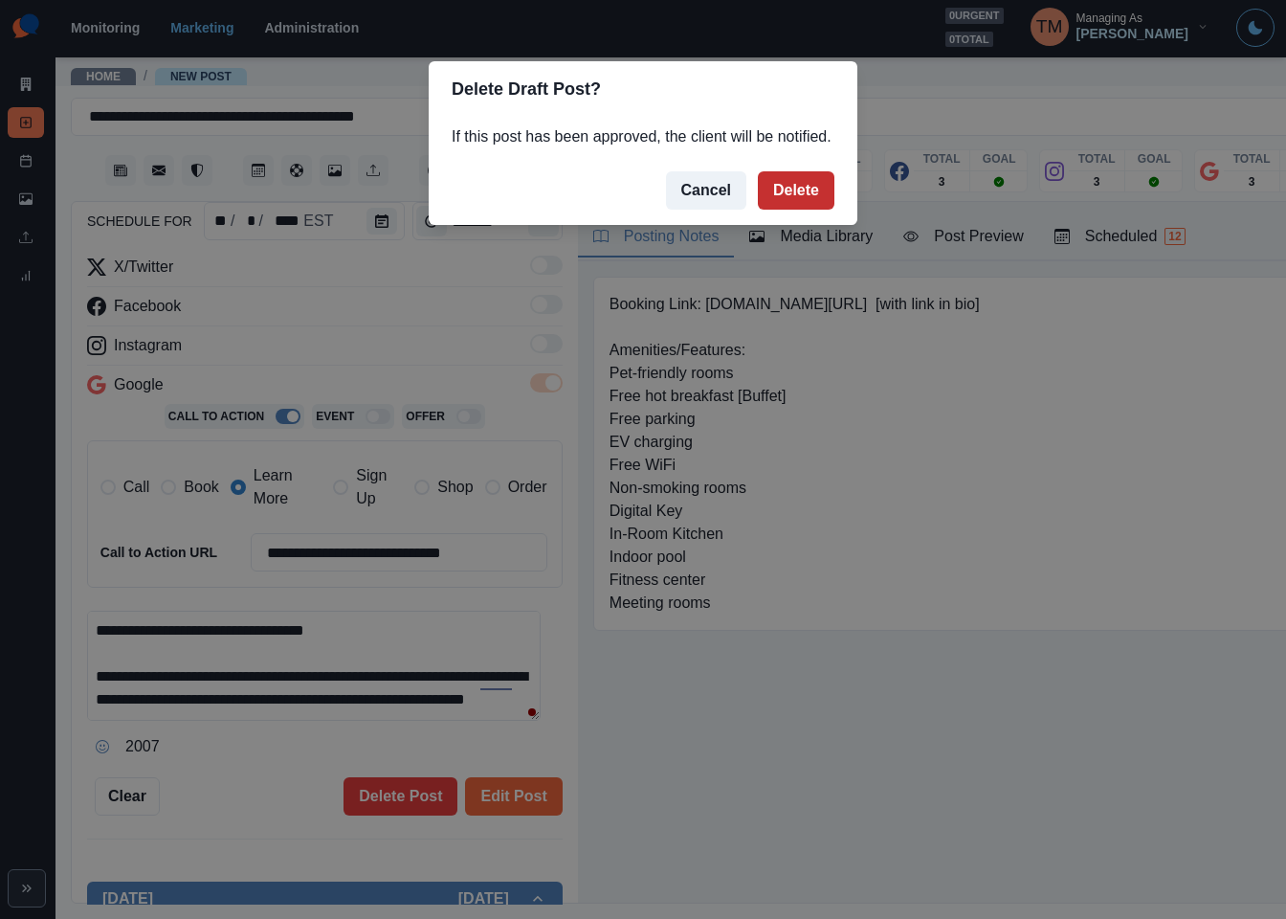
click at [792, 202] on button "Delete" at bounding box center [796, 190] width 77 height 38
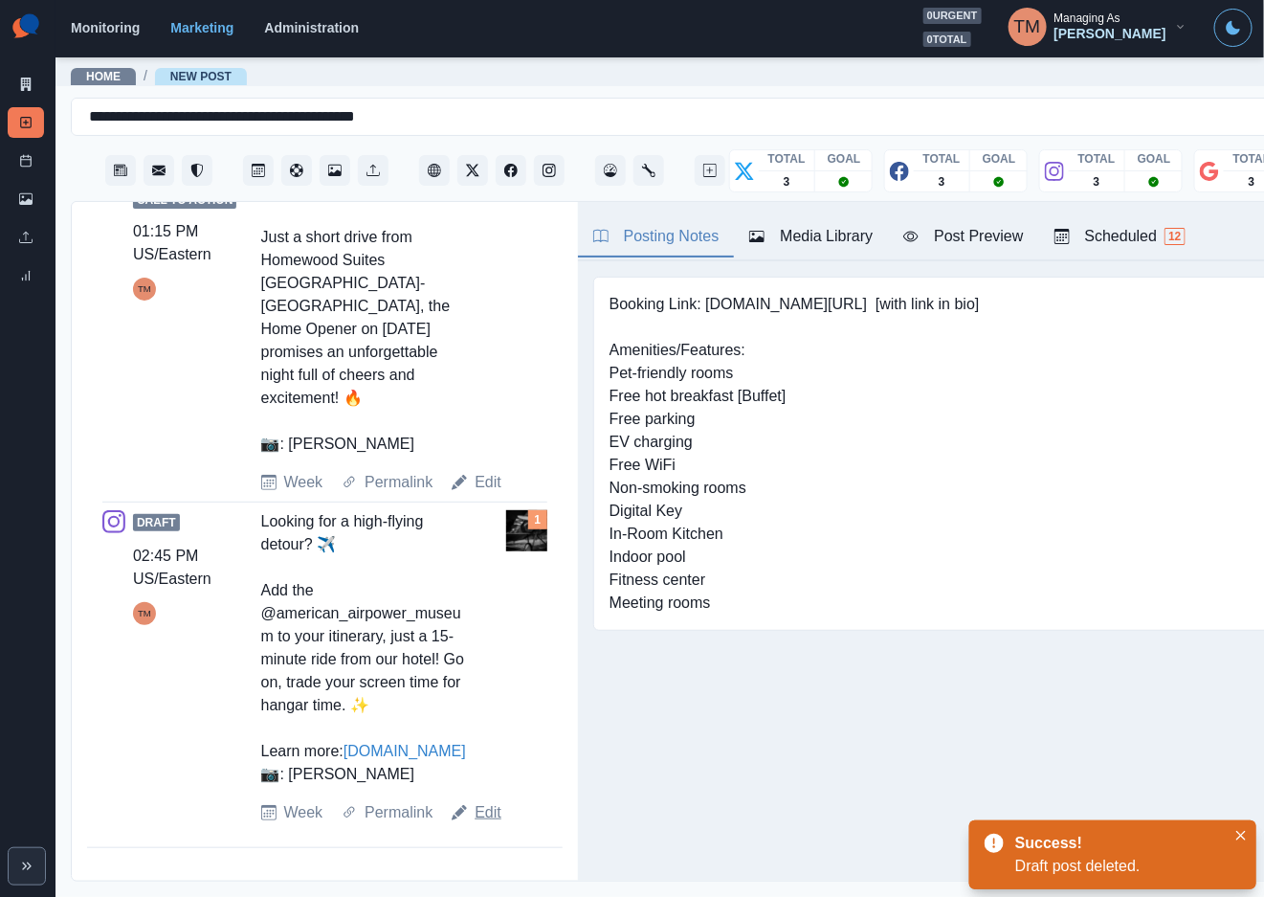
scroll to position [21, 0]
click at [488, 819] on link "Edit" at bounding box center [488, 812] width 27 height 23
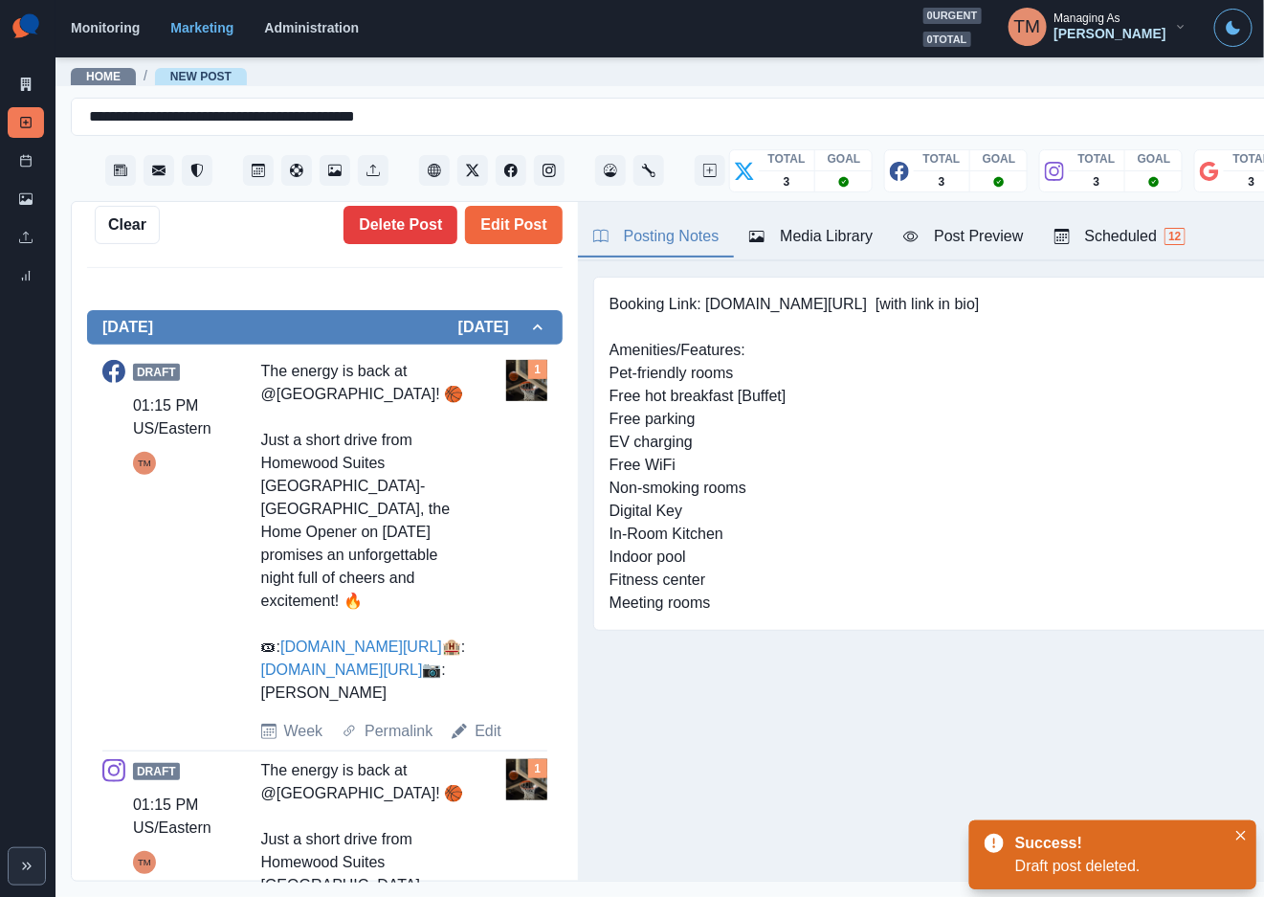
type textarea "**********"
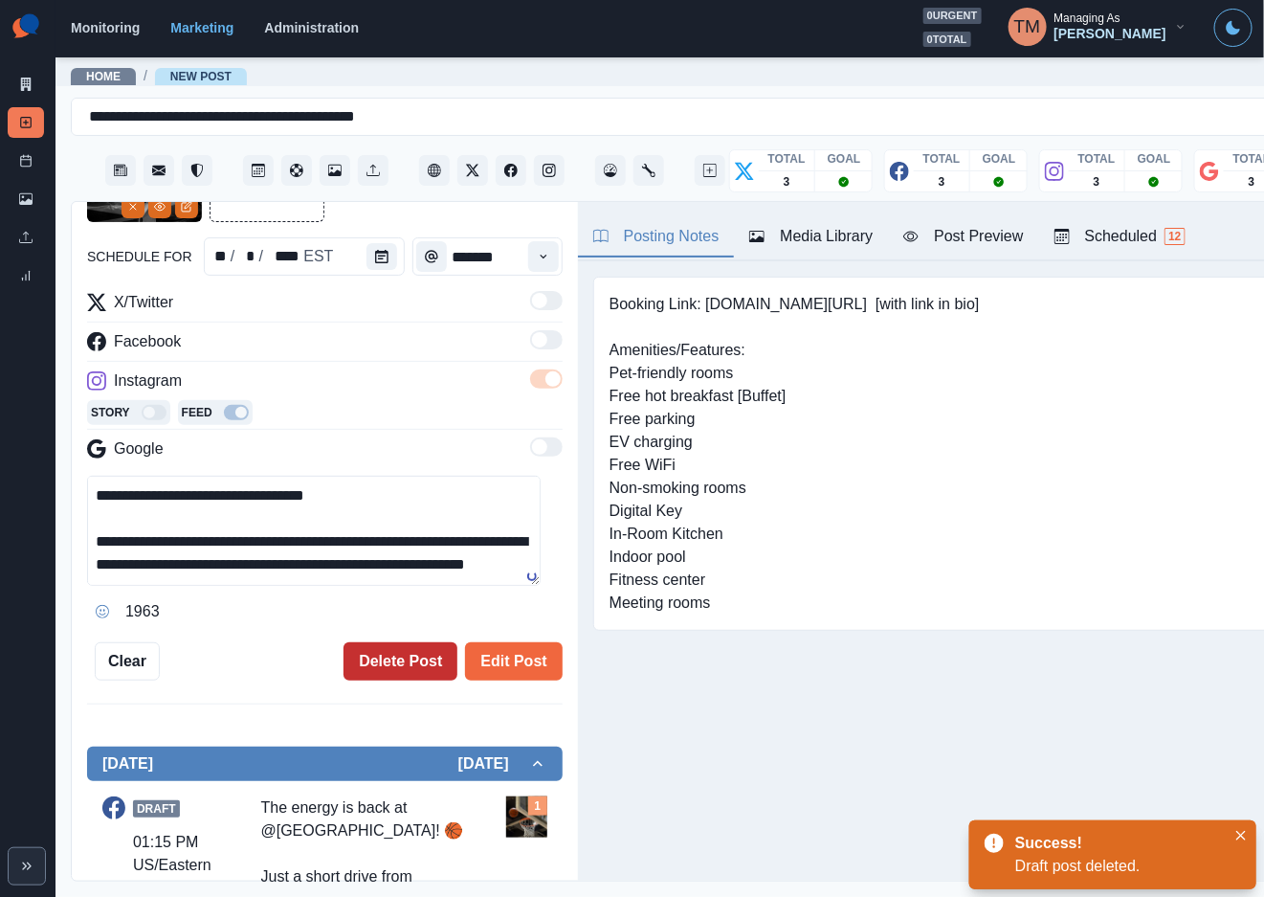
click at [380, 642] on button "Delete Post" at bounding box center [401, 661] width 114 height 38
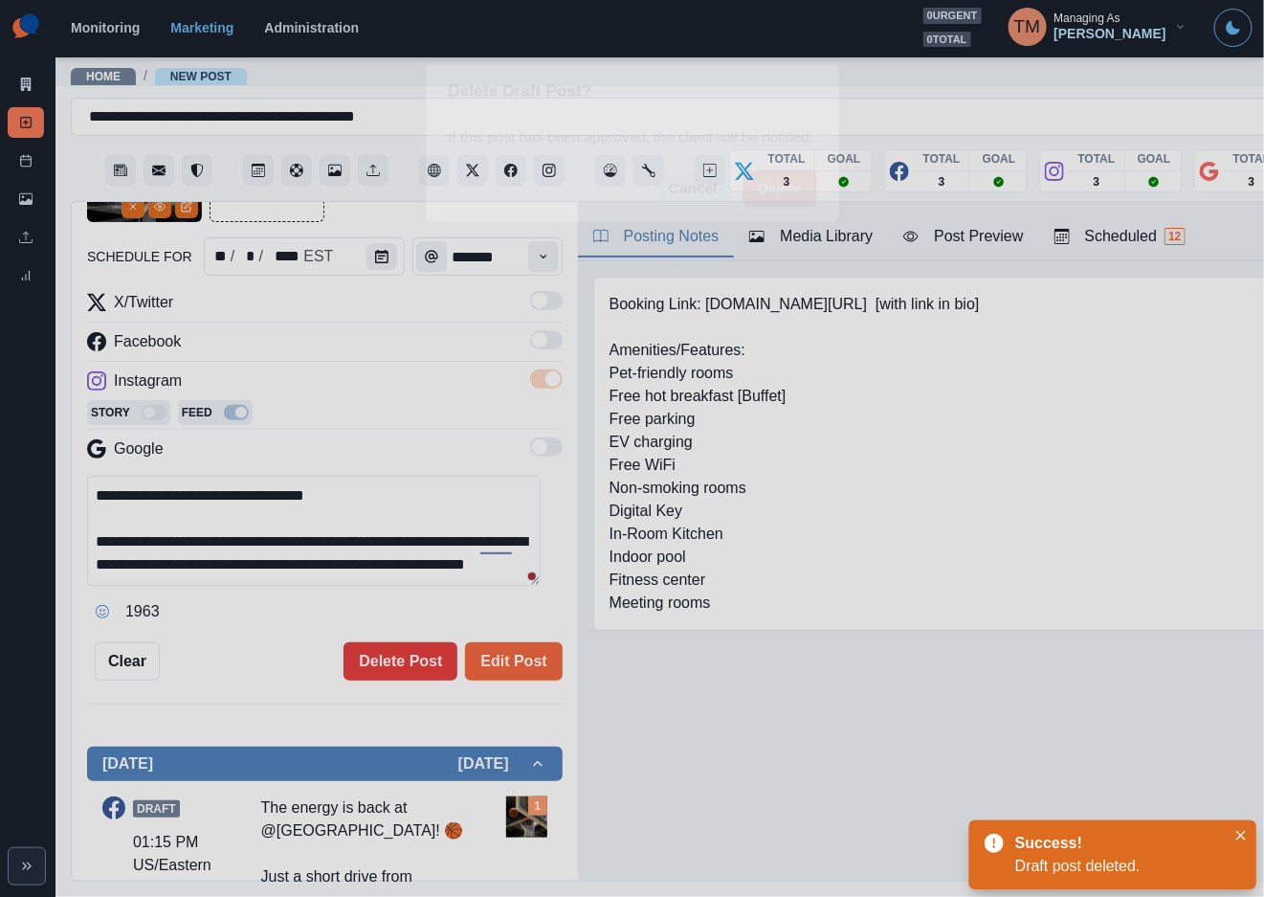
scroll to position [0, 0]
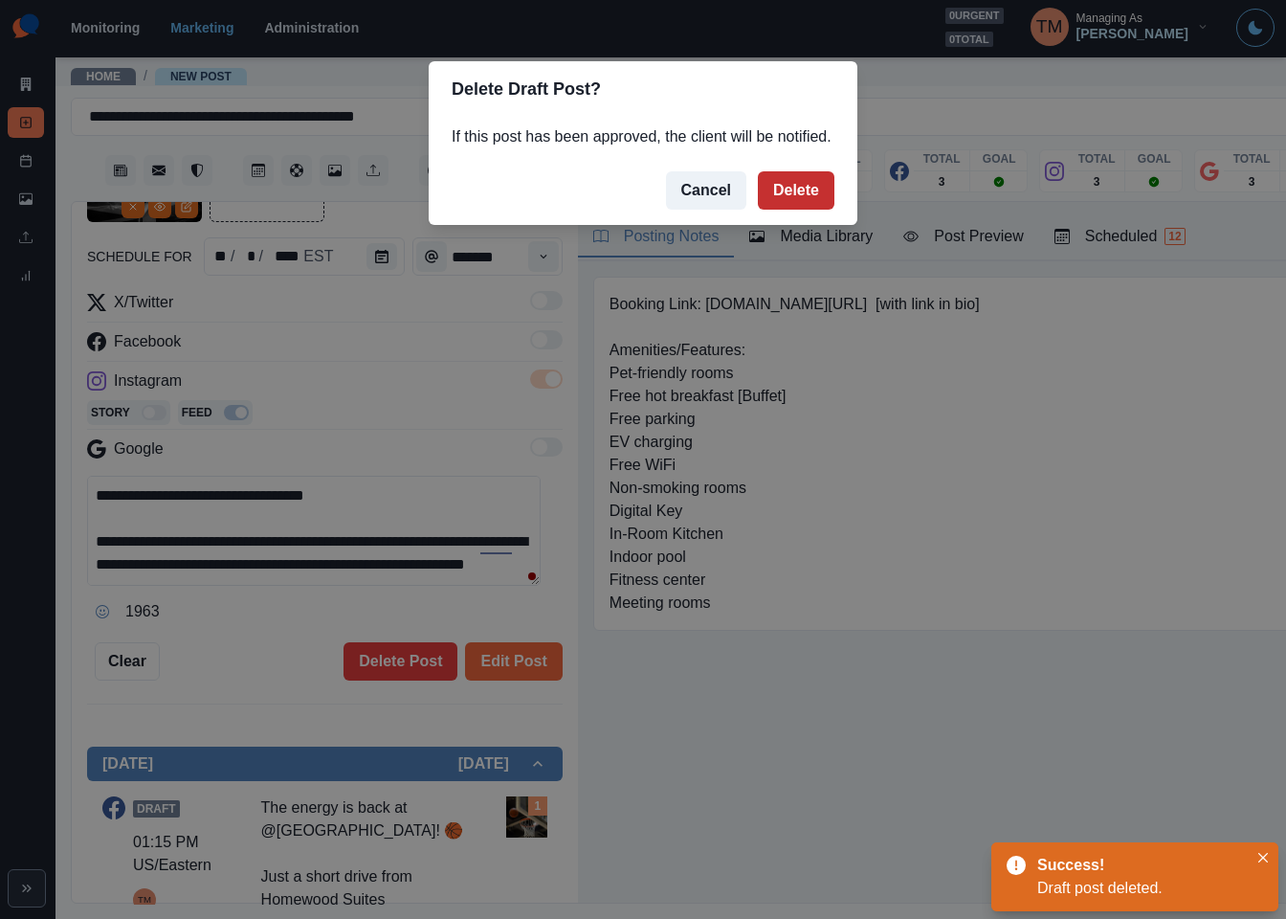
click at [798, 192] on button "Delete" at bounding box center [796, 190] width 77 height 38
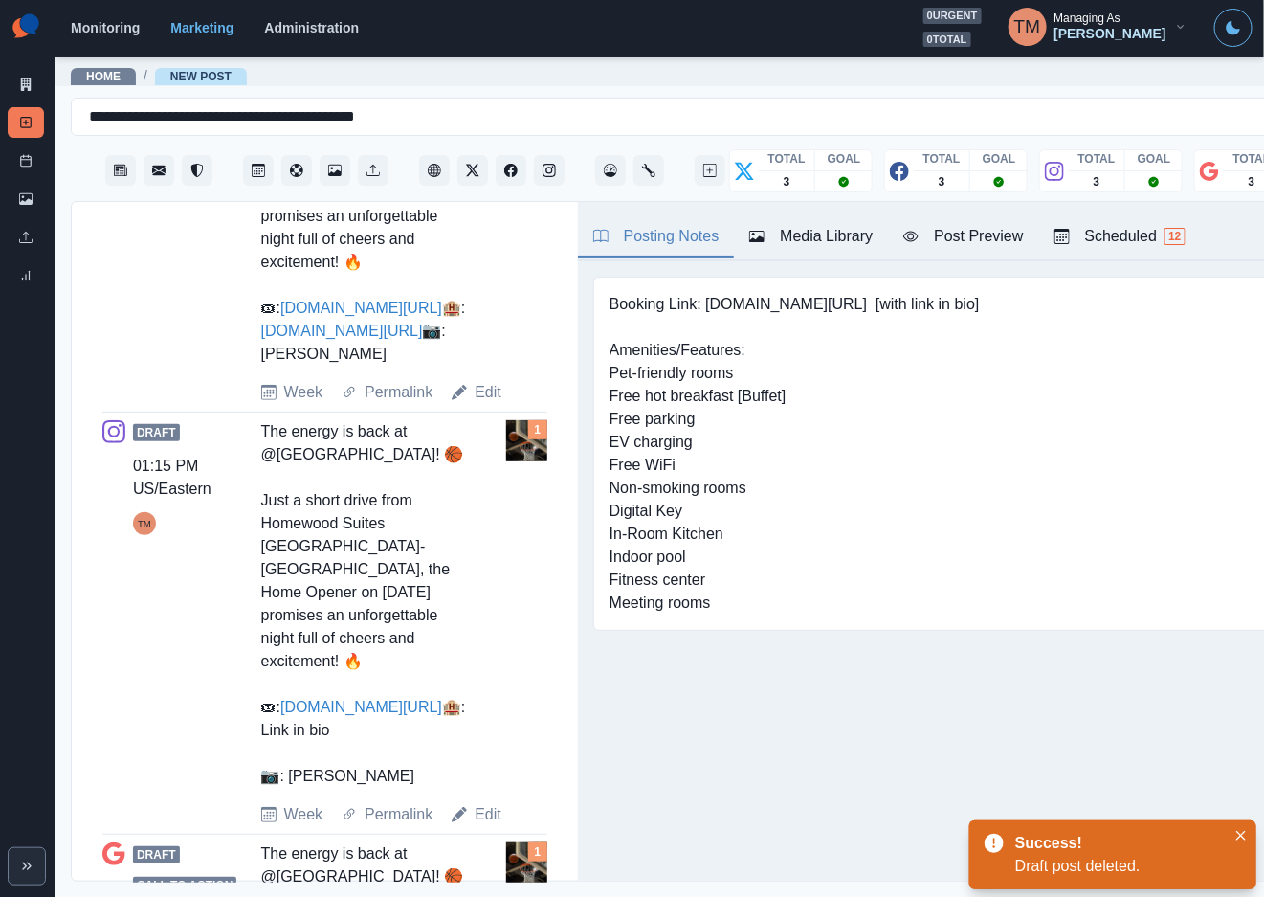
scroll to position [1025, 0]
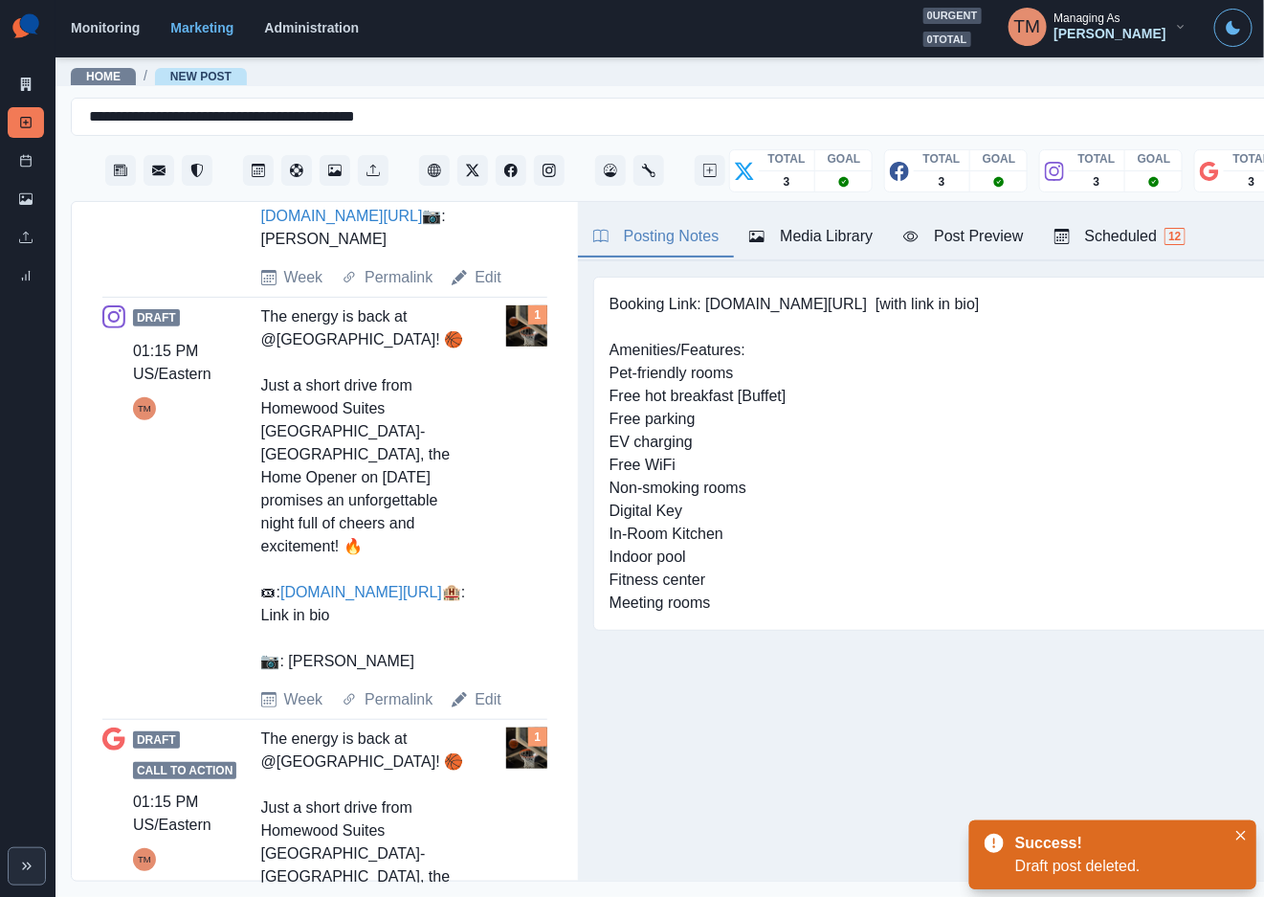
click at [409, 647] on div "The energy is back at @[GEOGRAPHIC_DATA]! 🏀 Just a short drive from Homewood Su…" at bounding box center [367, 488] width 212 height 367
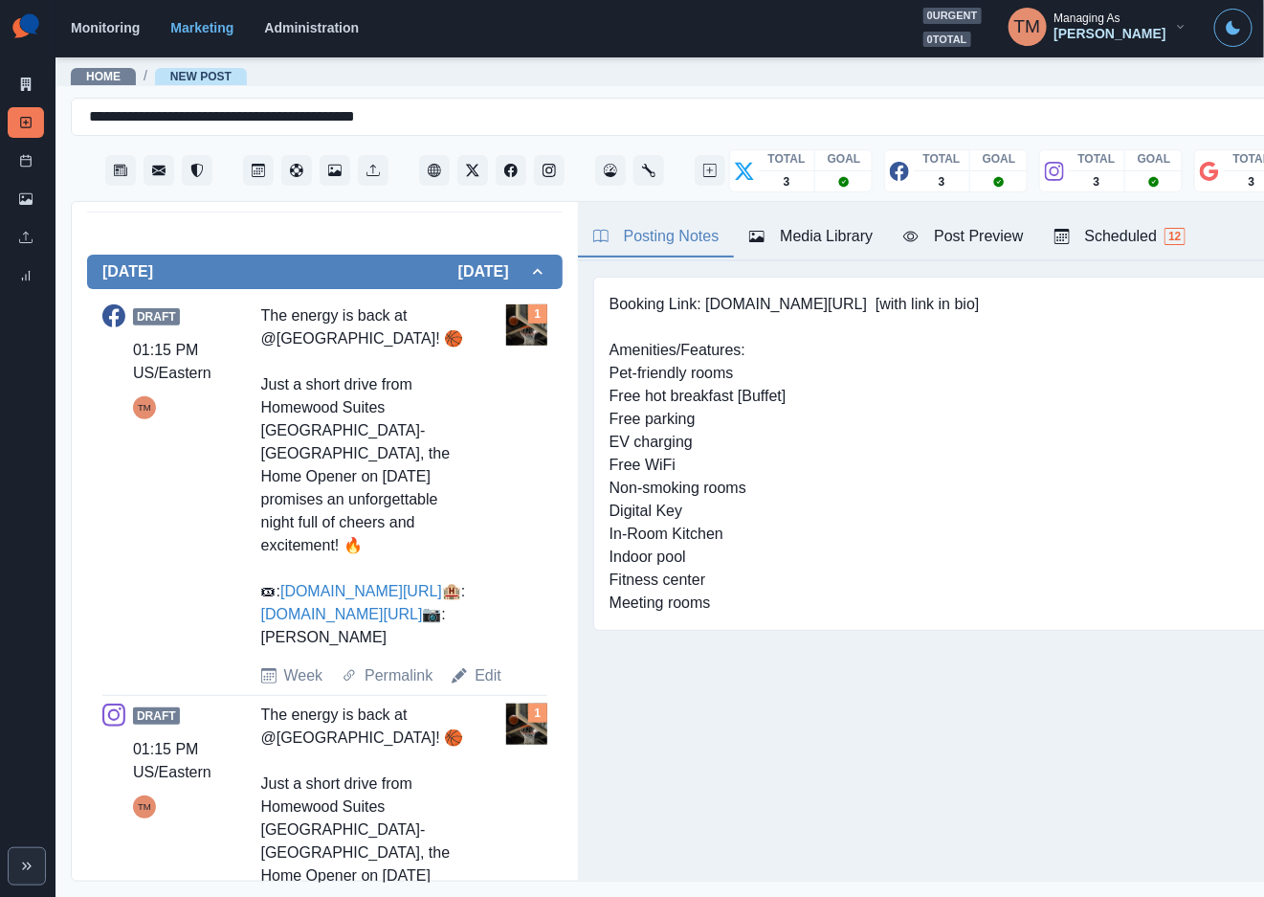
scroll to position [594, 0]
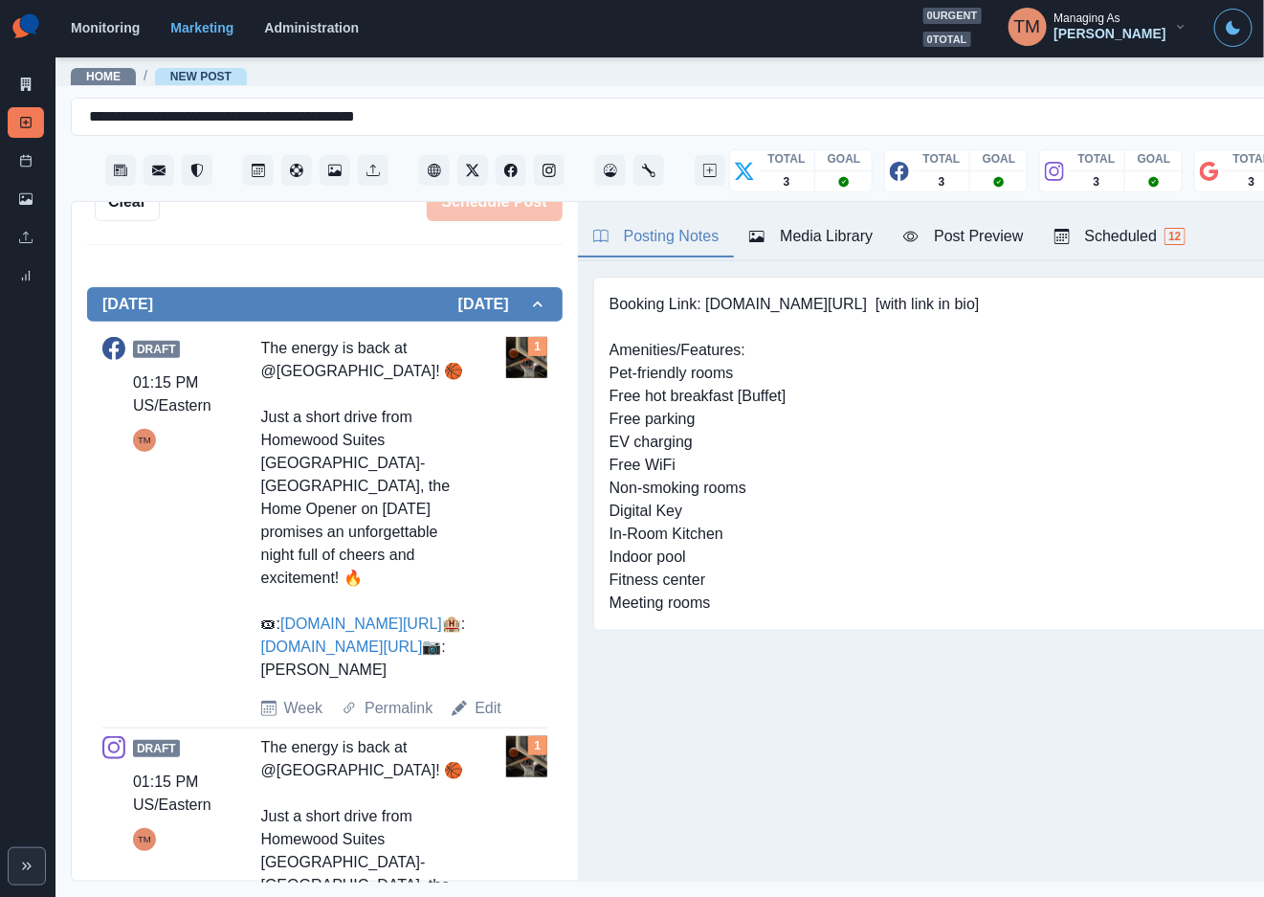
drag, startPoint x: 385, startPoint y: 678, endPoint x: 253, endPoint y: 345, distance: 358.3
click at [253, 345] on div "Draft 01:15 PM US/Eastern TM The energy is back at @[GEOGRAPHIC_DATA]! 🏀 Just a…" at bounding box center [324, 528] width 445 height 383
copy div "The energy is back at @[GEOGRAPHIC_DATA]! 🏀 Just a short drive from Homewood Su…"
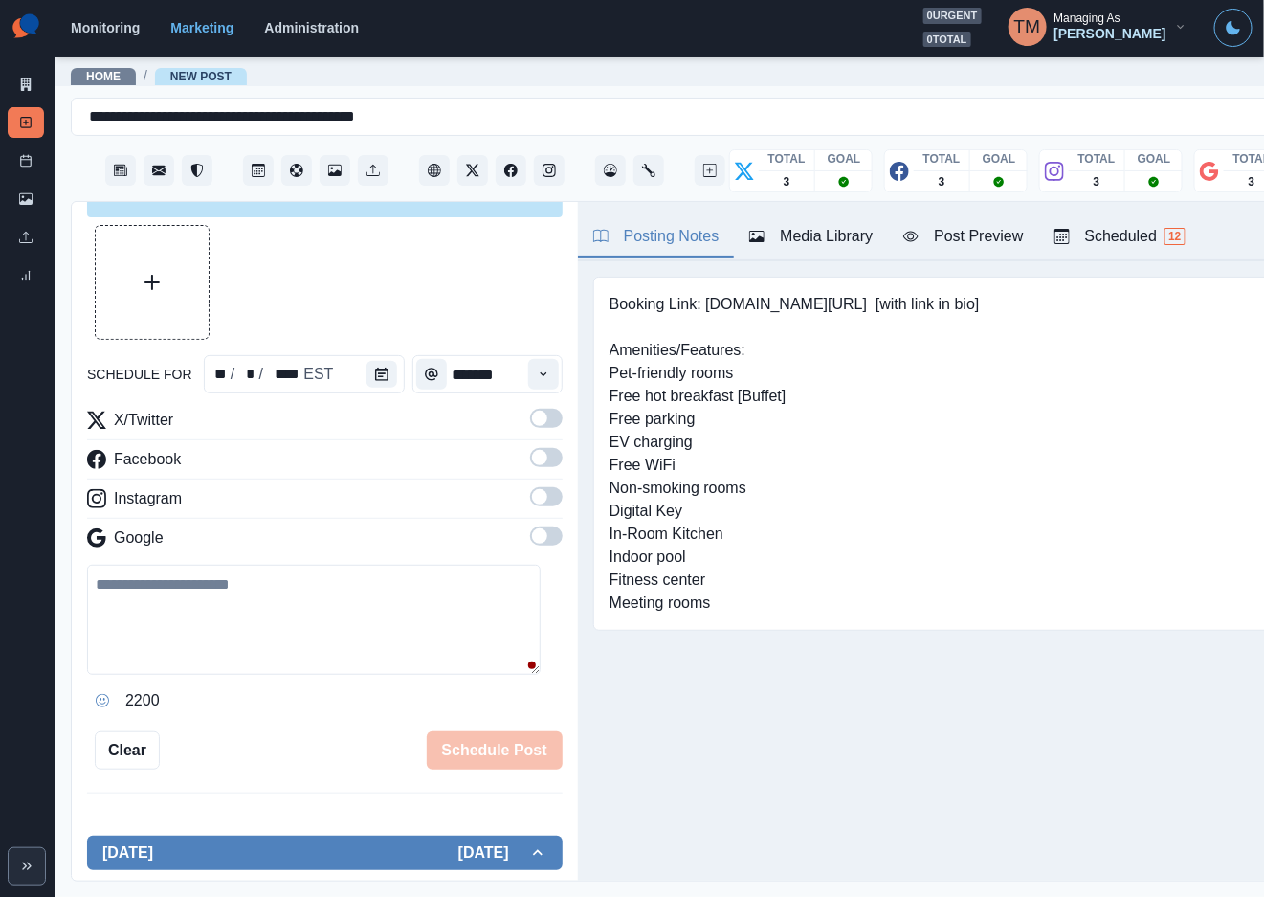
scroll to position [0, 0]
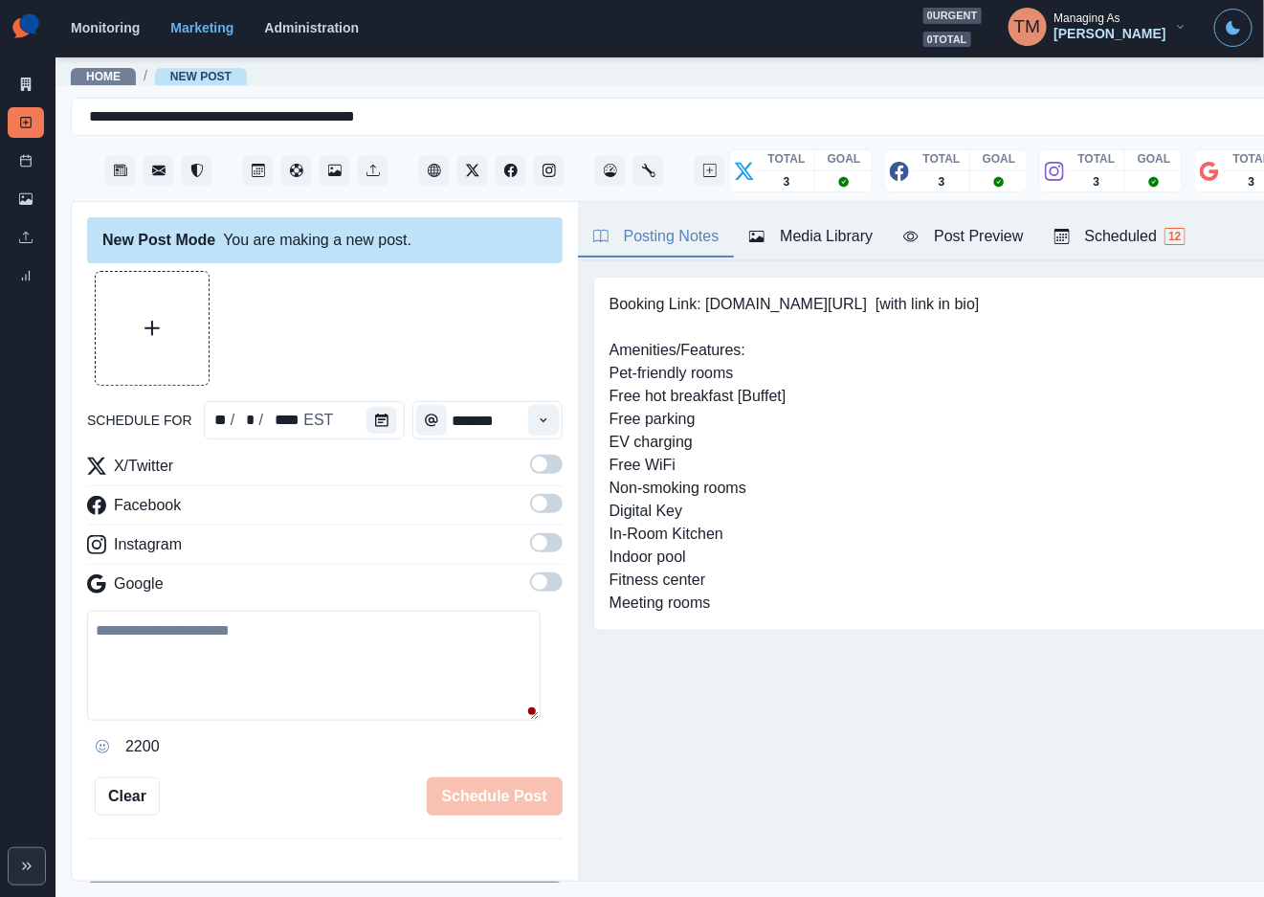
click at [251, 660] on textarea at bounding box center [314, 666] width 454 height 110
paste textarea "**********"
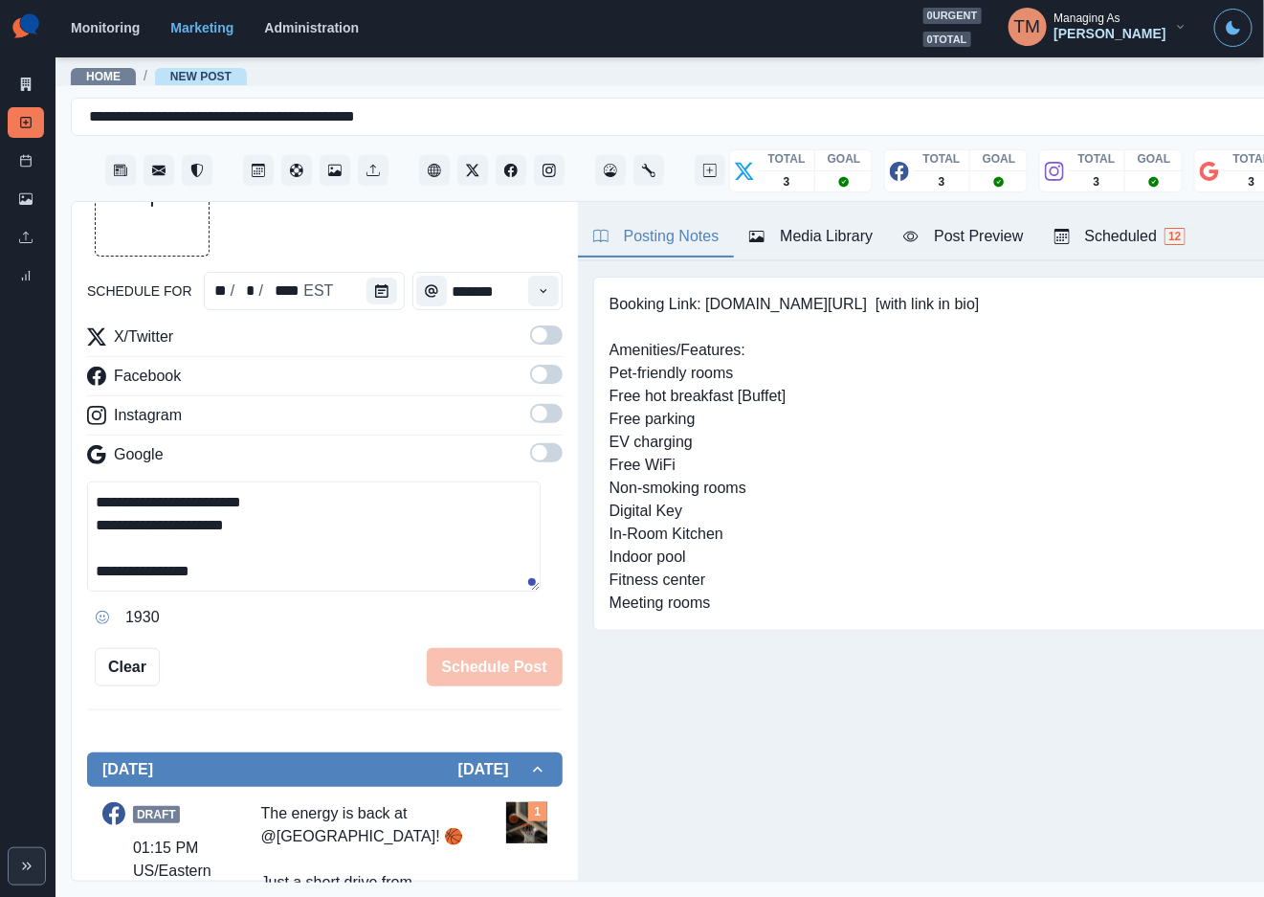
scroll to position [144, 0]
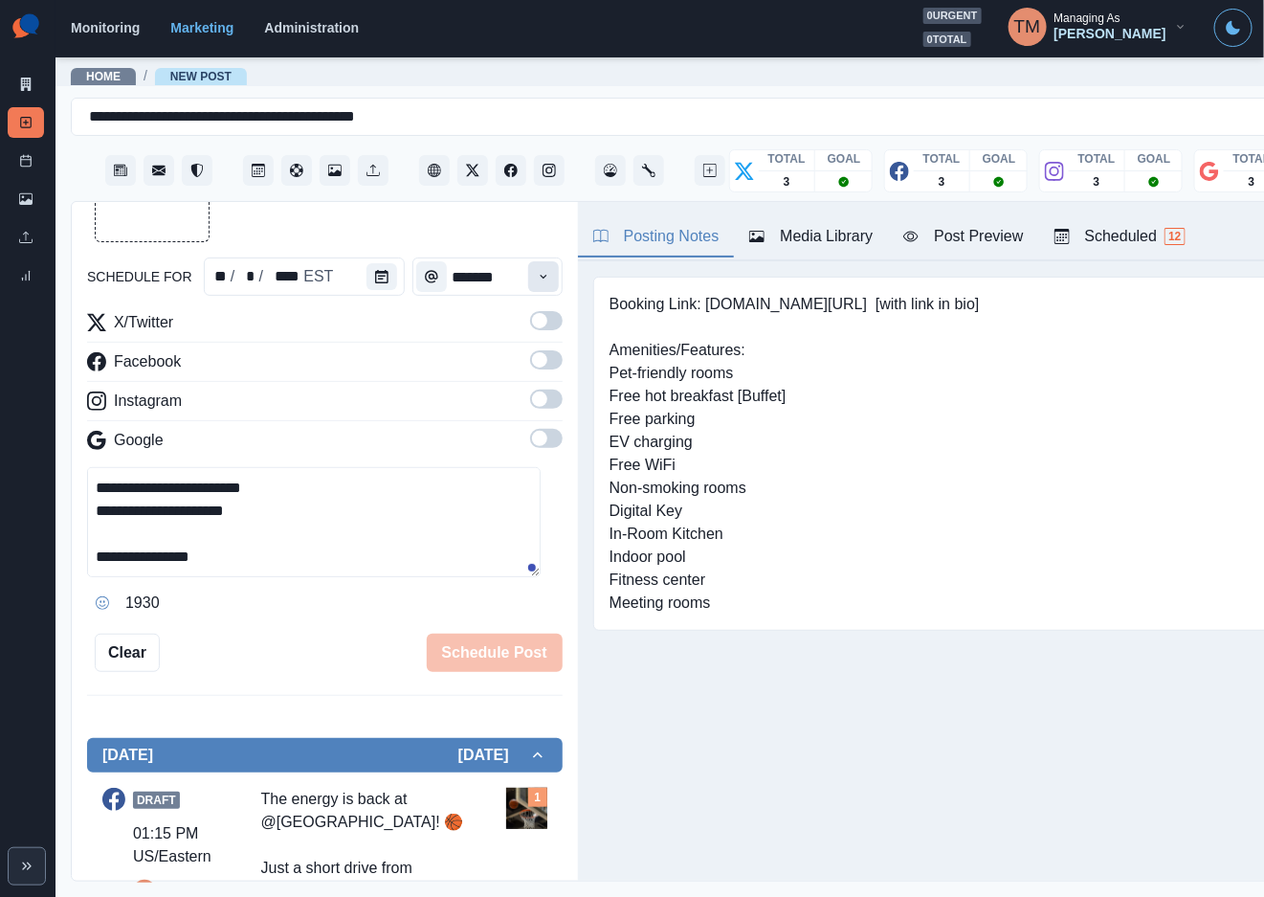
type textarea "**********"
click at [537, 274] on icon "Time" at bounding box center [543, 276] width 13 height 13
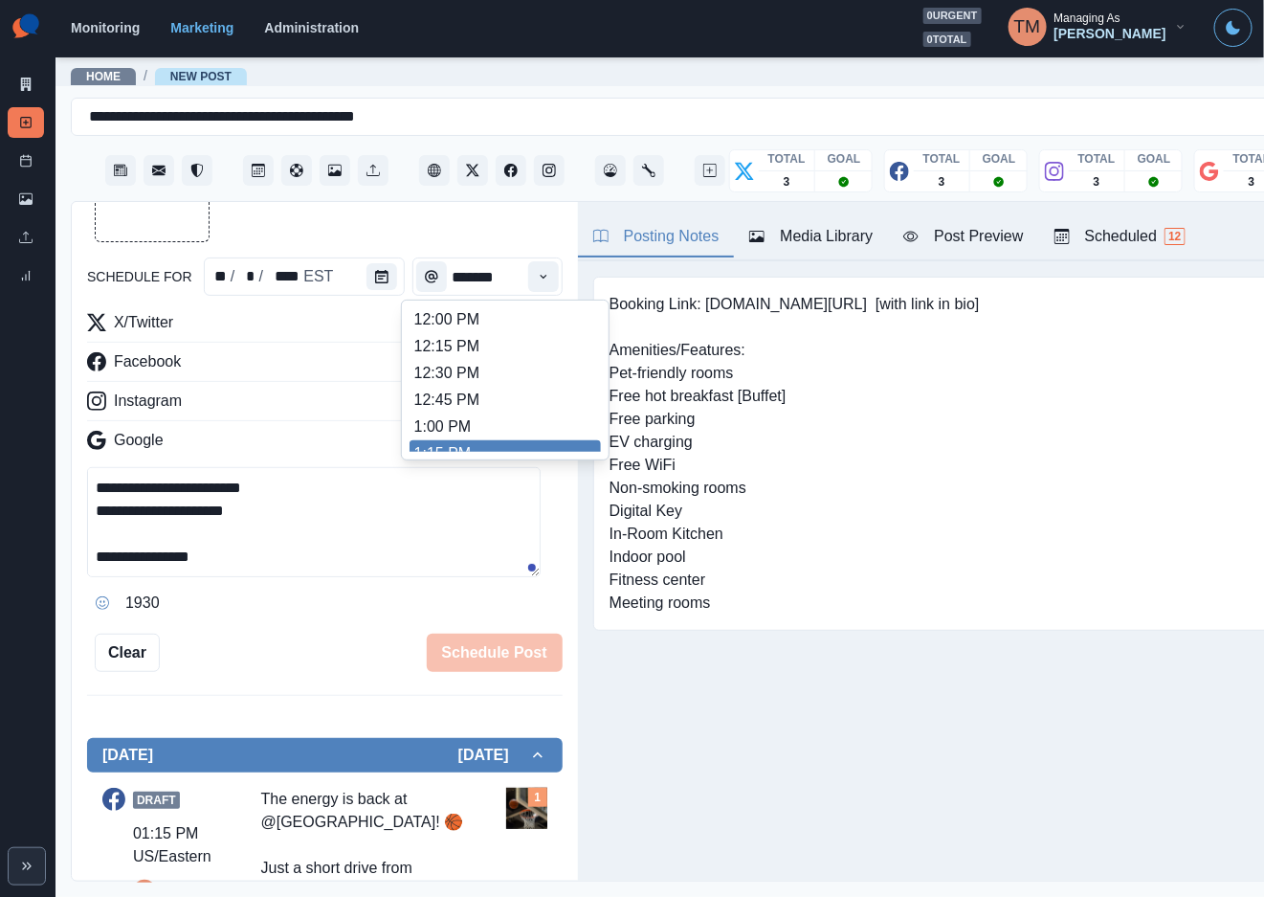
scroll to position [446, 0]
click at [505, 436] on li "1:15 PM" at bounding box center [505, 438] width 191 height 27
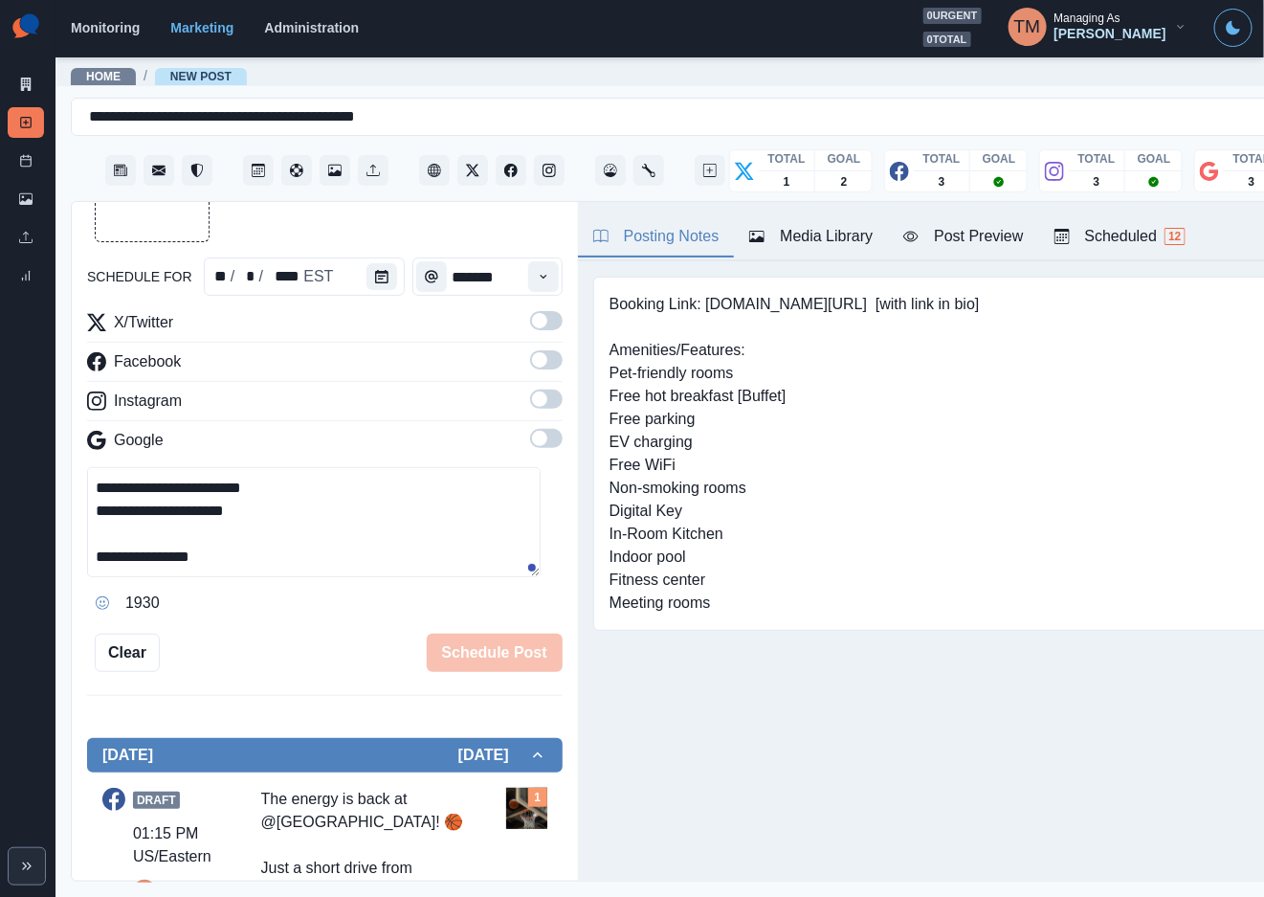
type input "*******"
click at [530, 319] on span at bounding box center [546, 320] width 33 height 19
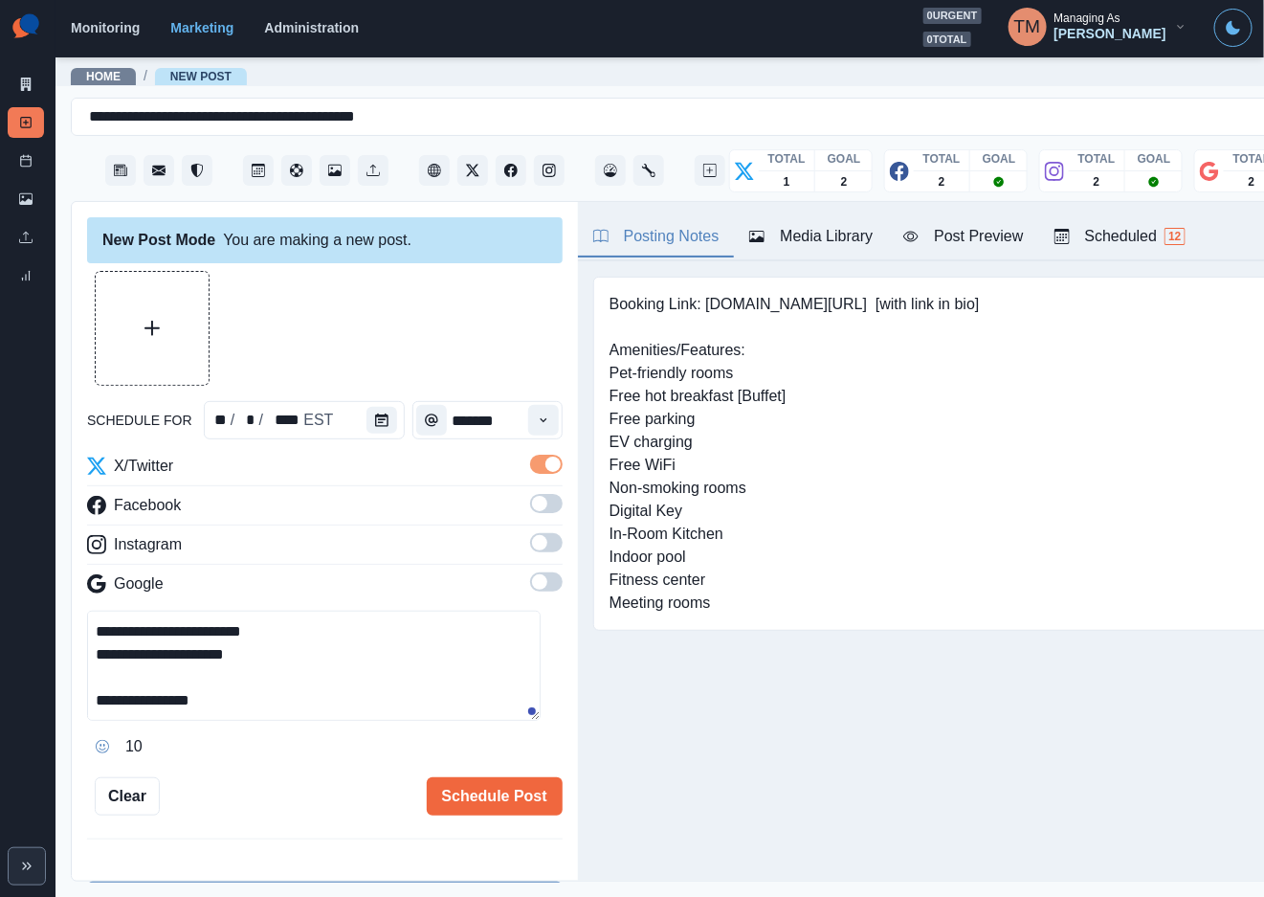
click at [841, 236] on div "Media Library" at bounding box center [810, 236] width 123 height 23
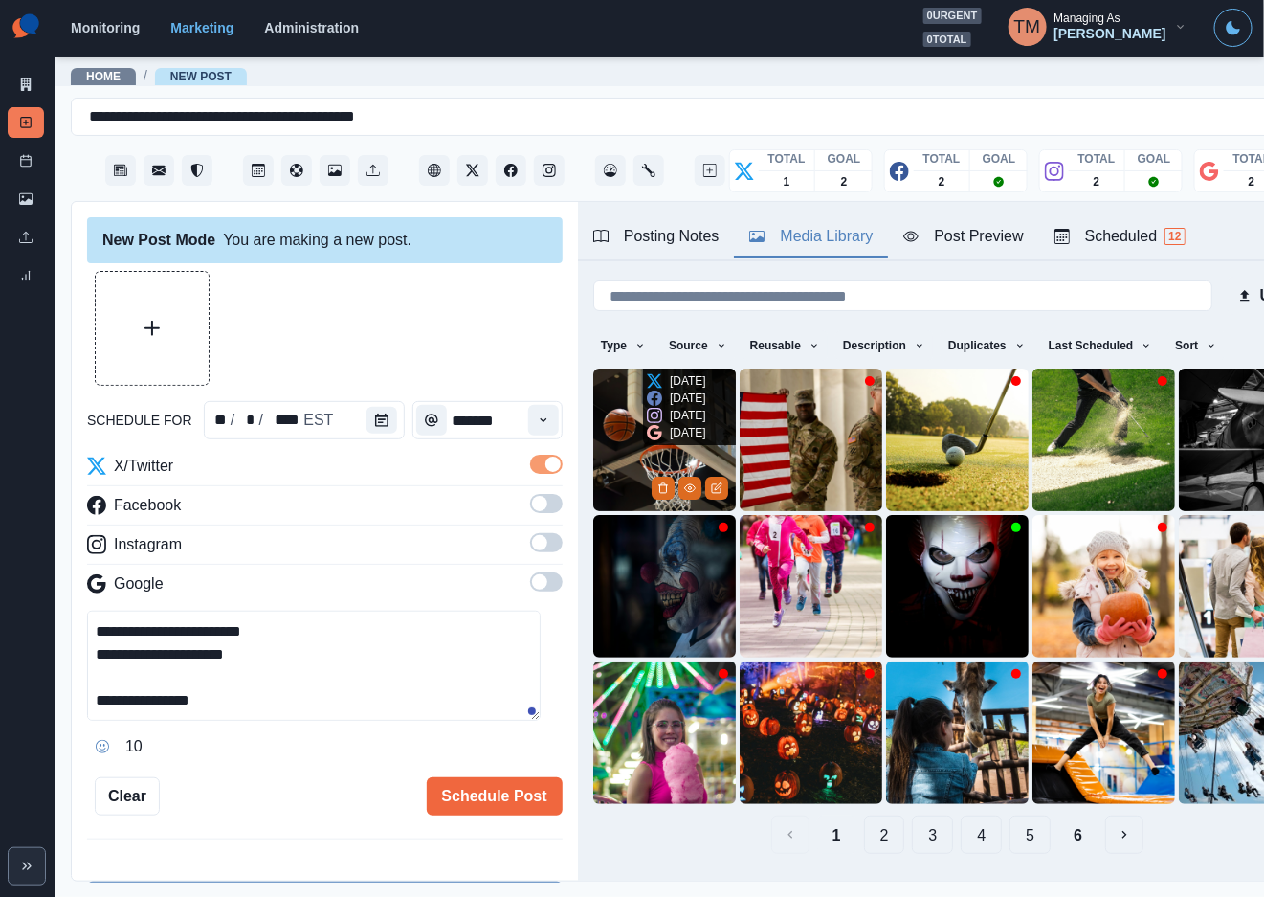
click at [630, 437] on img at bounding box center [664, 439] width 143 height 143
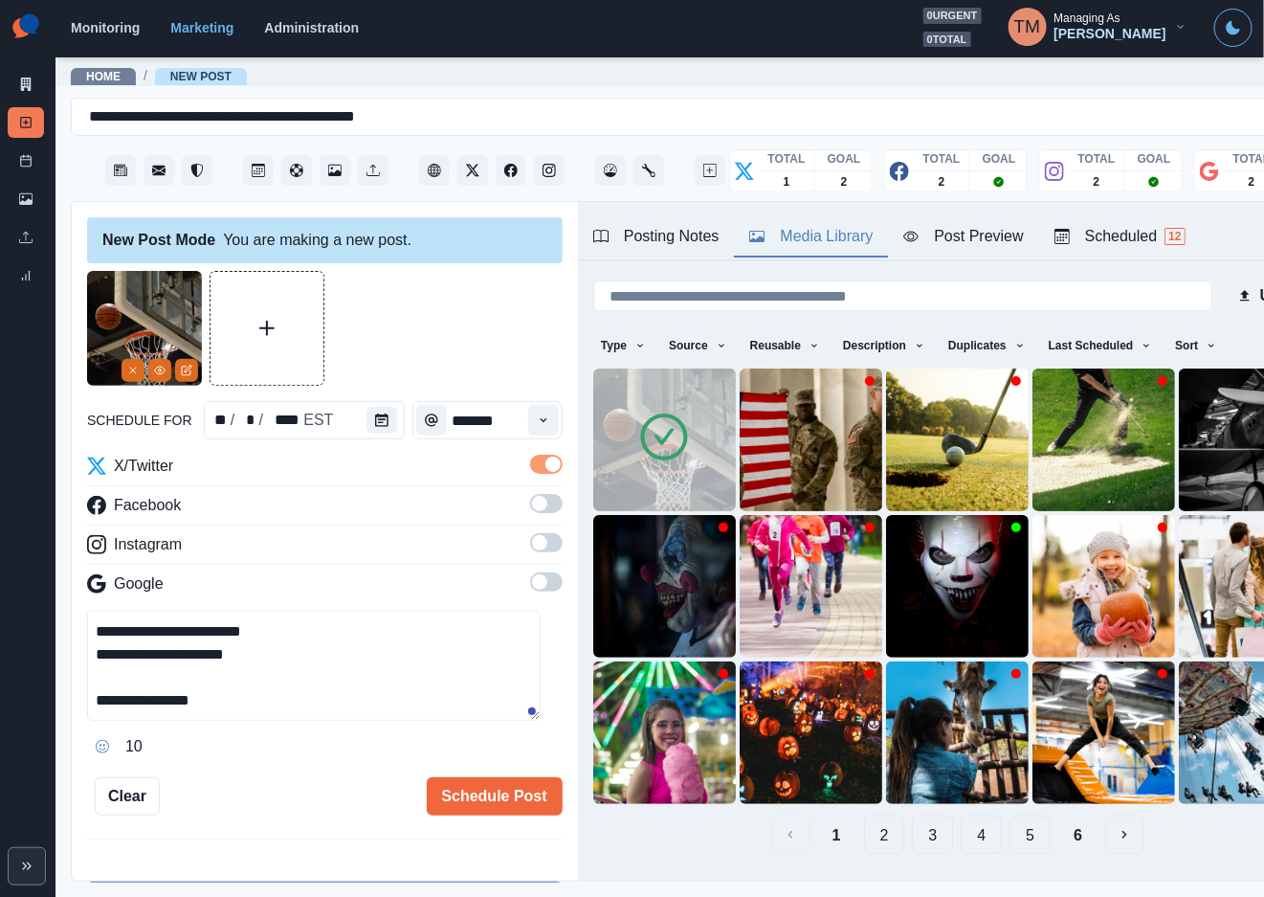
scroll to position [78, 0]
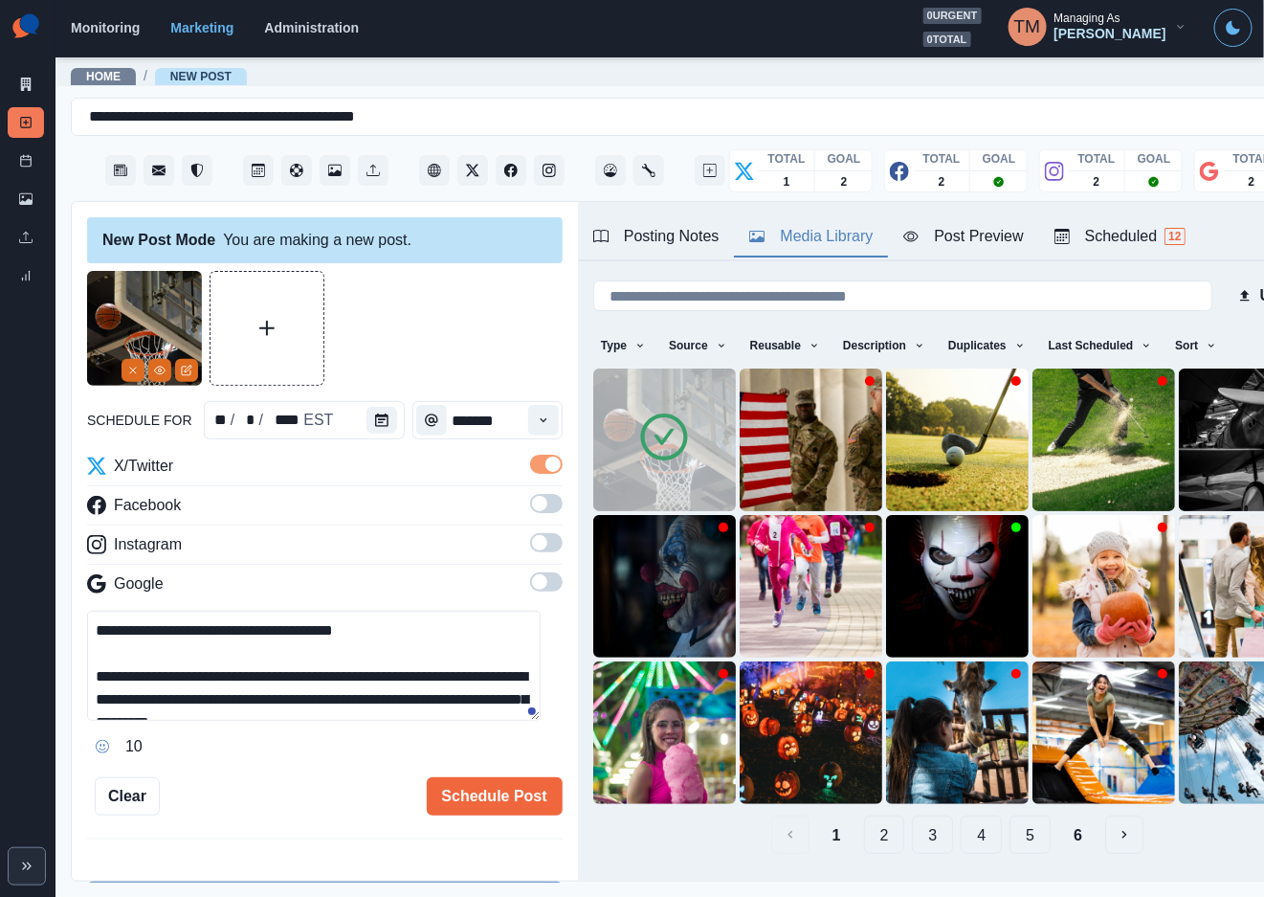
drag, startPoint x: 244, startPoint y: 633, endPoint x: 362, endPoint y: 633, distance: 117.7
click at [362, 633] on textarea "**********" at bounding box center [314, 666] width 454 height 110
paste textarea
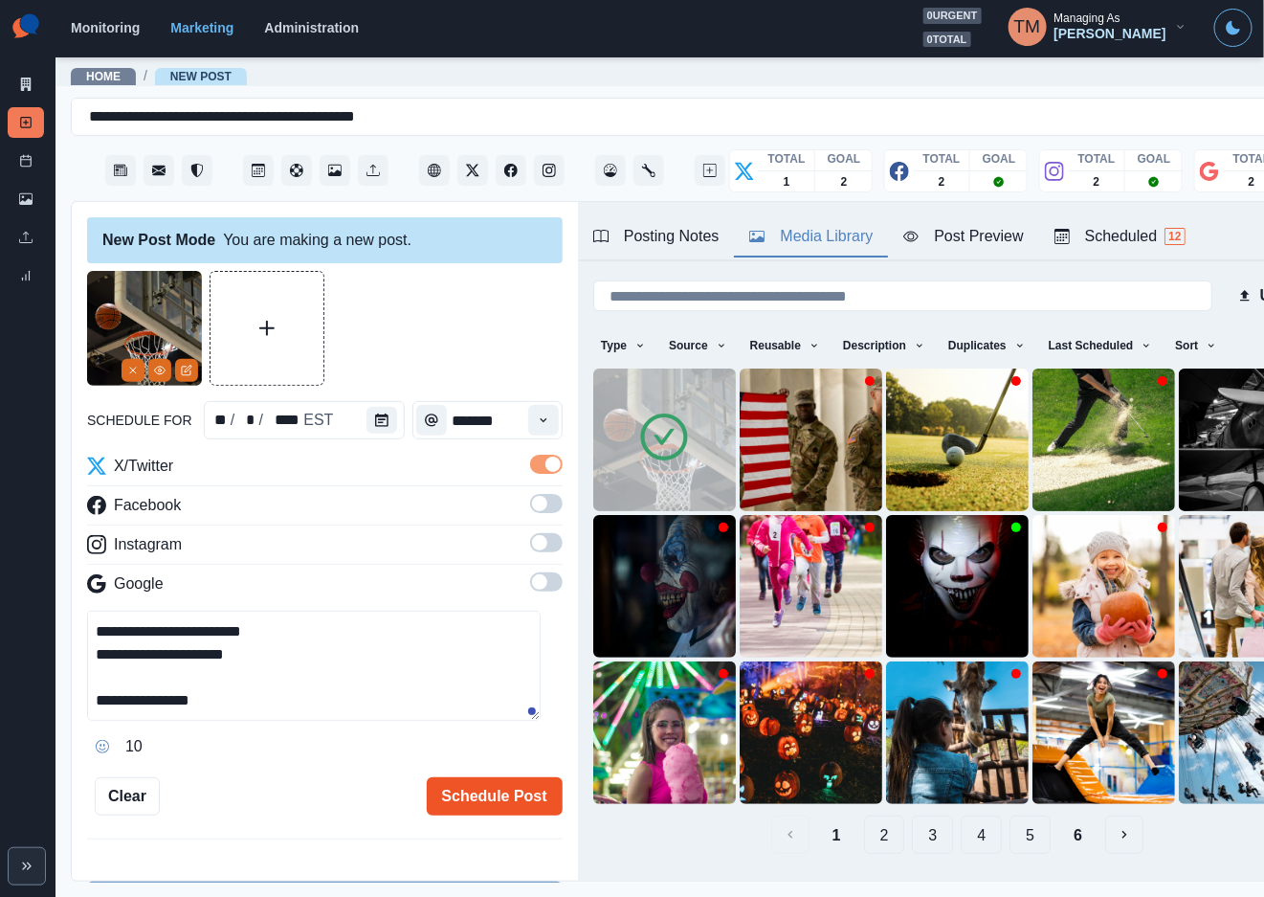
type textarea "**********"
click at [500, 808] on button "Schedule Post" at bounding box center [495, 796] width 136 height 38
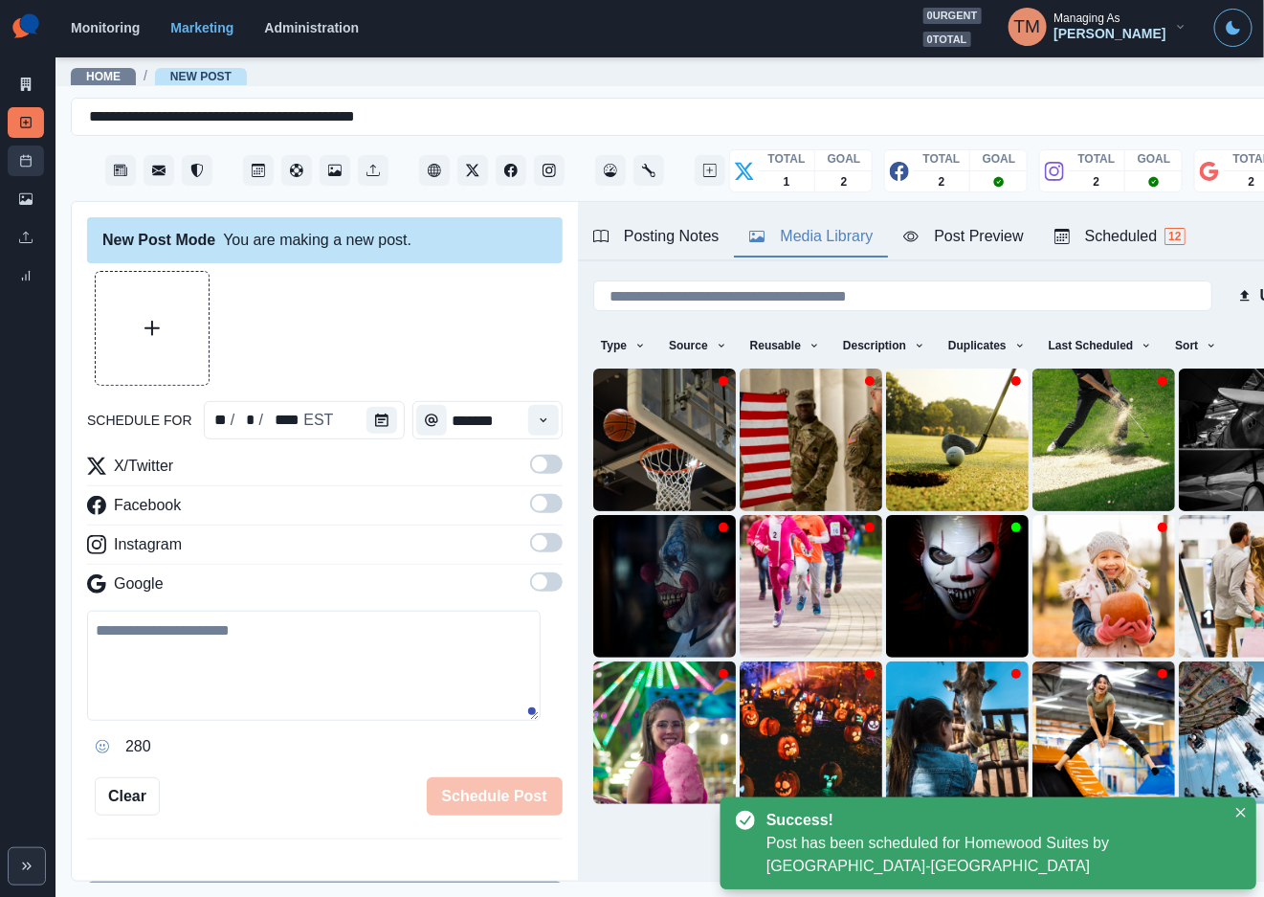
click at [23, 164] on icon at bounding box center [25, 160] width 13 height 13
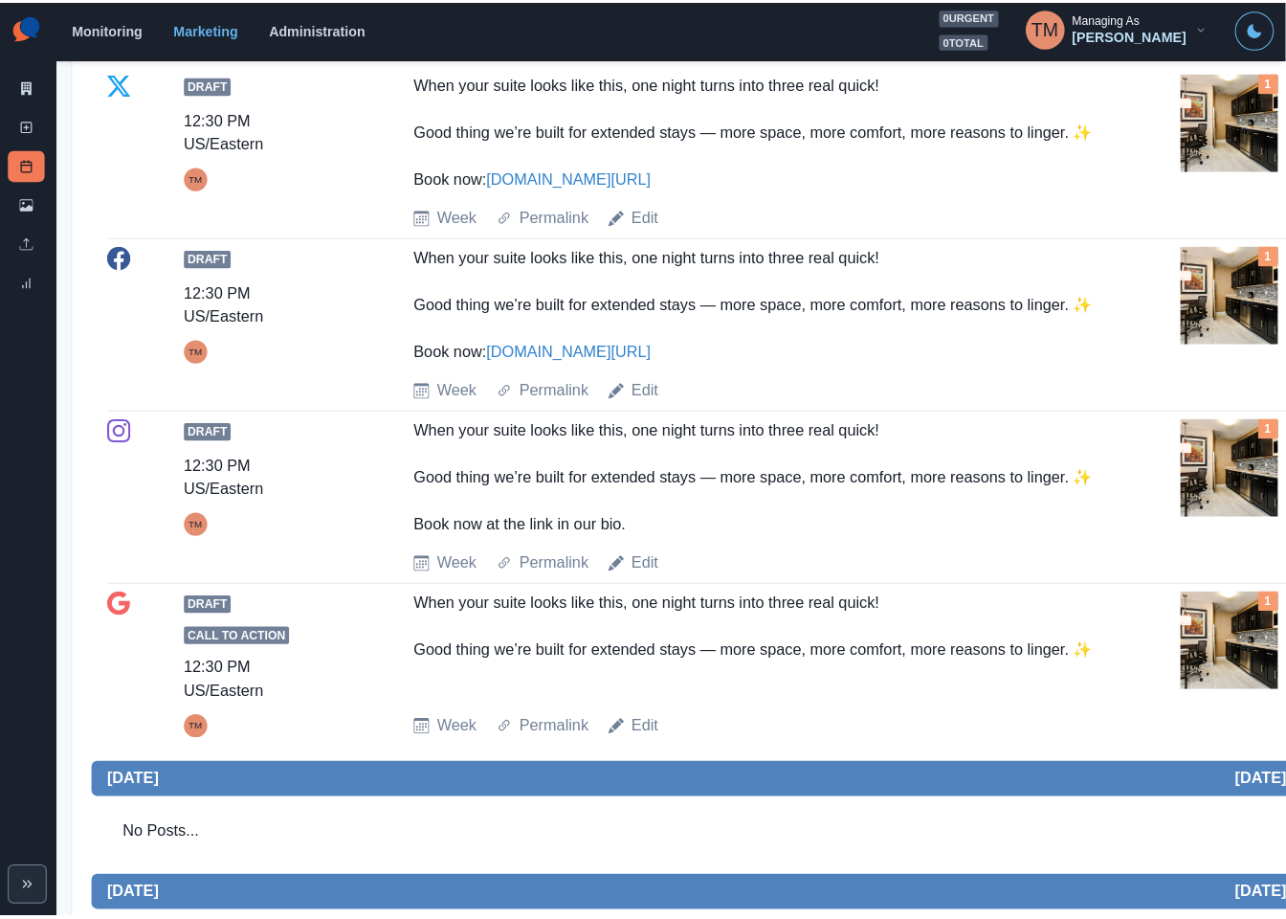
scroll to position [1723, 0]
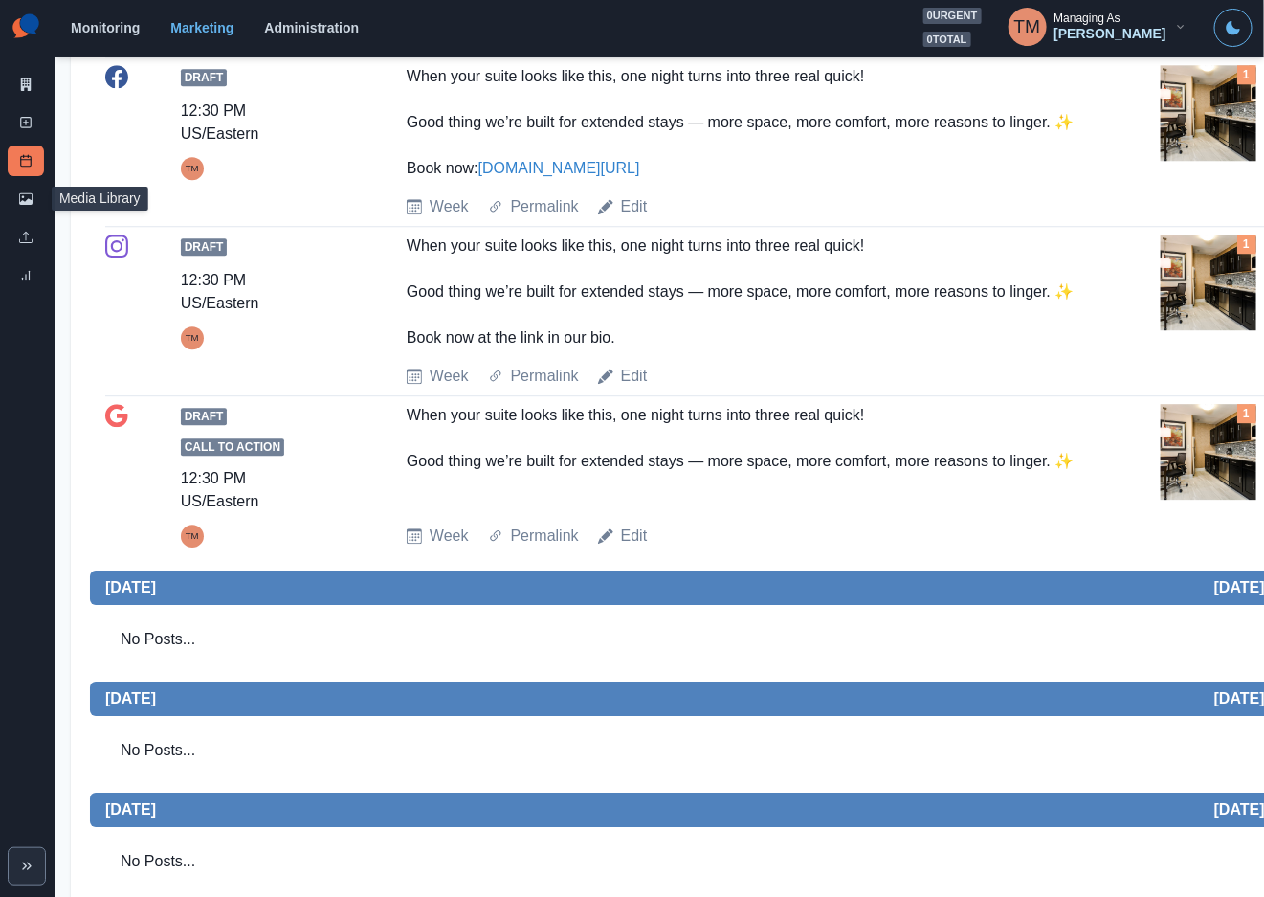
click at [10, 190] on link "Media Library" at bounding box center [26, 199] width 36 height 31
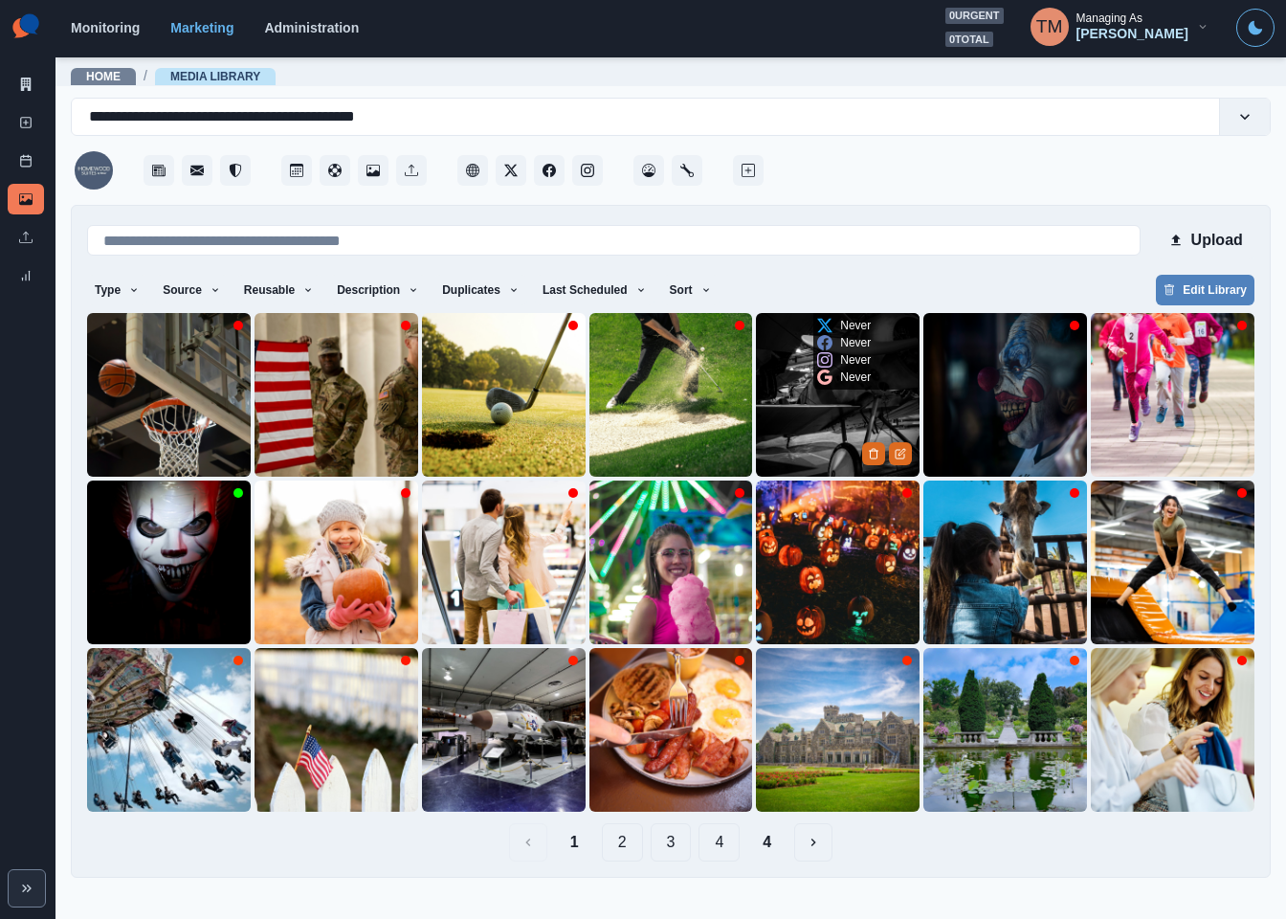
click at [792, 413] on img at bounding box center [838, 395] width 164 height 164
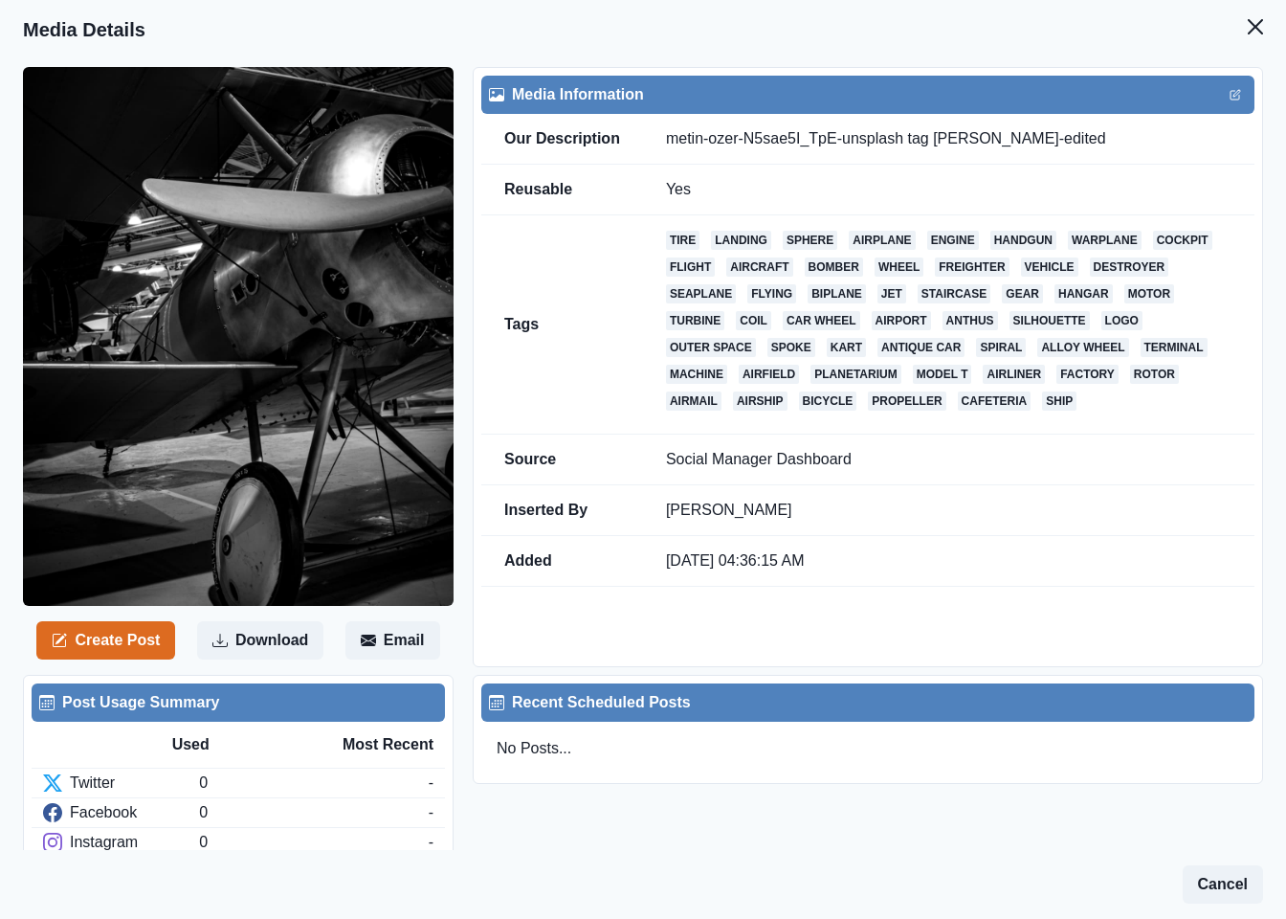
click at [1236, 34] on button "Close" at bounding box center [1255, 27] width 38 height 38
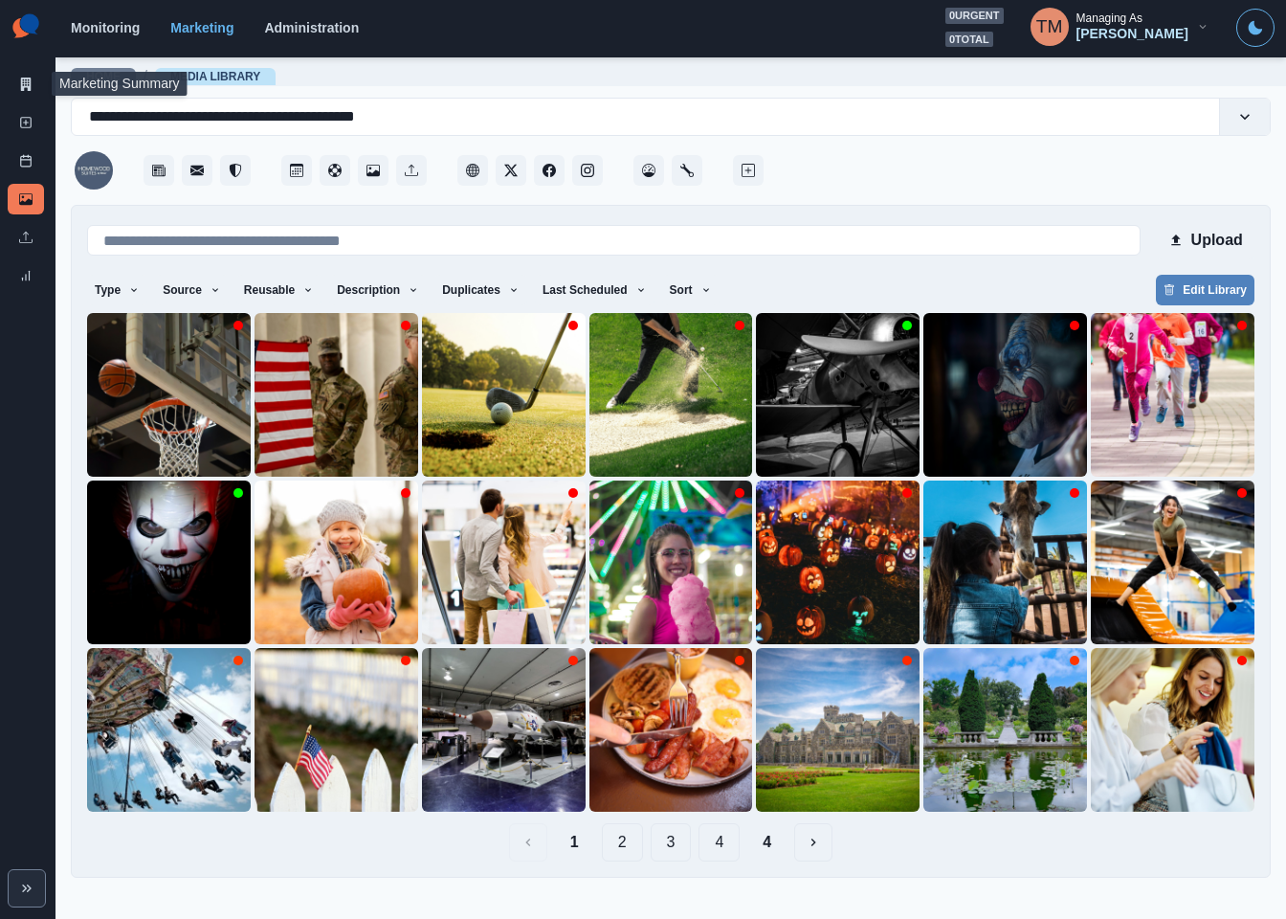
click at [14, 87] on link "Marketing Summary" at bounding box center [26, 84] width 36 height 31
